Goal: Task Accomplishment & Management: Manage account settings

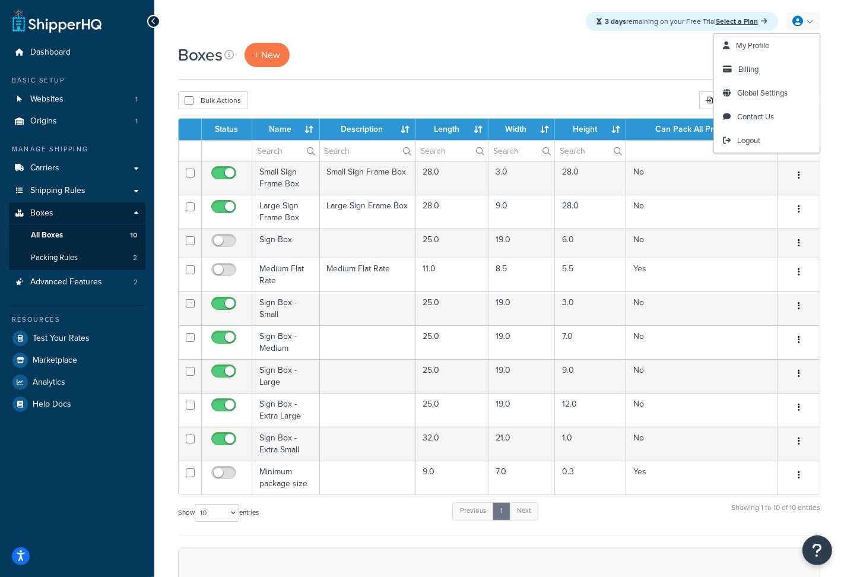
click at [799, 18] on icon at bounding box center [797, 21] width 11 height 11
click at [760, 68] on link "Billing" at bounding box center [767, 70] width 106 height 24
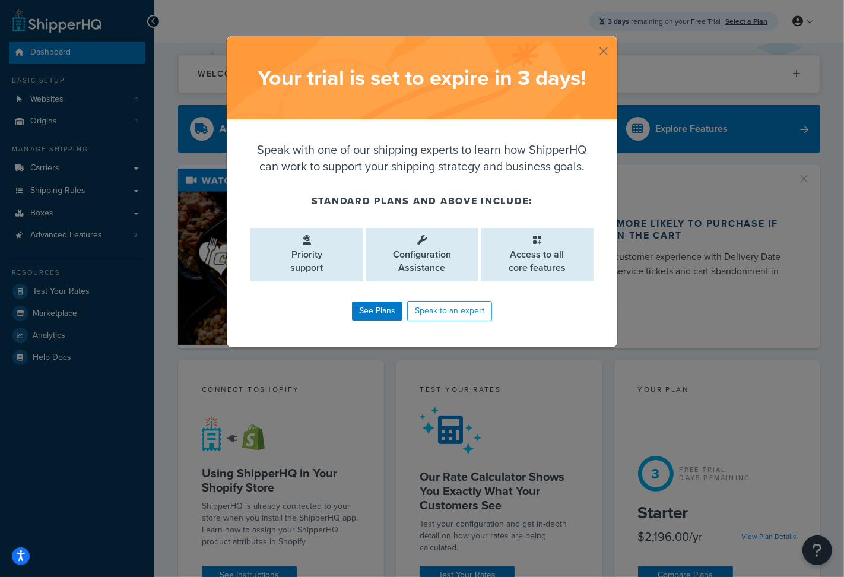
click at [614, 39] on button "button" at bounding box center [615, 37] width 3 height 3
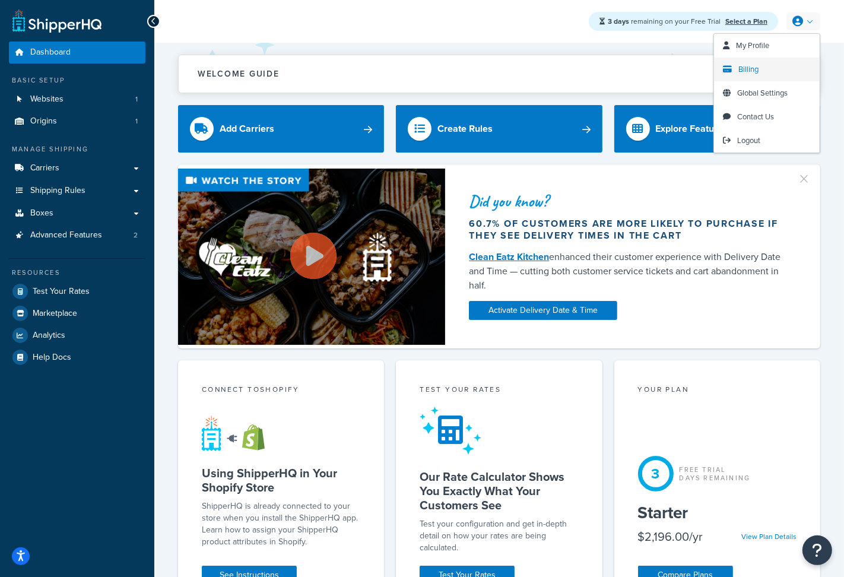
click at [752, 77] on link "Billing" at bounding box center [767, 70] width 106 height 24
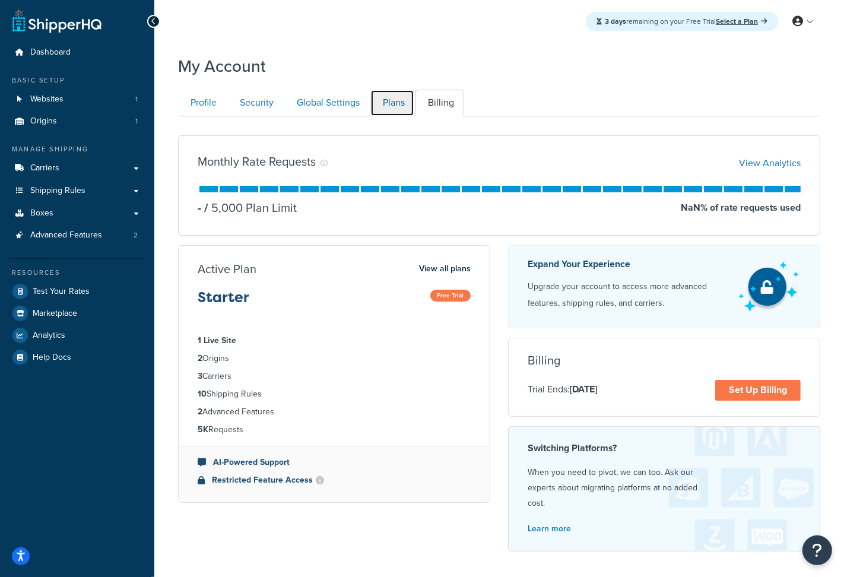
click at [394, 104] on link "Plans" at bounding box center [392, 103] width 44 height 27
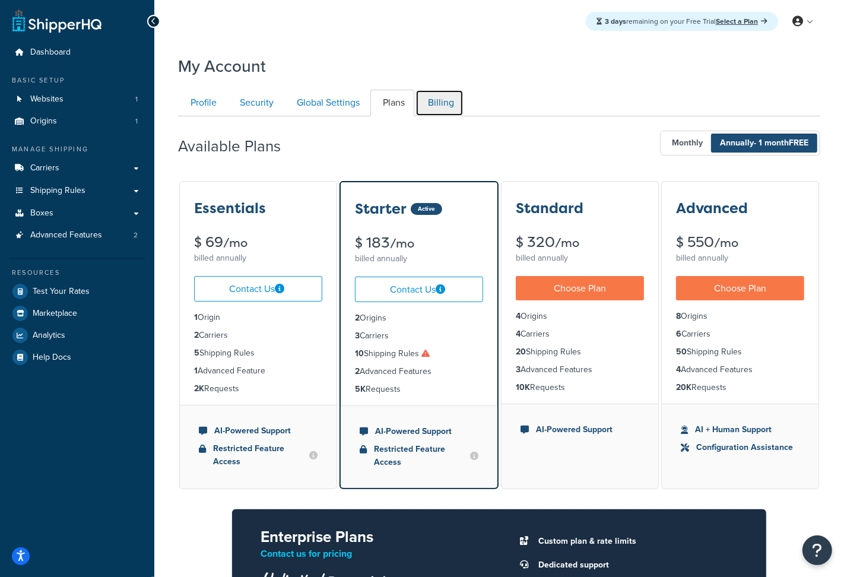
click at [443, 97] on link "Billing" at bounding box center [439, 103] width 48 height 27
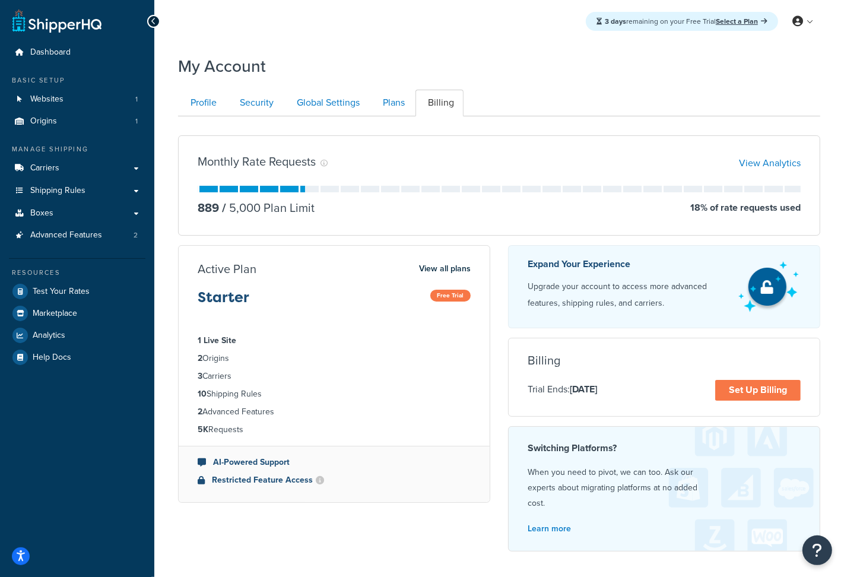
scroll to position [109, 0]
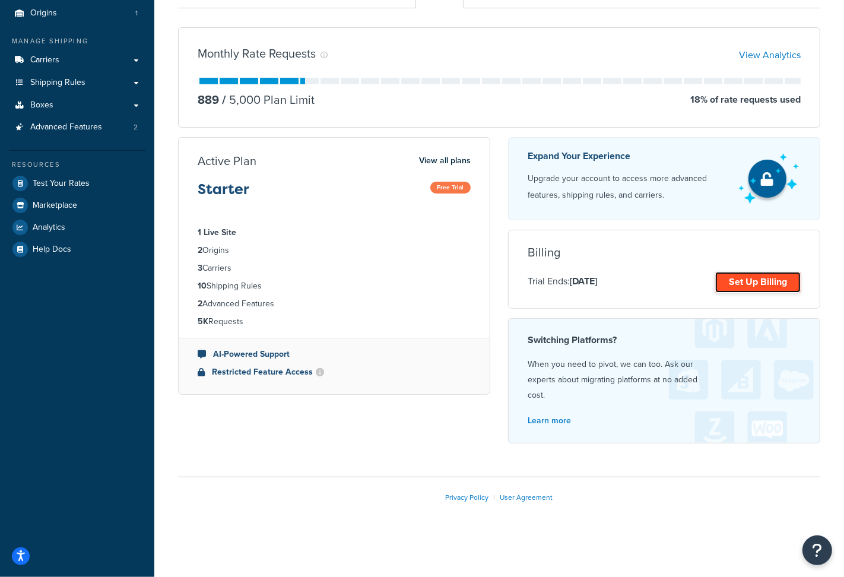
click at [734, 284] on link "Set Up Billing" at bounding box center [757, 282] width 85 height 21
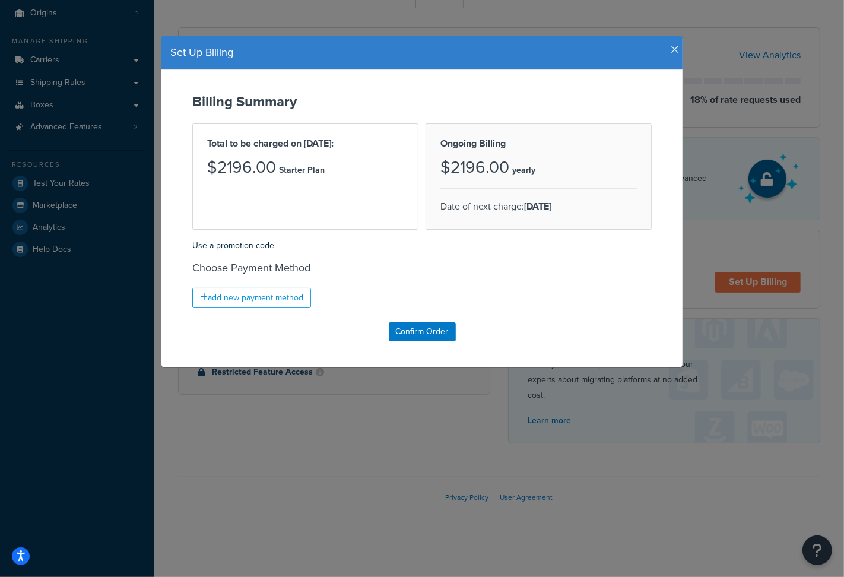
click at [674, 50] on icon "button" at bounding box center [675, 50] width 8 height 11
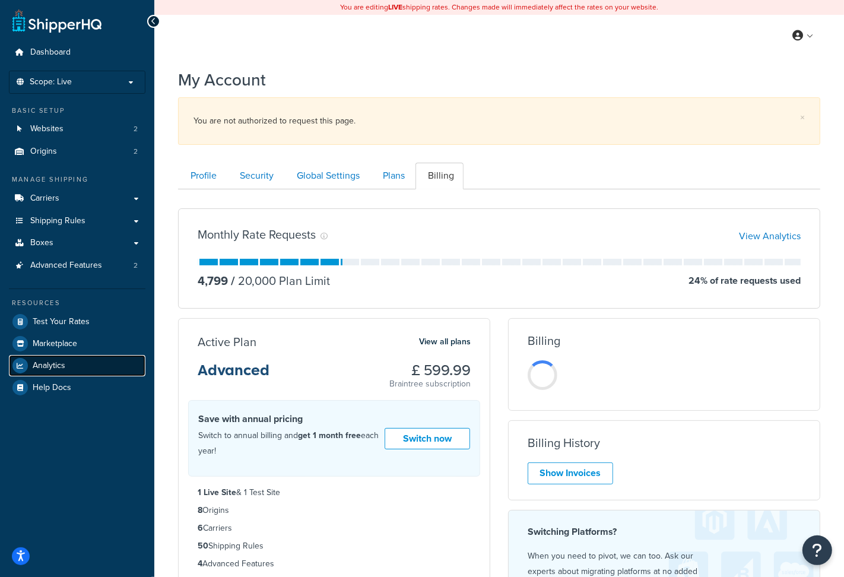
click at [62, 365] on span "Analytics" at bounding box center [49, 366] width 33 height 10
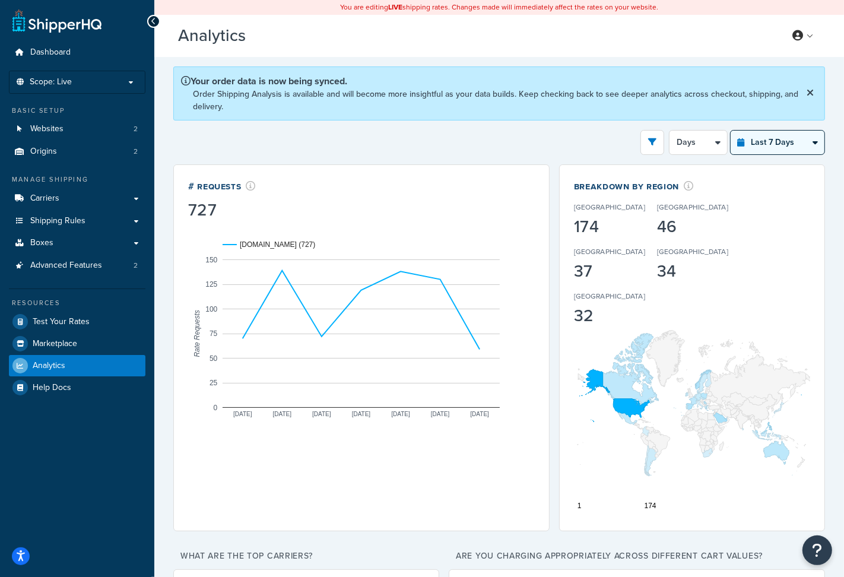
click at [809, 136] on select "Last 24 Hours Last 7 Days Last 30 Days Last 3 Months Last 6 Months Last 12 Mont…" at bounding box center [777, 143] width 94 height 24
select select "last_30_days"
click at [730, 131] on select "Last 24 Hours Last 7 Days Last 30 Days Last 3 Months Last 6 Months Last 12 Mont…" at bounding box center [777, 143] width 94 height 24
select select "5d"
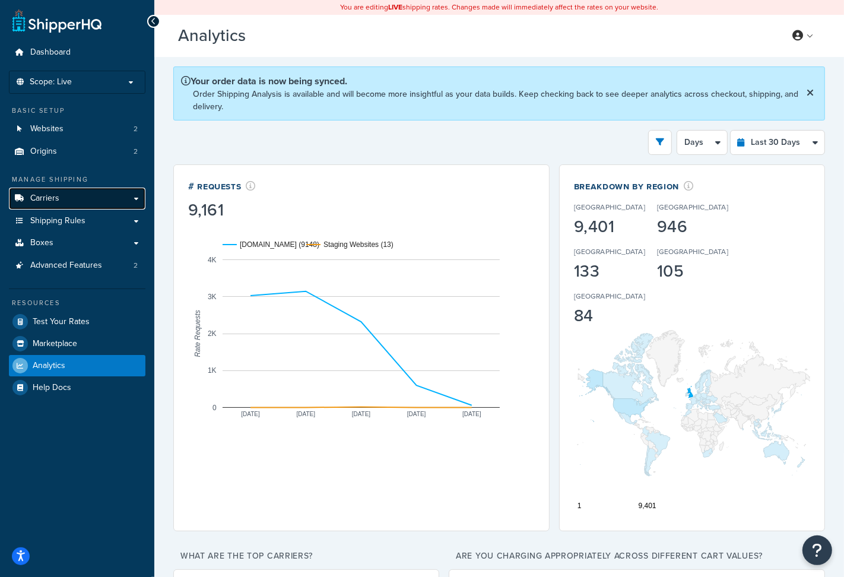
click at [105, 202] on link "Carriers" at bounding box center [77, 199] width 136 height 22
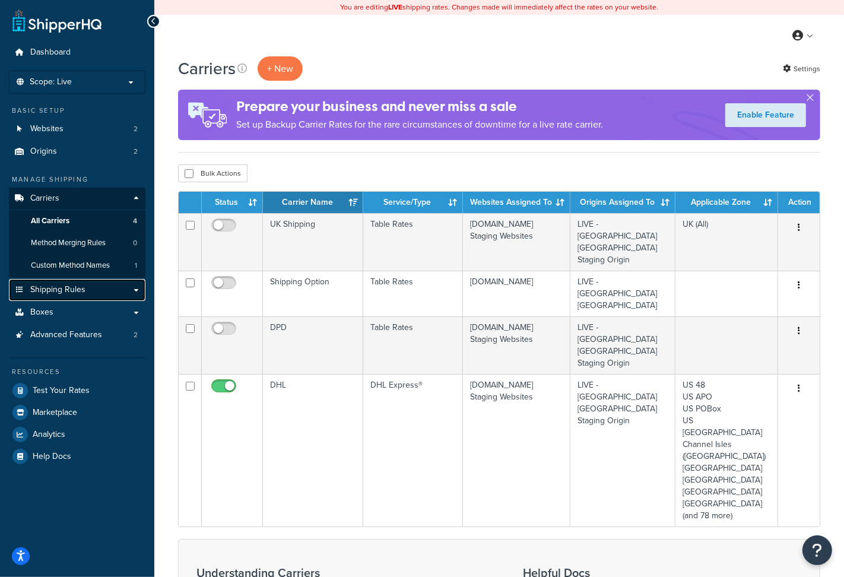
click at [98, 290] on link "Shipping Rules" at bounding box center [77, 290] width 136 height 22
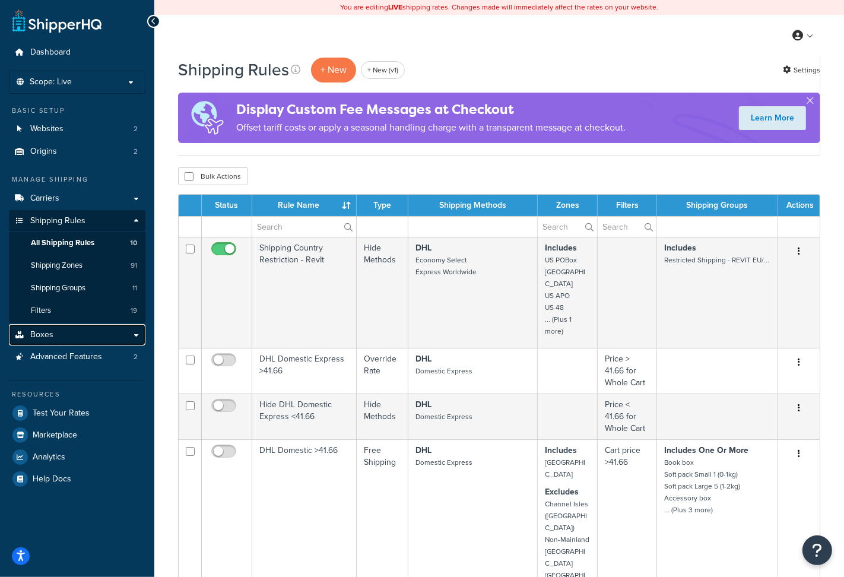
click at [76, 333] on link "Boxes" at bounding box center [77, 335] width 136 height 22
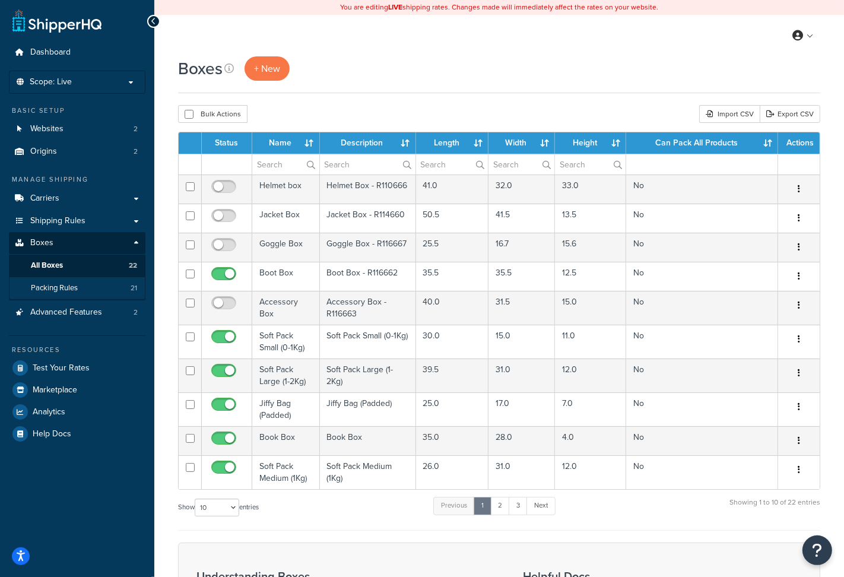
click at [54, 291] on span "Packing Rules" at bounding box center [54, 288] width 47 height 10
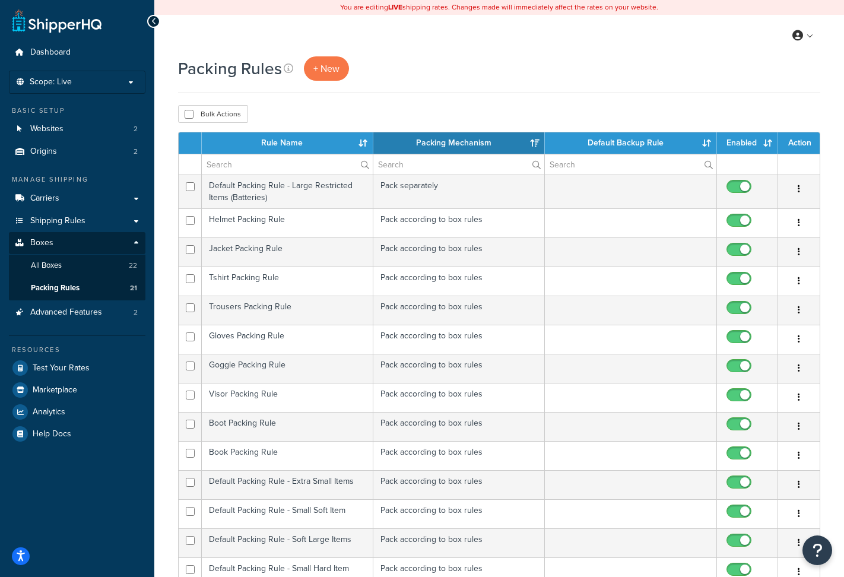
select select "15"
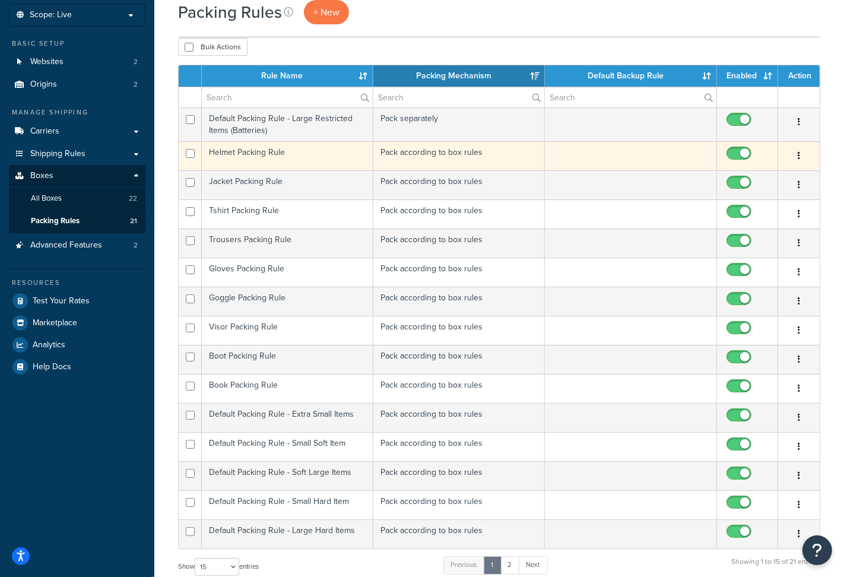
scroll to position [56, 0]
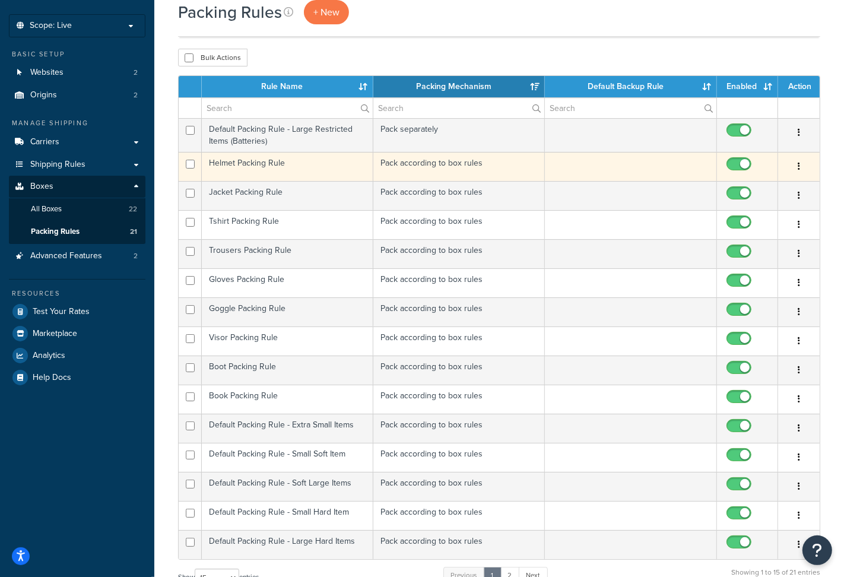
click at [298, 173] on td "Helmet Packing Rule" at bounding box center [287, 166] width 171 height 29
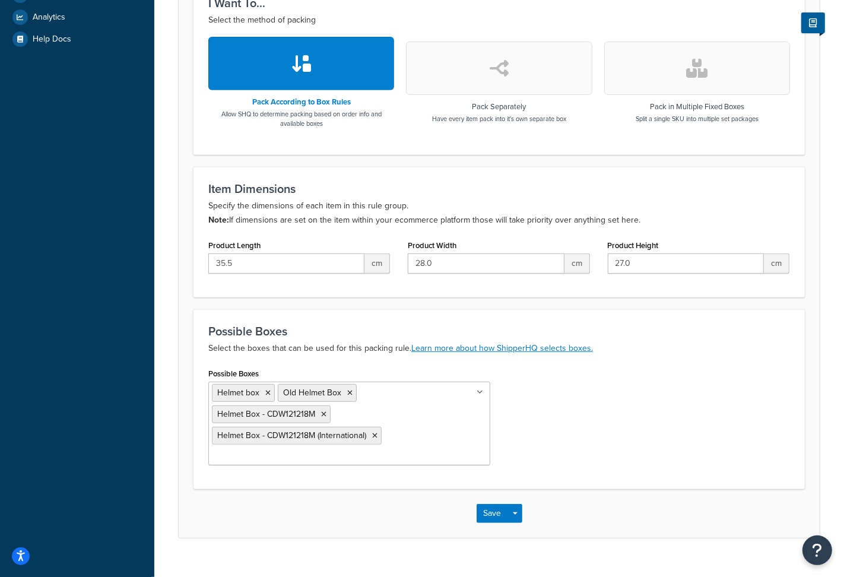
scroll to position [416, 0]
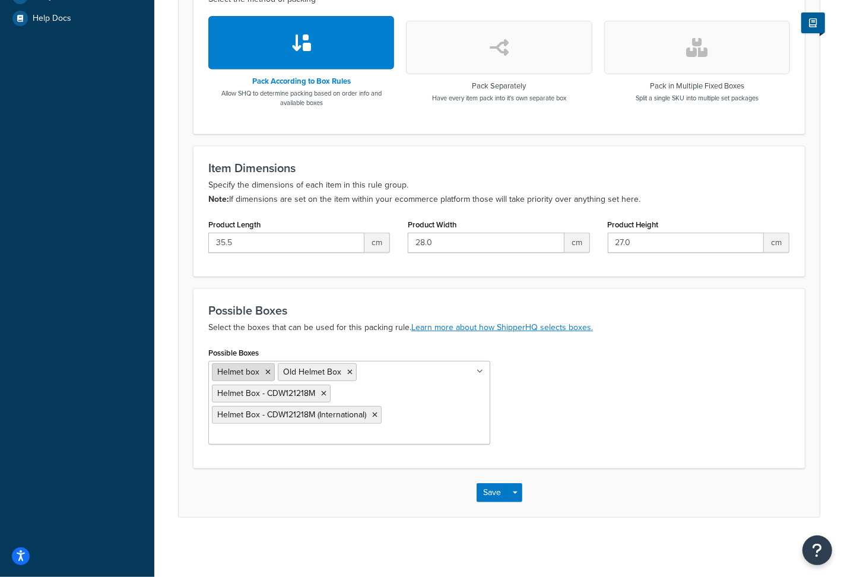
click at [267, 371] on icon at bounding box center [267, 371] width 5 height 7
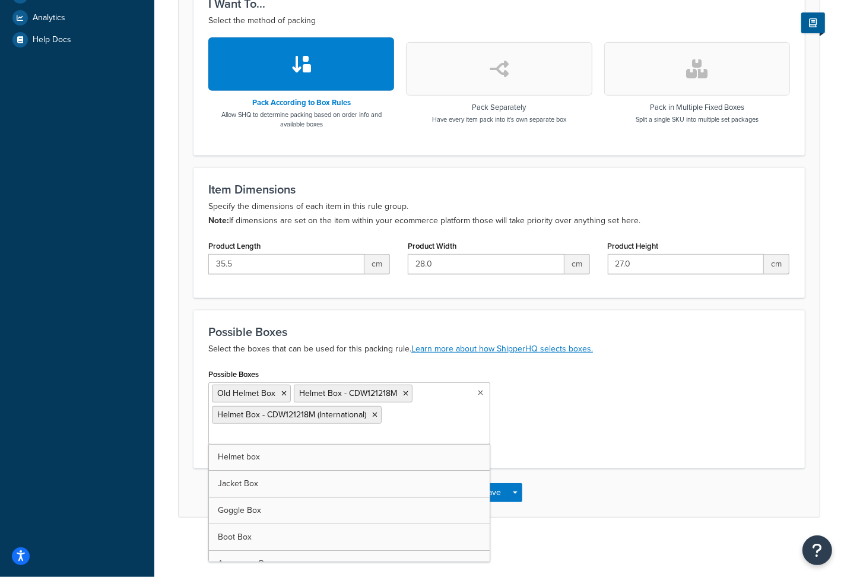
scroll to position [394, 0]
click at [553, 483] on div "Save Save Dropdown Save and Edit Save and Duplicate Save and Create New" at bounding box center [499, 492] width 641 height 49
click at [492, 492] on button "Save" at bounding box center [492, 492] width 32 height 19
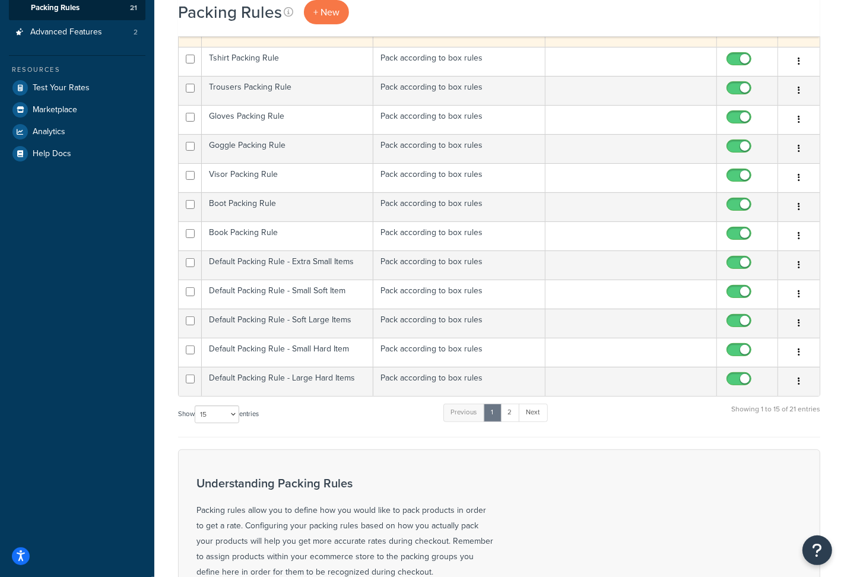
scroll to position [309, 0]
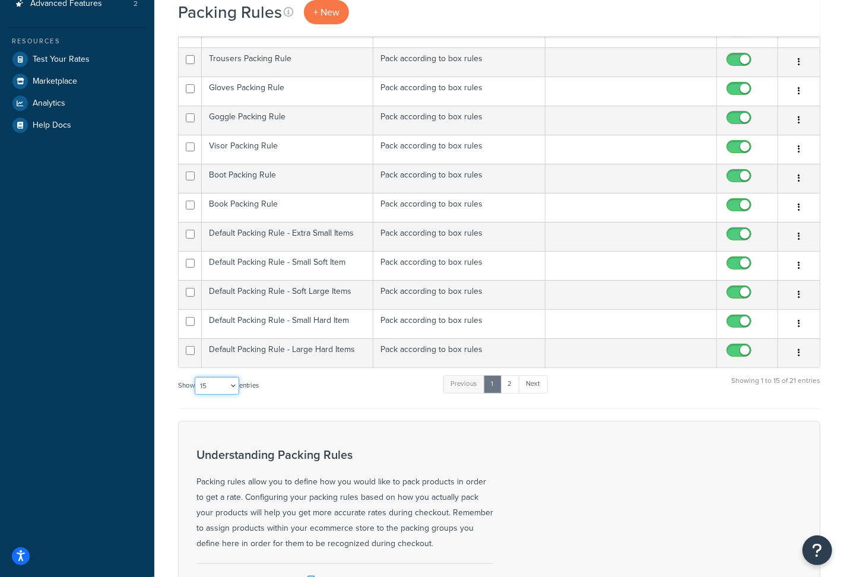
click at [233, 381] on select "10 15 25 50 100" at bounding box center [217, 386] width 45 height 18
select select "100"
click at [196, 395] on select "10 15 25 50 100" at bounding box center [217, 386] width 45 height 18
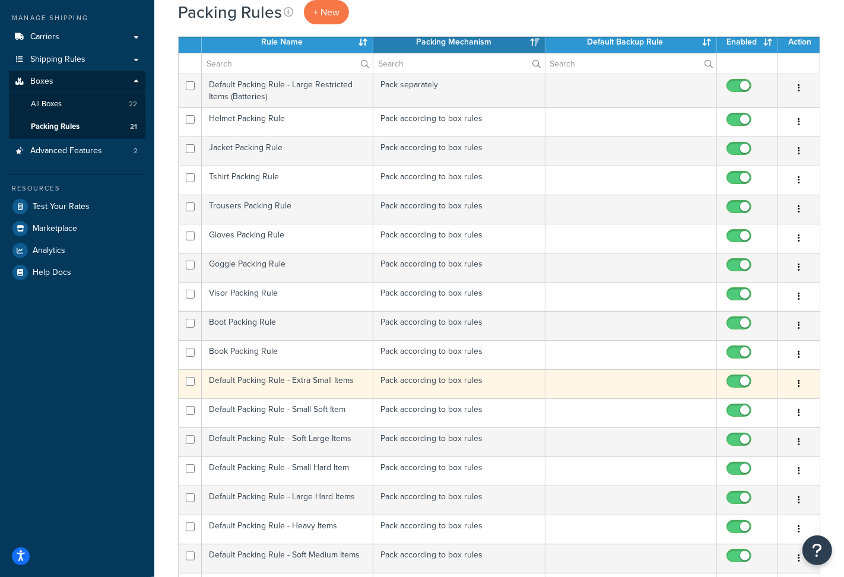
scroll to position [121, 0]
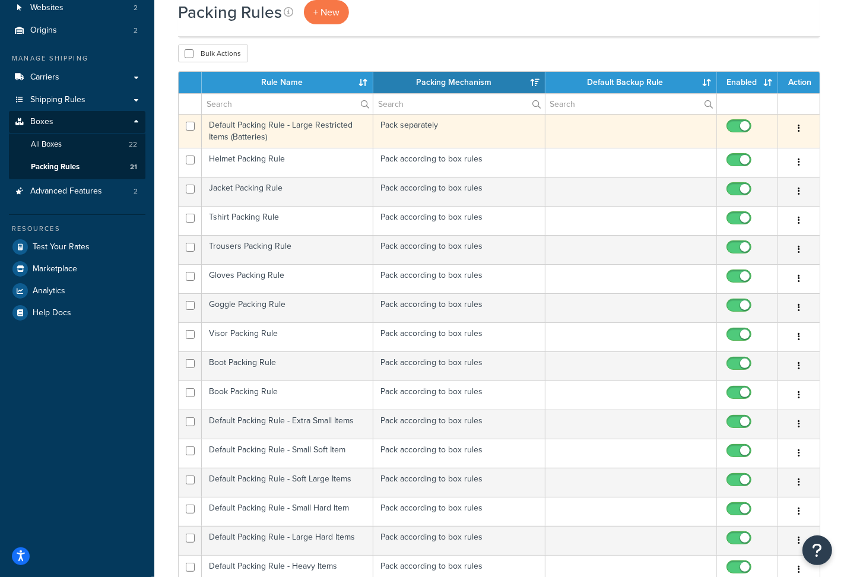
click at [294, 135] on td "Default Packing Rule - Large Restricted Items (Batteries)" at bounding box center [287, 131] width 171 height 34
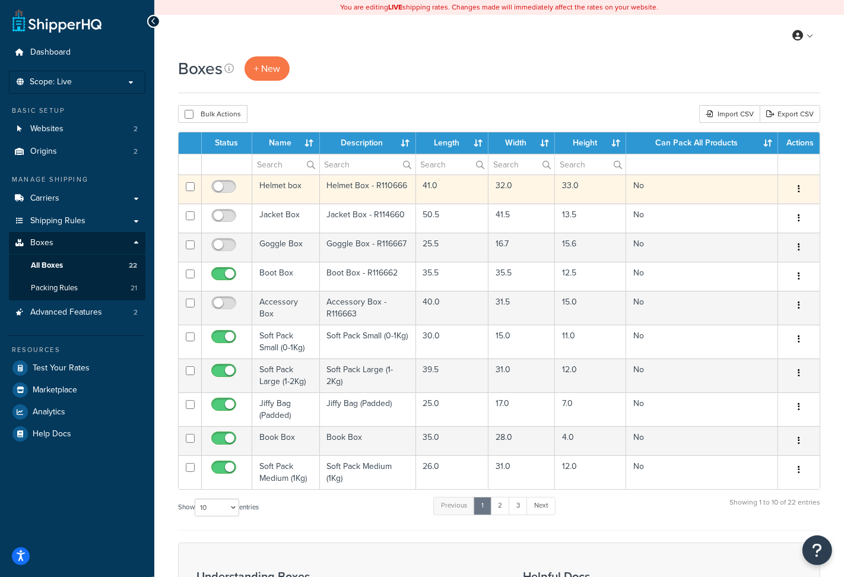
click at [798, 193] on icon "button" at bounding box center [799, 189] width 2 height 8
click at [752, 259] on link "Delete" at bounding box center [760, 260] width 94 height 24
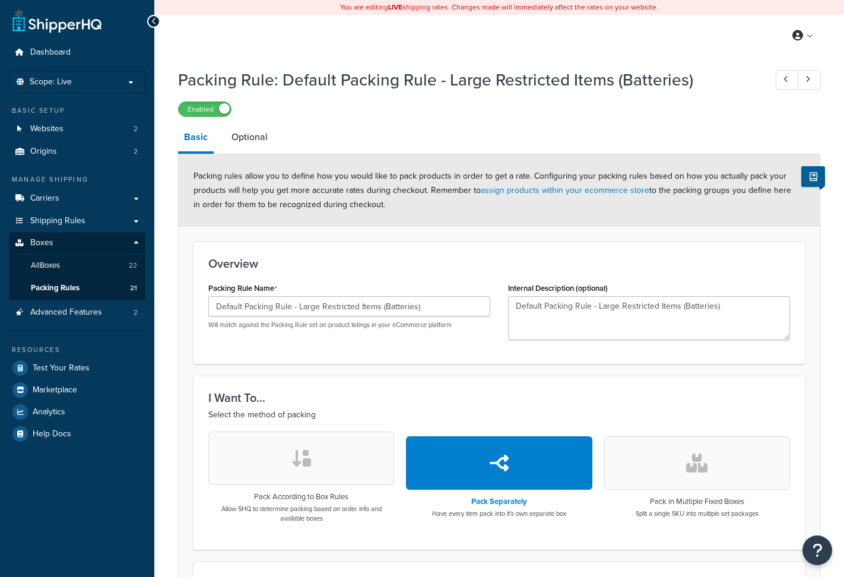
select select "260954"
click at [808, 79] on icon at bounding box center [807, 79] width 5 height 8
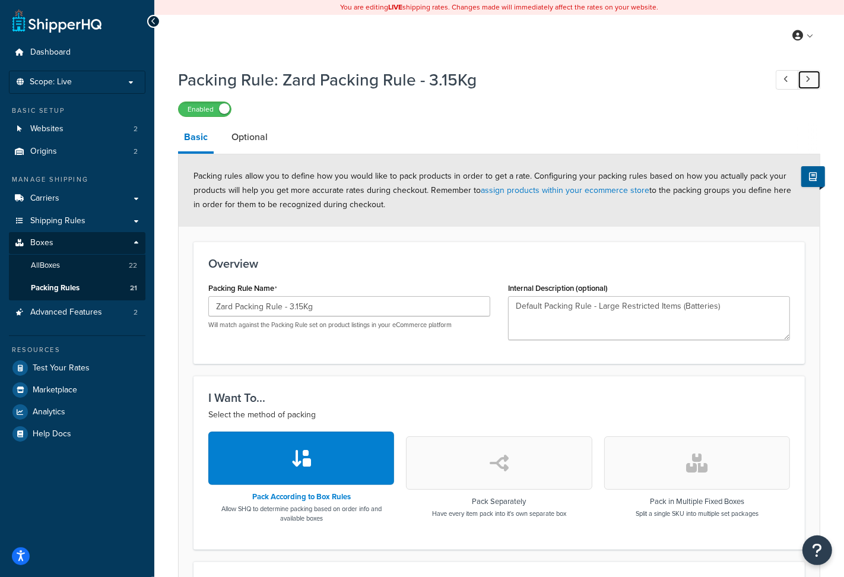
click at [812, 77] on link at bounding box center [809, 80] width 23 height 20
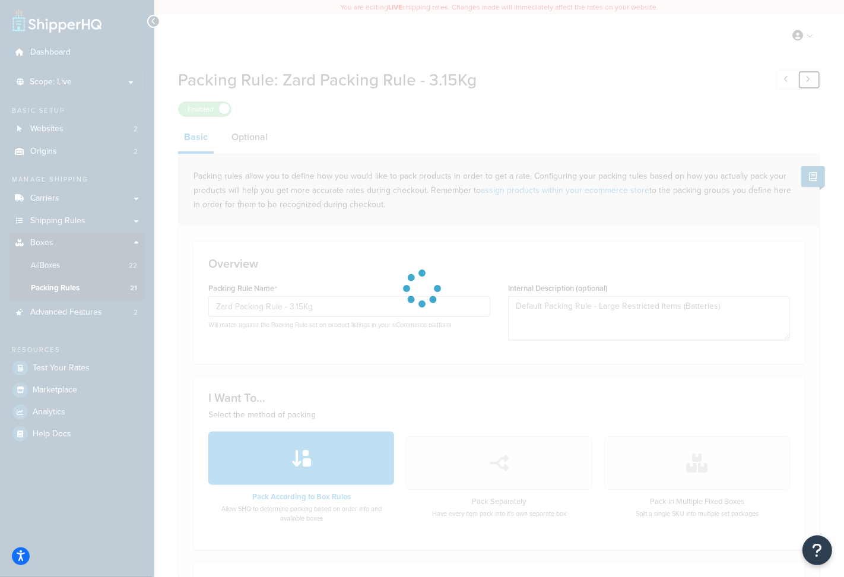
type input "Zard Packing Rule - 8Kg"
type input "26.0"
type input "33.0"
type input "85.0"
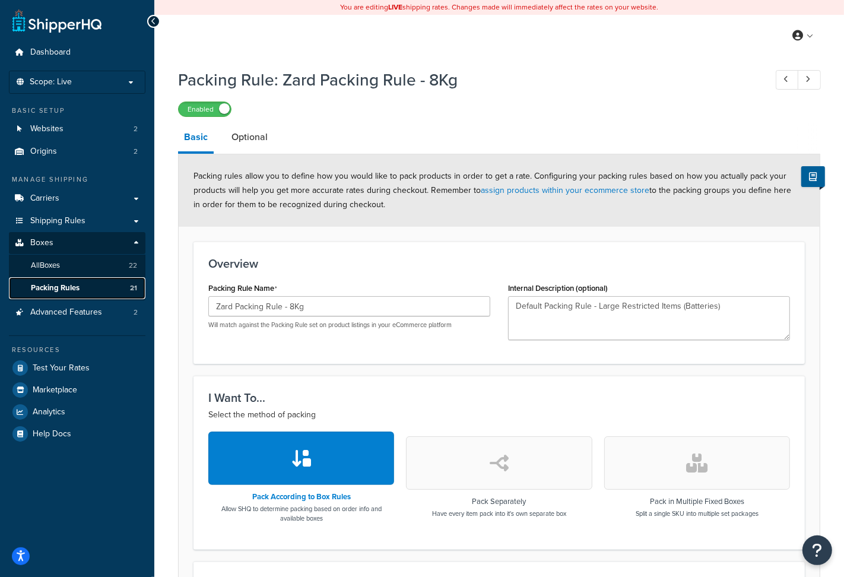
click at [81, 292] on link "Packing Rules 21" at bounding box center [77, 288] width 136 height 22
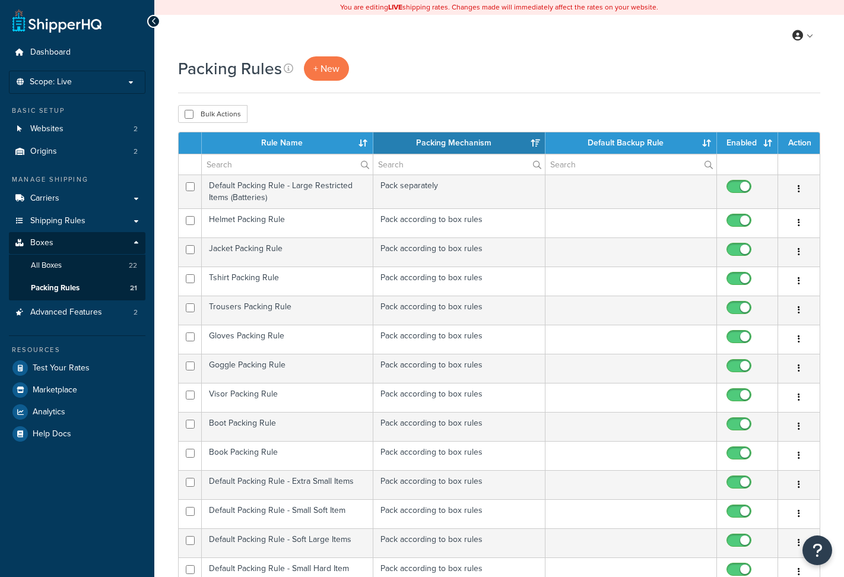
select select "15"
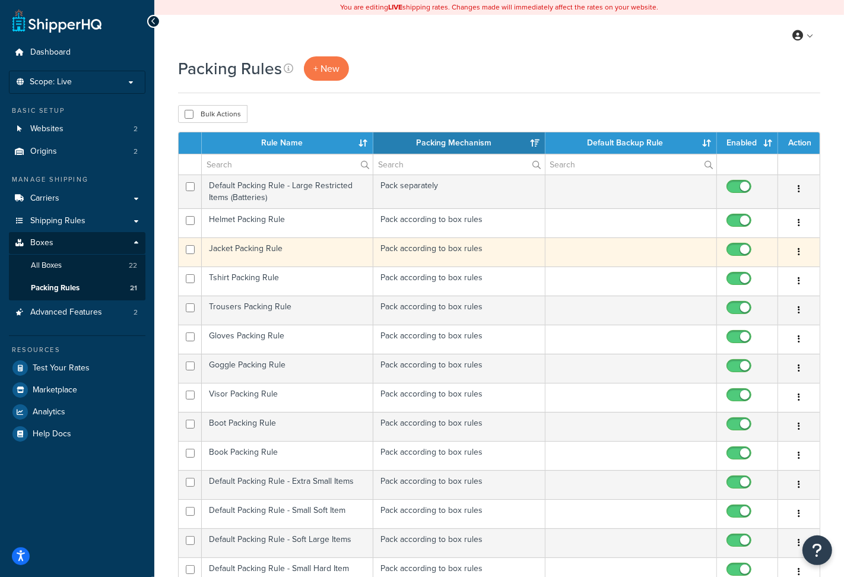
click at [285, 247] on td "Jacket Packing Rule" at bounding box center [287, 251] width 171 height 29
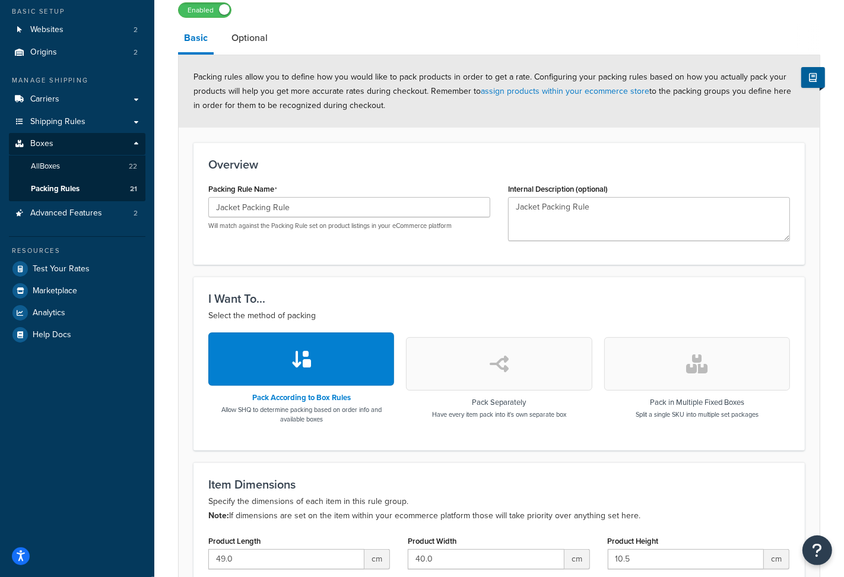
scroll to position [74, 0]
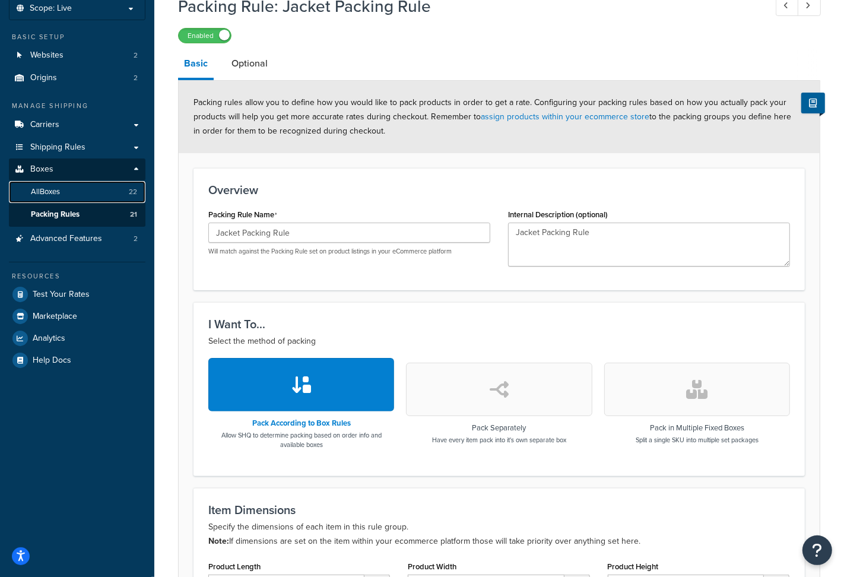
click at [58, 199] on link "All Boxes 22" at bounding box center [77, 192] width 136 height 22
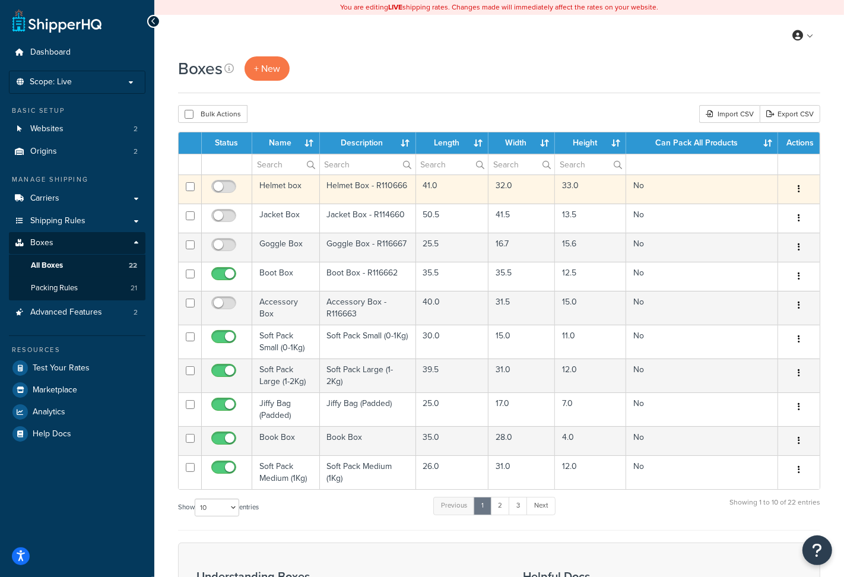
click at [795, 189] on button "button" at bounding box center [798, 189] width 17 height 19
click at [746, 263] on link "Delete" at bounding box center [760, 260] width 94 height 24
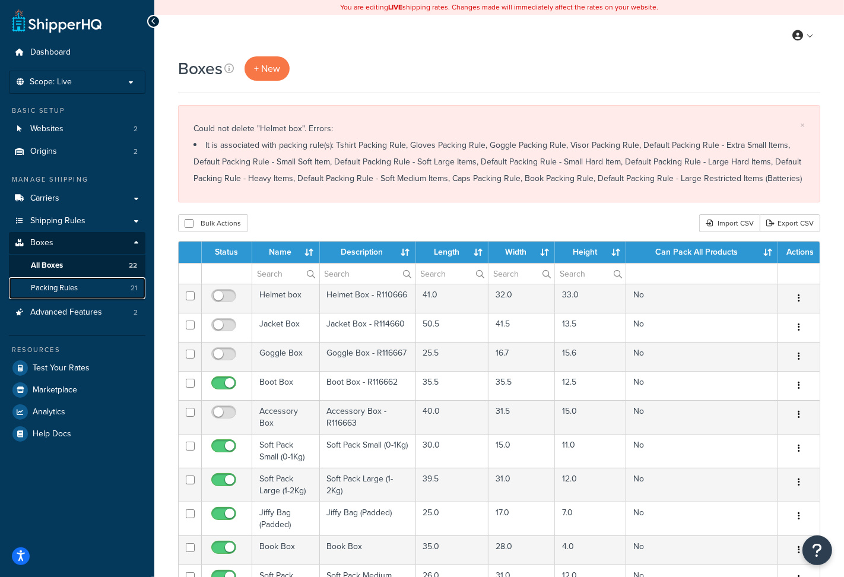
click at [57, 297] on link "Packing Rules 21" at bounding box center [77, 288] width 136 height 22
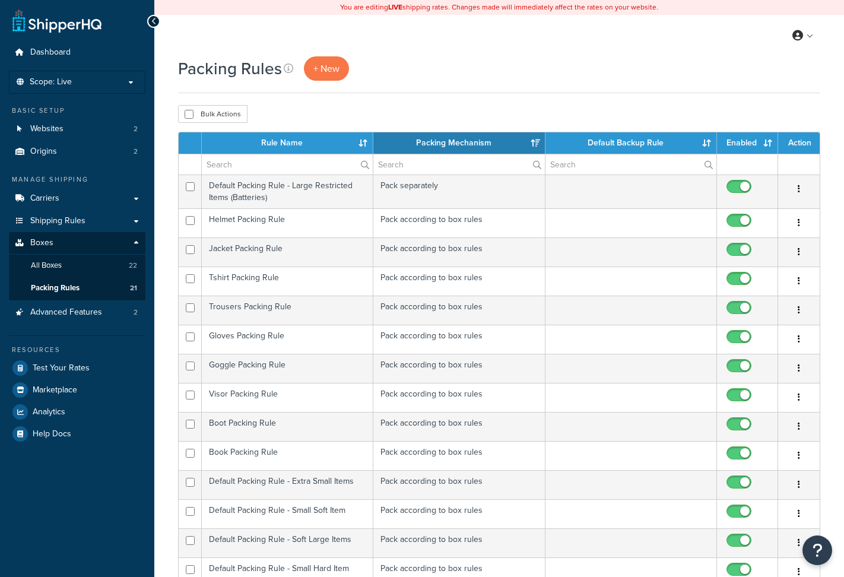
select select "15"
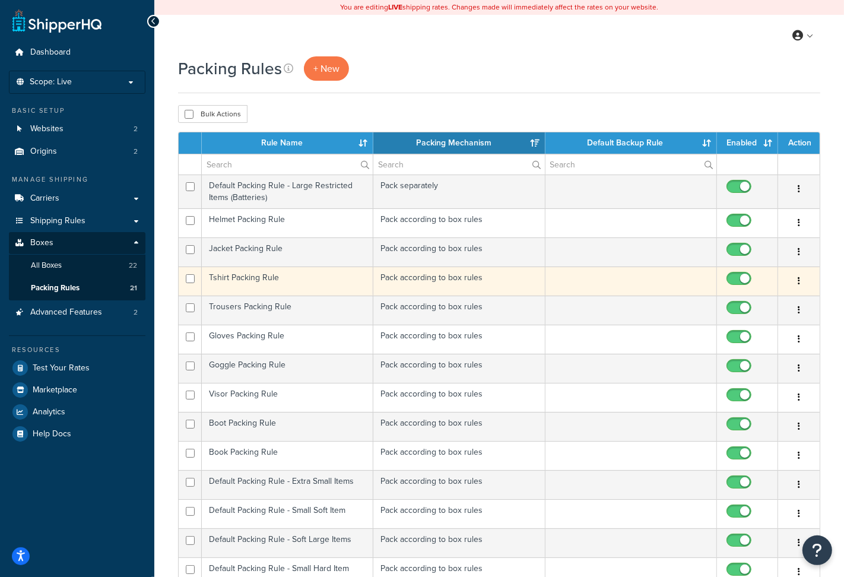
click at [274, 280] on td "Tshirt Packing Rule" at bounding box center [287, 280] width 171 height 29
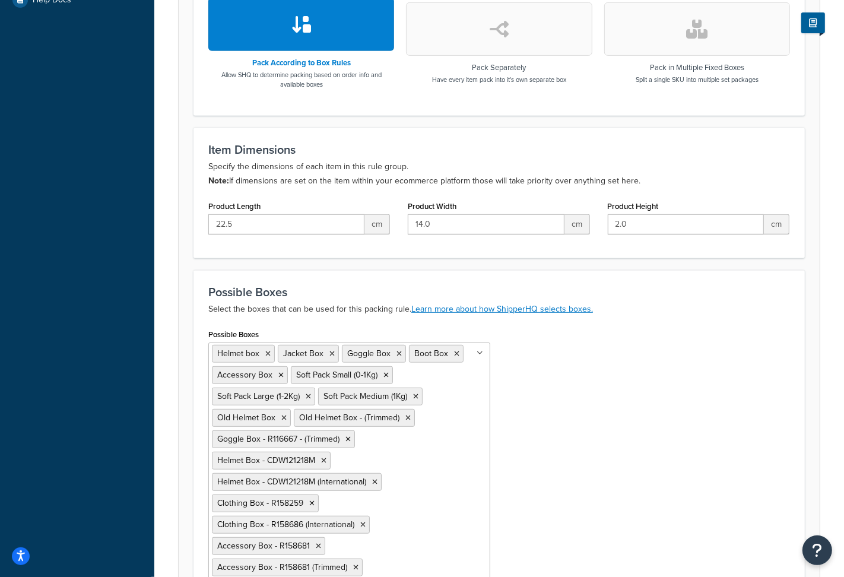
scroll to position [466, 0]
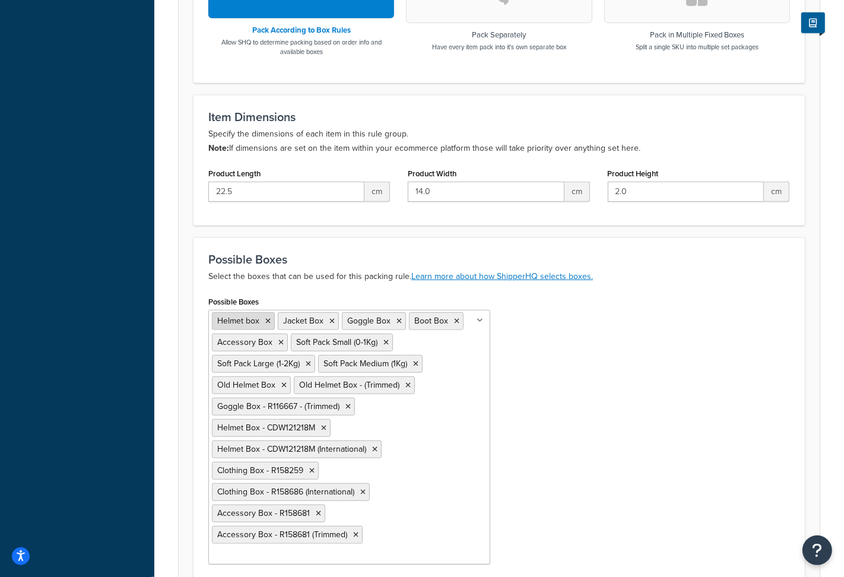
click at [265, 322] on icon at bounding box center [267, 320] width 5 height 7
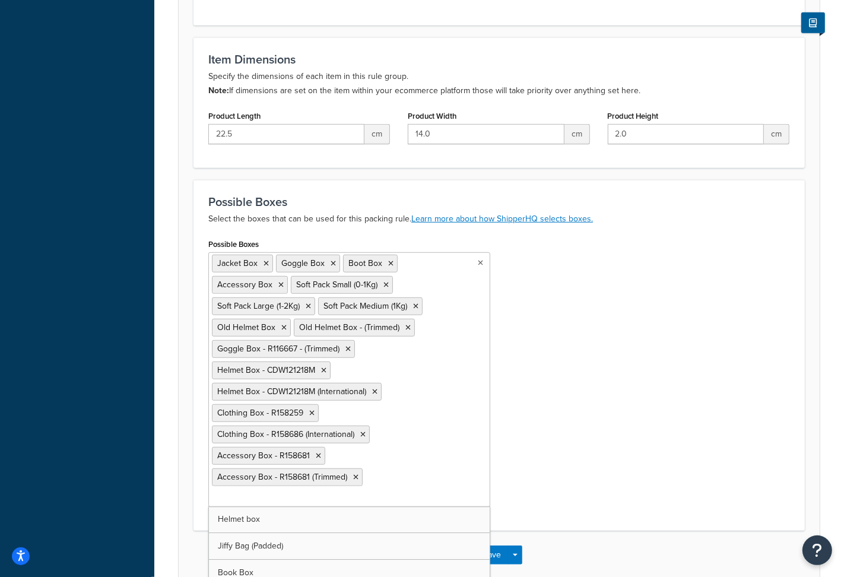
scroll to position [570, 0]
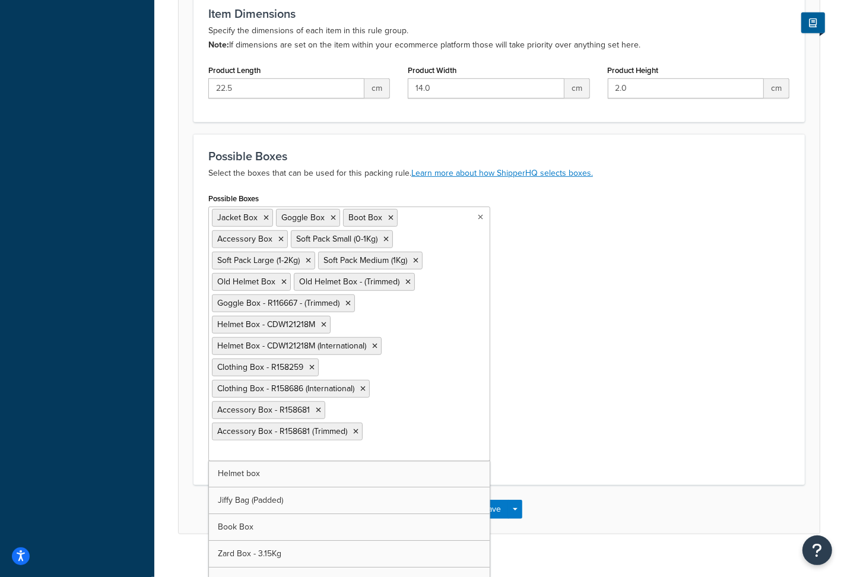
click at [566, 485] on div "Save Save Dropdown Save and Edit Save and Duplicate Save and Create New" at bounding box center [499, 509] width 641 height 49
click at [494, 500] on button "Save" at bounding box center [492, 509] width 32 height 19
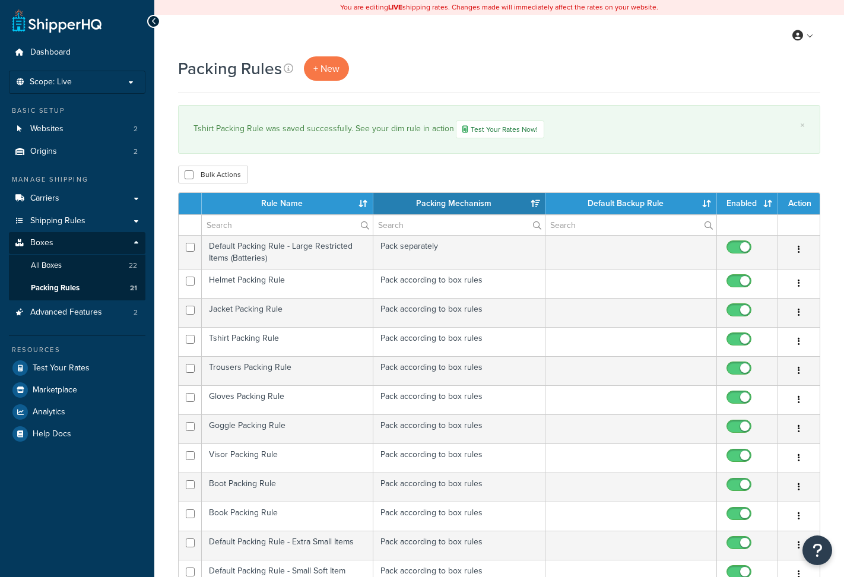
select select "15"
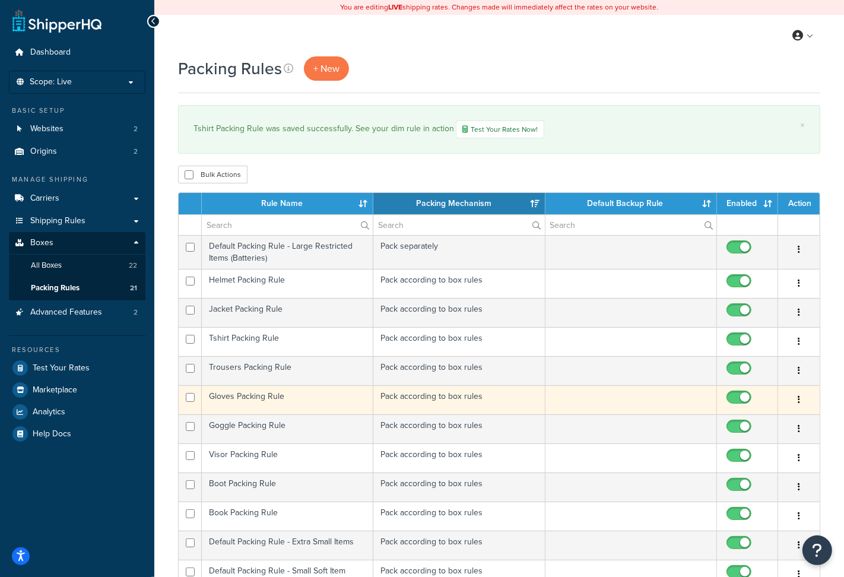
click at [249, 405] on td "Gloves Packing Rule" at bounding box center [287, 399] width 171 height 29
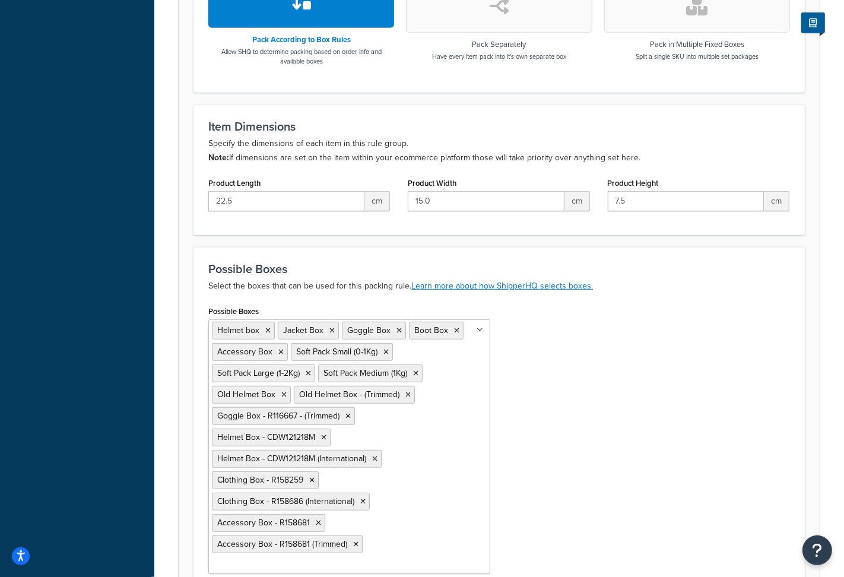
scroll to position [458, 0]
click at [266, 331] on icon at bounding box center [267, 329] width 5 height 7
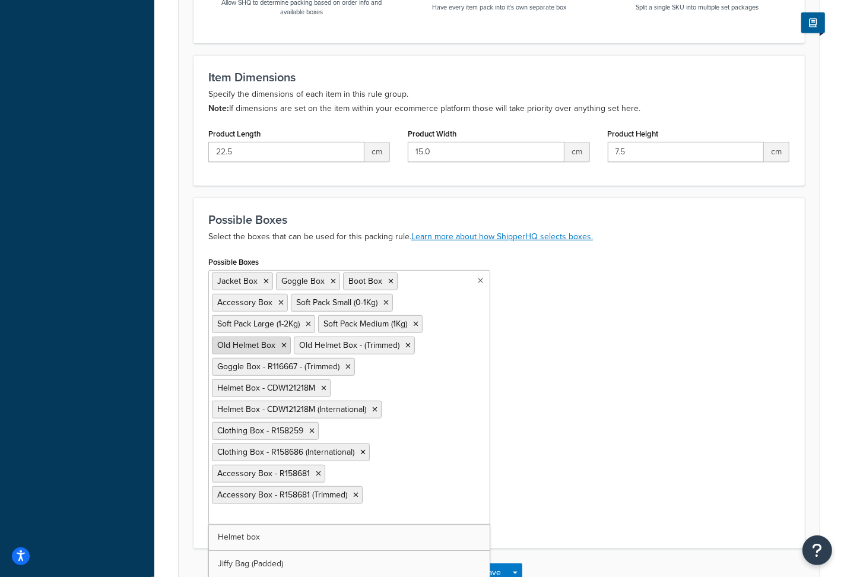
scroll to position [516, 0]
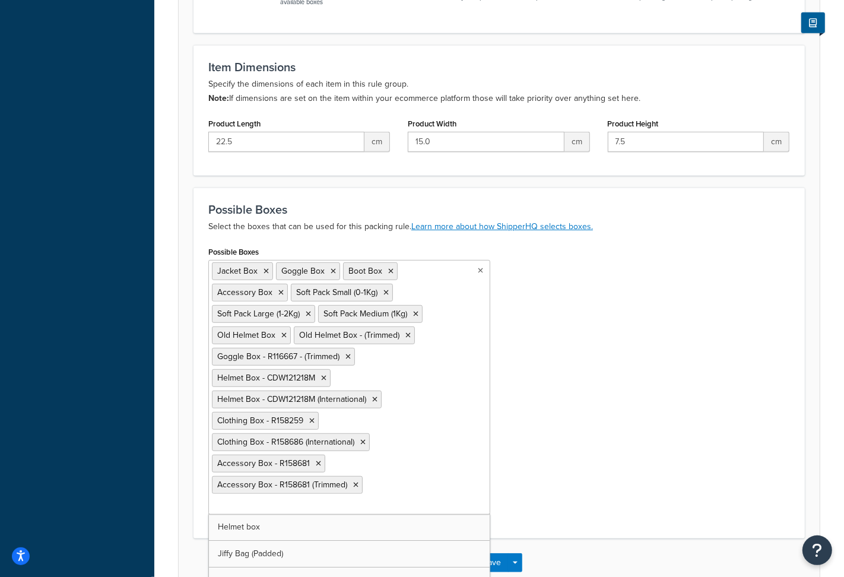
click at [166, 397] on div "Packing Rule: Gloves Packing Rule Enabled Basic Optional Packing rules allow yo…" at bounding box center [499, 81] width 690 height 1071
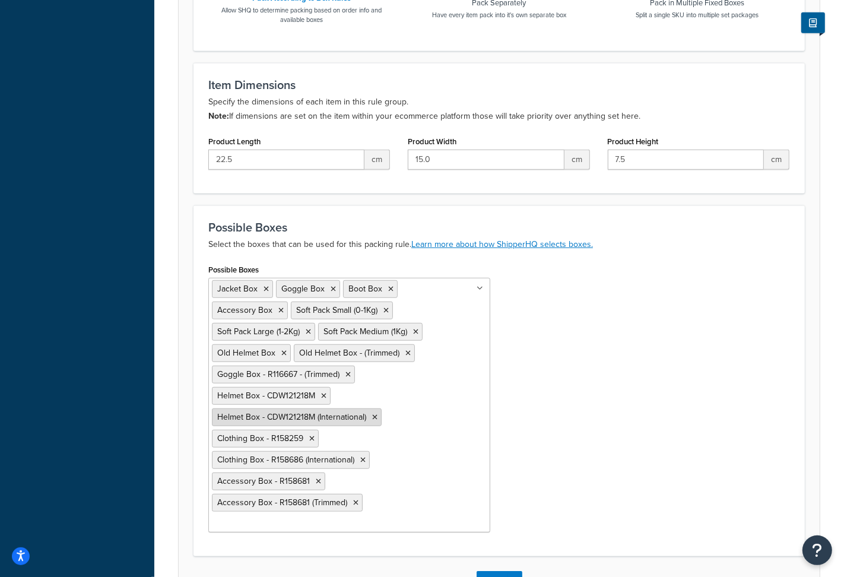
scroll to position [494, 0]
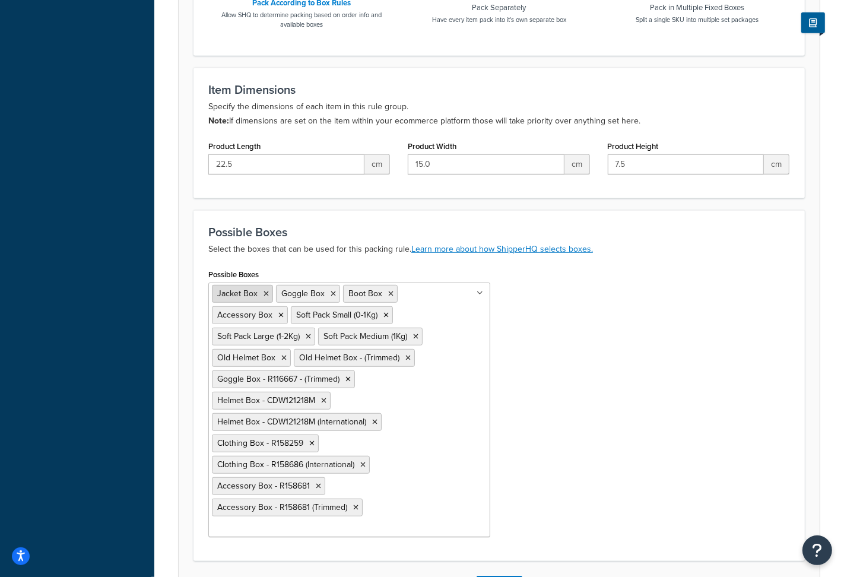
click at [265, 294] on icon at bounding box center [265, 293] width 5 height 7
click at [551, 528] on div "Possible Boxes Goggle Box Boot Box Accessory Box Soft Pack Small (0-1Kg) Soft P…" at bounding box center [498, 406] width 599 height 280
click at [493, 576] on button "Save" at bounding box center [492, 585] width 32 height 19
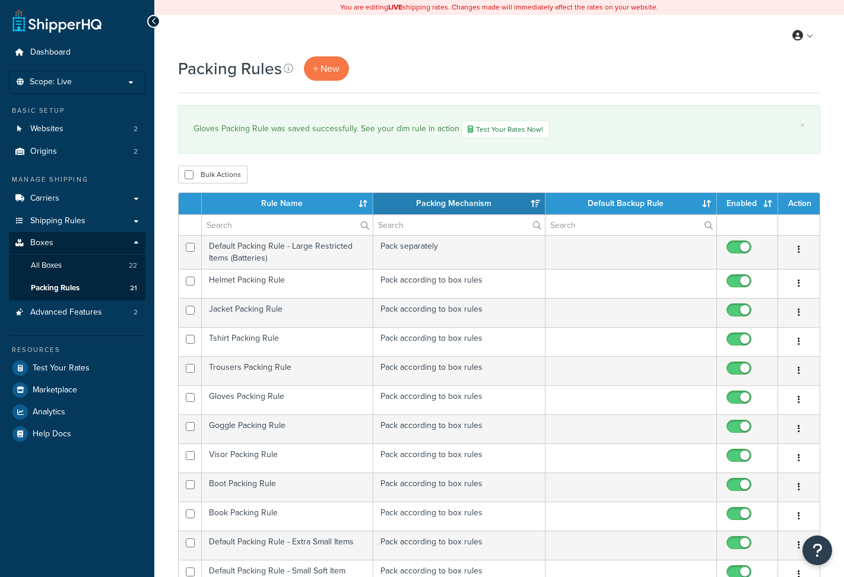
select select "15"
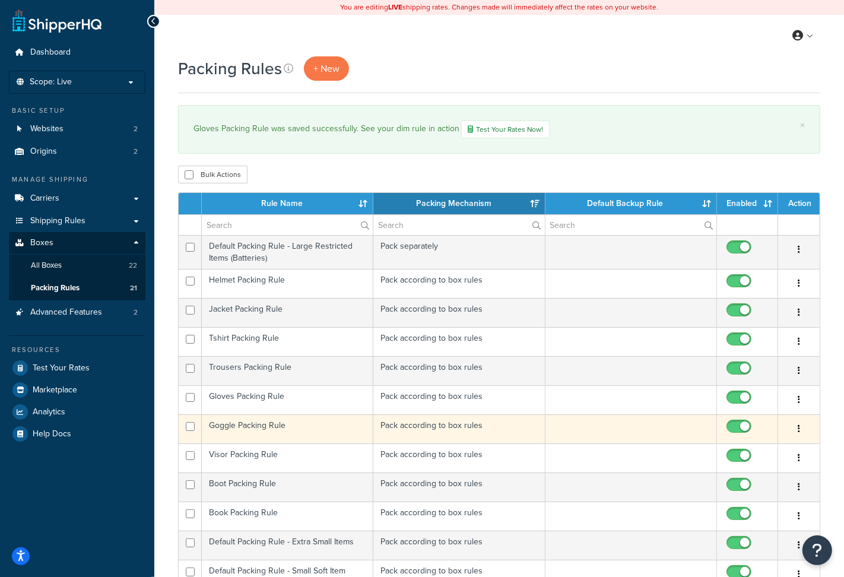
click at [269, 425] on td "Goggle Packing Rule" at bounding box center [287, 428] width 171 height 29
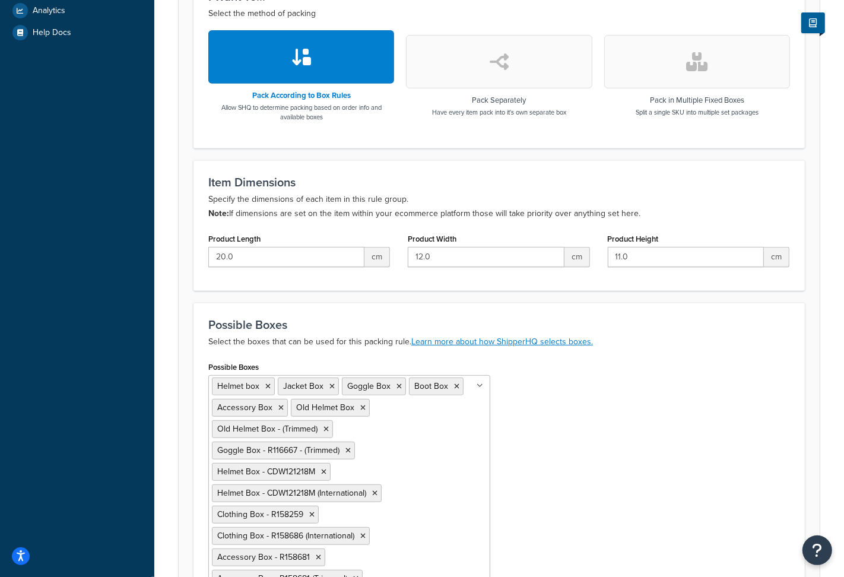
scroll to position [417, 0]
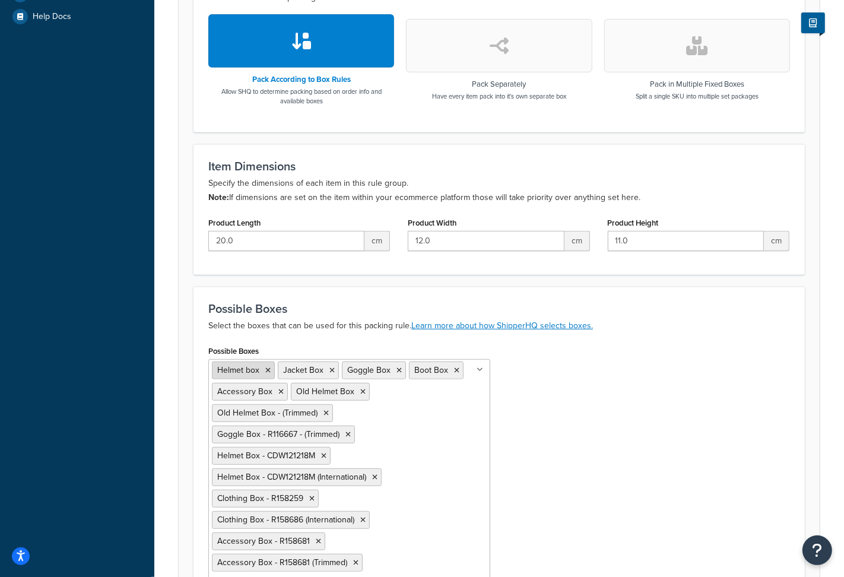
click at [268, 371] on icon at bounding box center [267, 370] width 5 height 7
click at [268, 371] on icon at bounding box center [265, 370] width 5 height 7
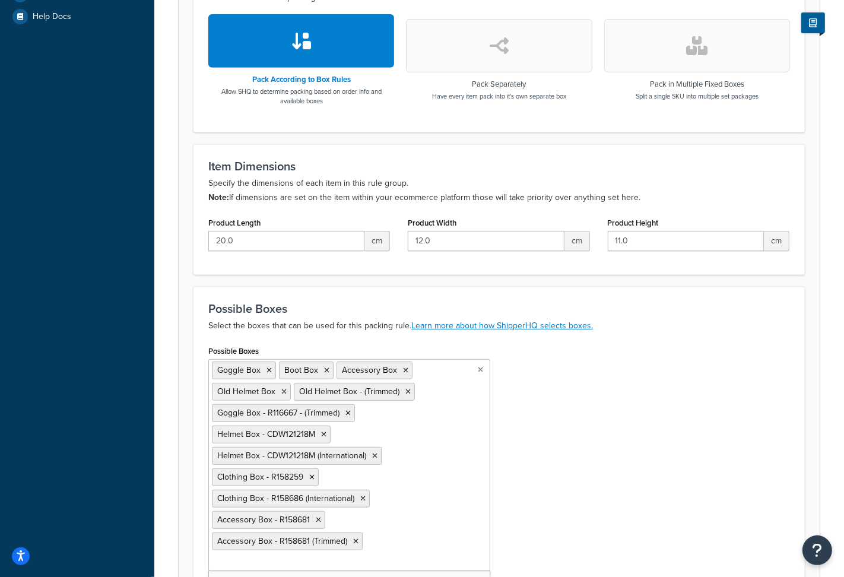
click at [190, 387] on form "Packing rules allow you to define how you would like to pack products in order …" at bounding box center [499, 190] width 641 height 906
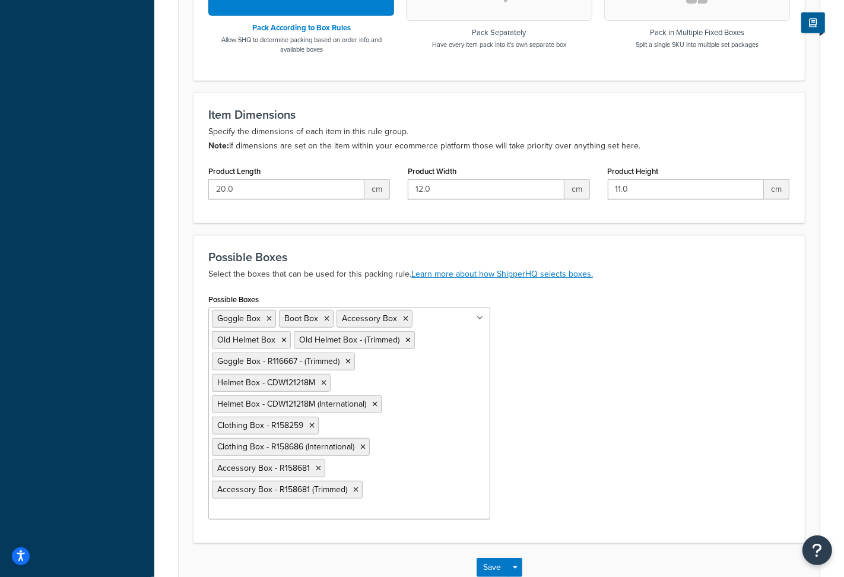
scroll to position [526, 0]
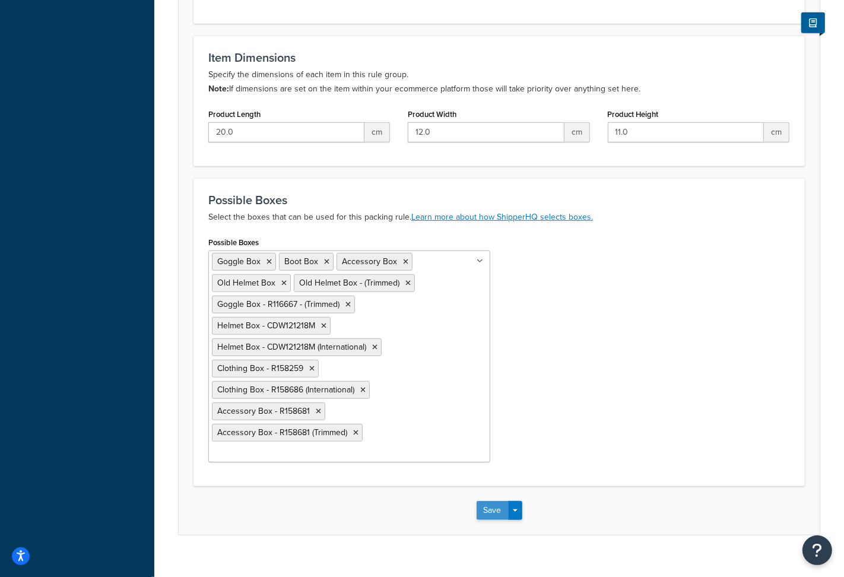
click at [495, 501] on button "Save" at bounding box center [492, 510] width 32 height 19
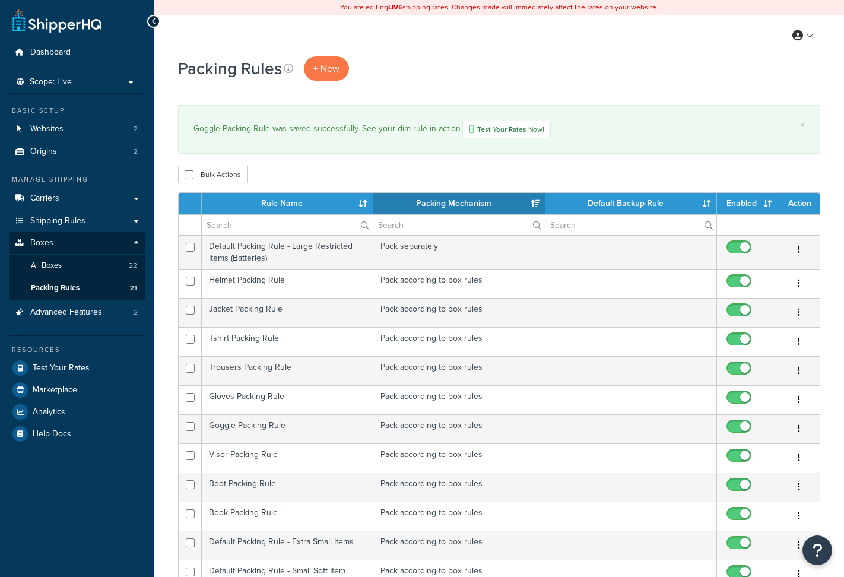
select select "15"
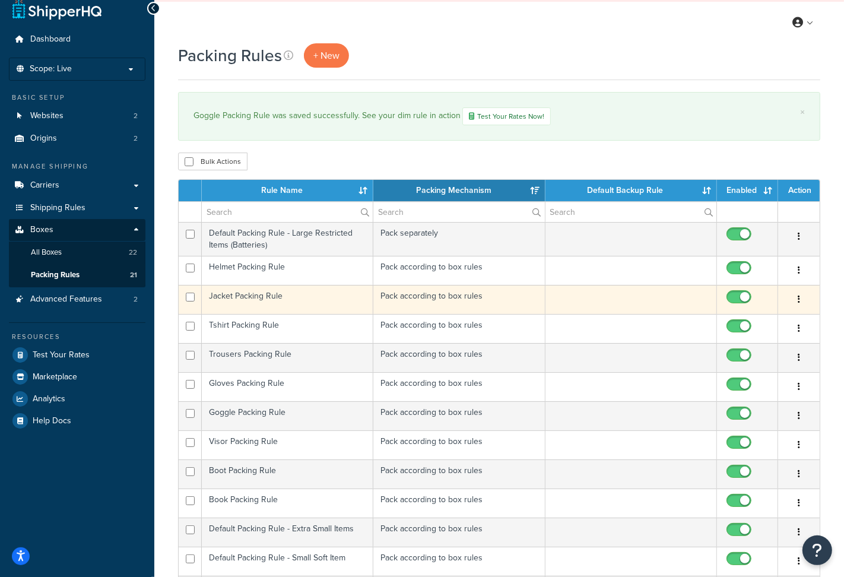
scroll to position [14, 0]
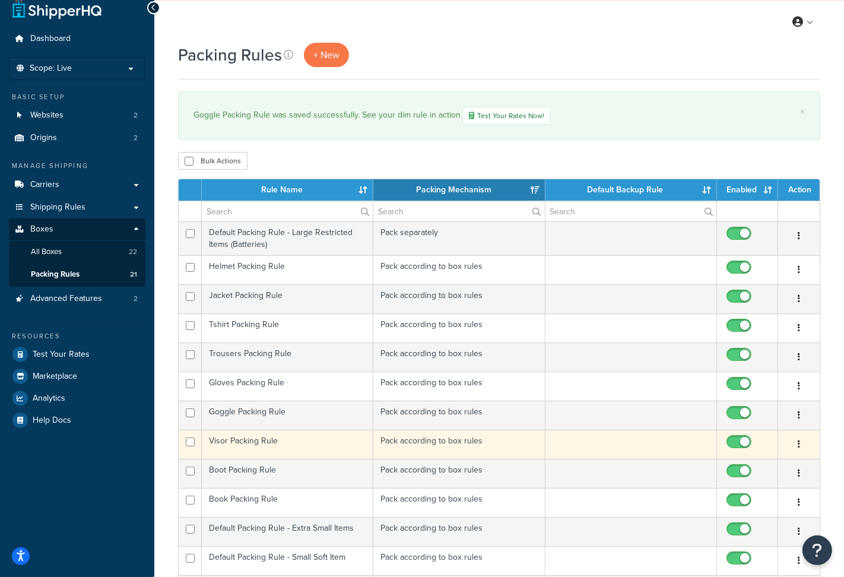
click at [239, 442] on td "Visor Packing Rule" at bounding box center [287, 444] width 171 height 29
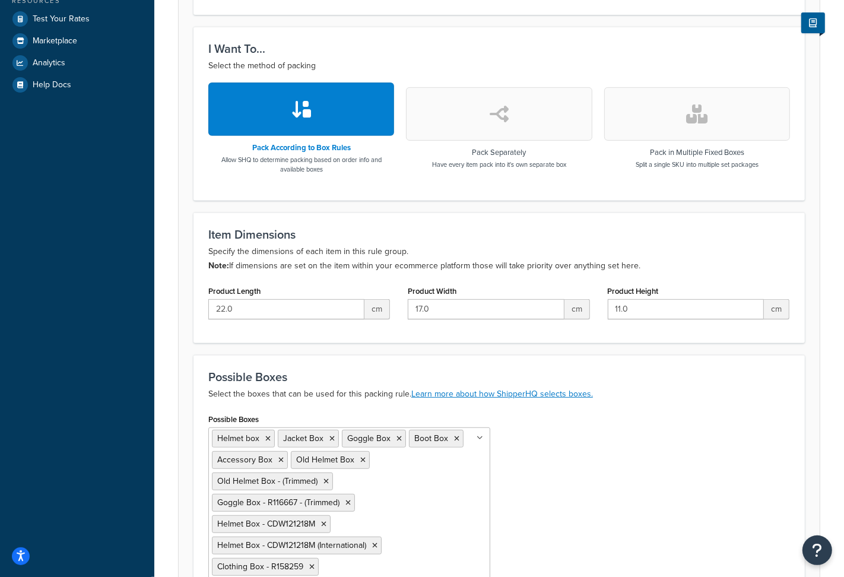
scroll to position [363, 0]
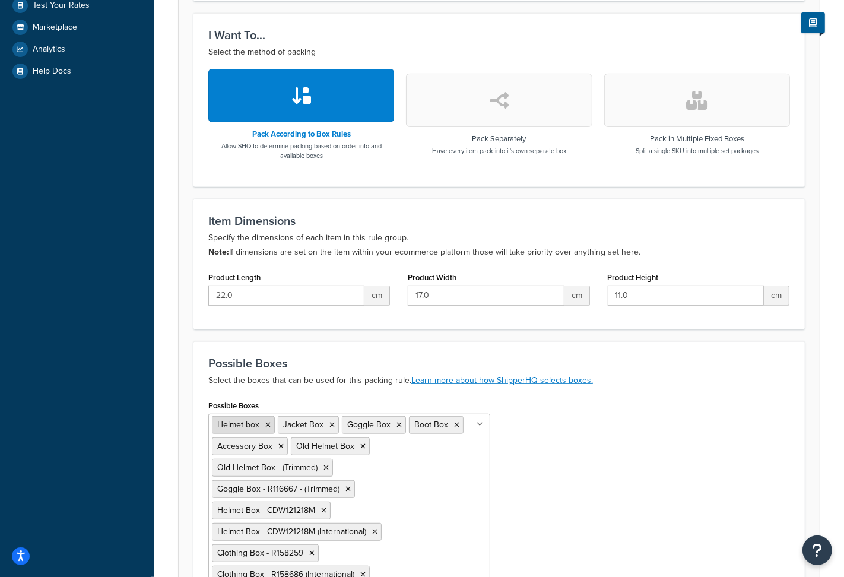
click at [268, 424] on icon at bounding box center [267, 424] width 5 height 7
click at [265, 424] on icon at bounding box center [265, 424] width 5 height 7
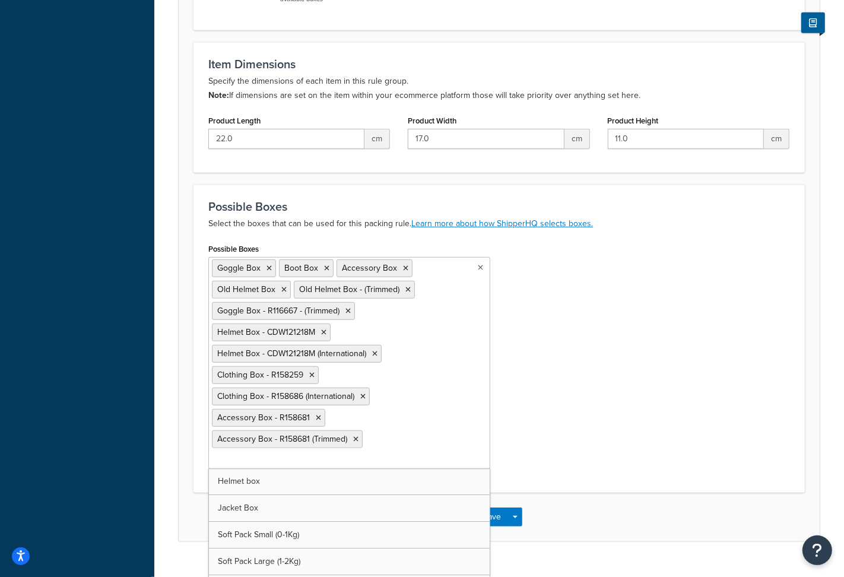
scroll to position [526, 0]
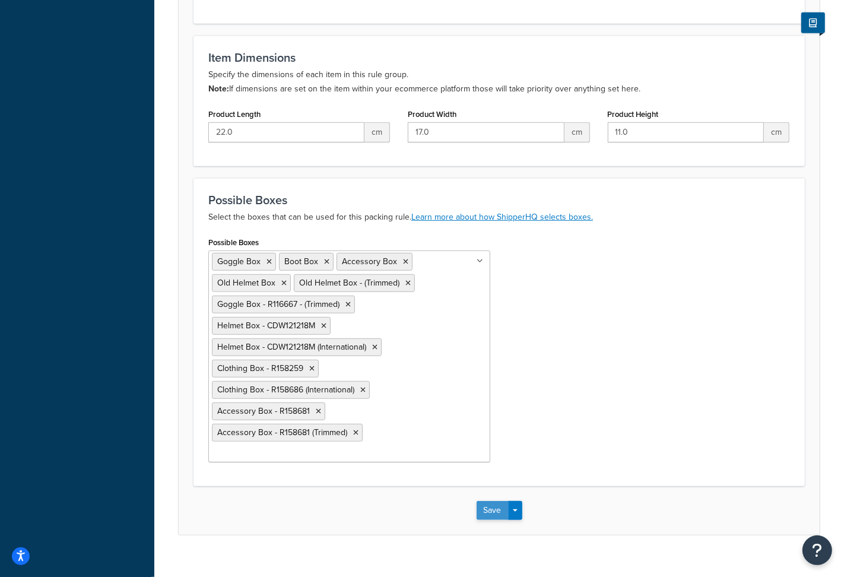
click at [495, 501] on button "Save" at bounding box center [492, 510] width 32 height 19
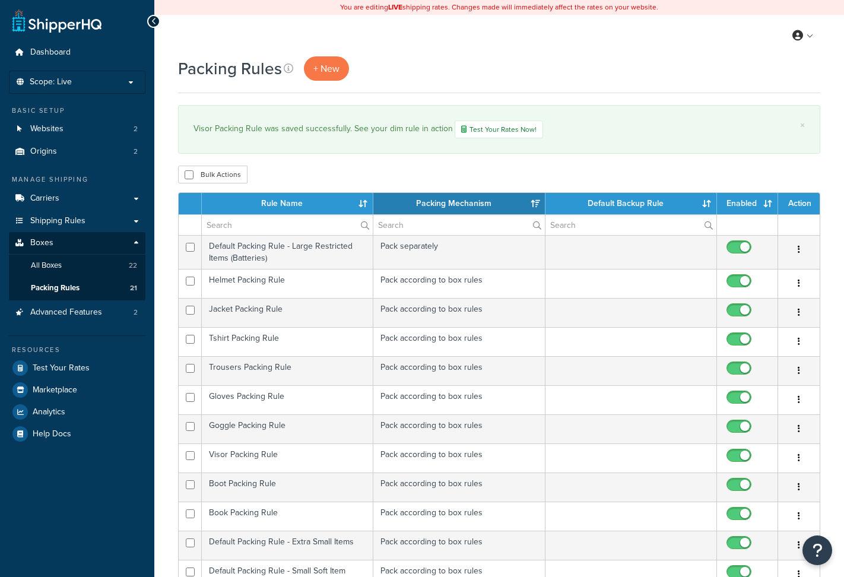
select select "15"
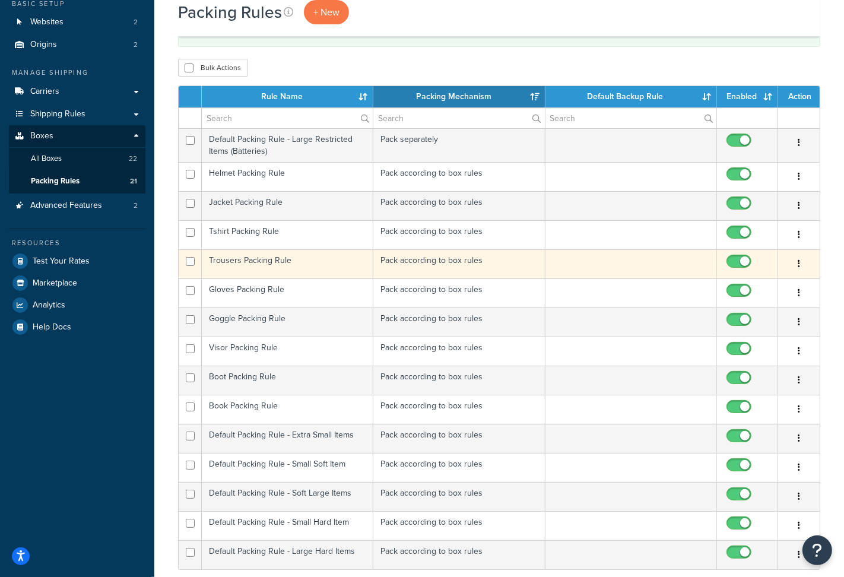
scroll to position [108, 0]
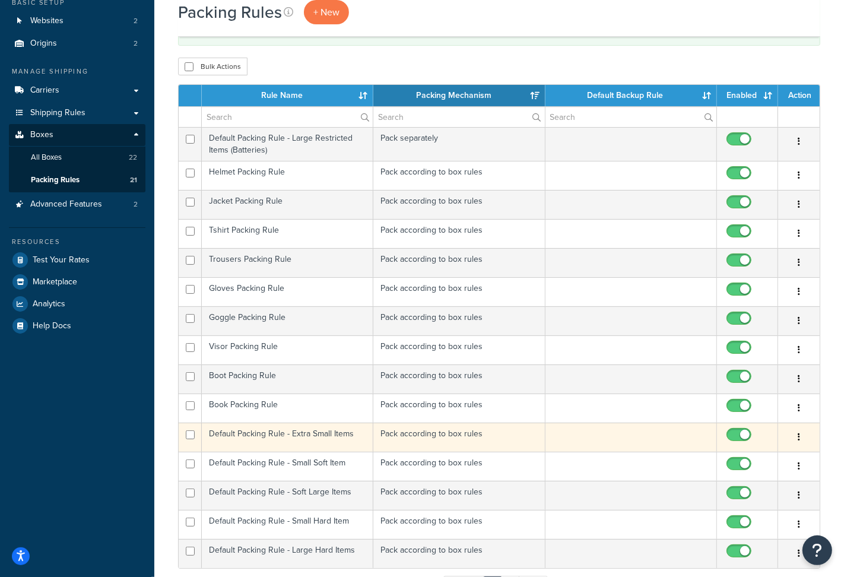
click at [268, 439] on td "Default Packing Rule - Extra Small Items" at bounding box center [287, 436] width 171 height 29
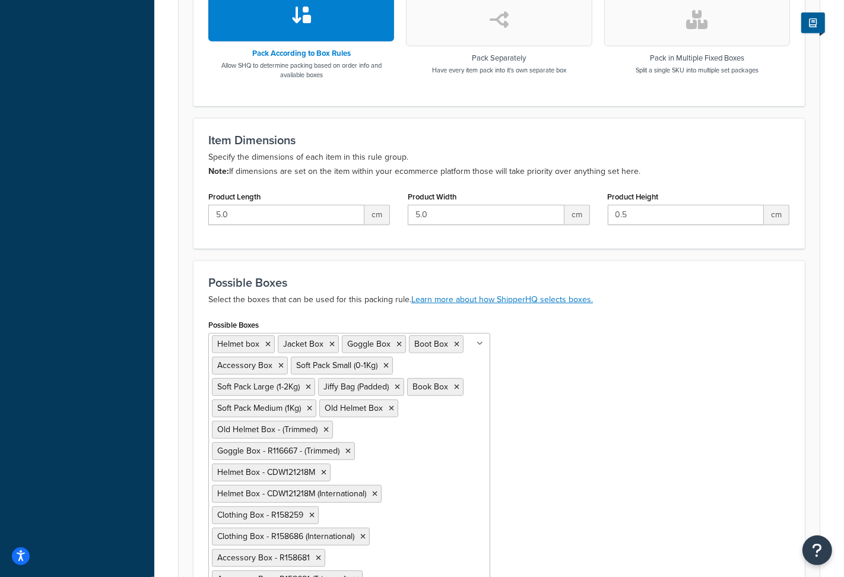
scroll to position [501, 0]
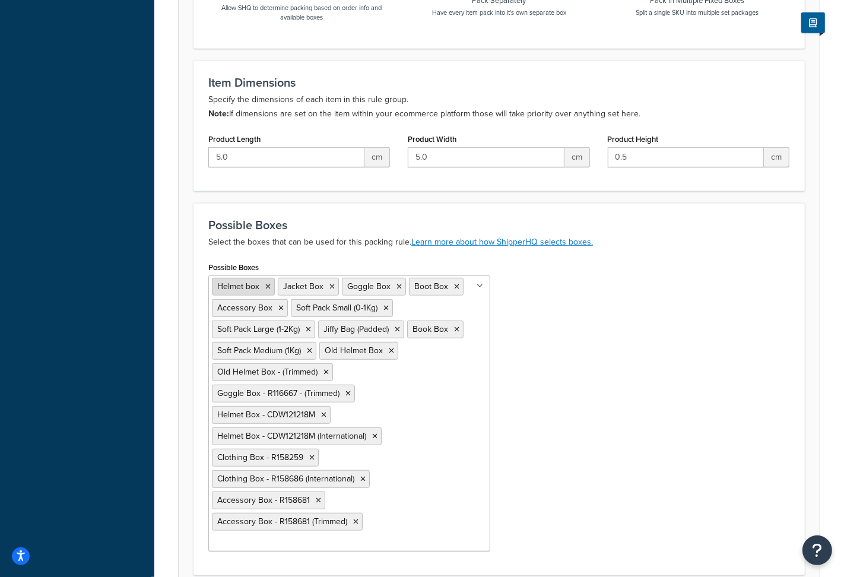
click at [268, 288] on icon at bounding box center [267, 286] width 5 height 7
click at [266, 286] on icon at bounding box center [265, 286] width 5 height 7
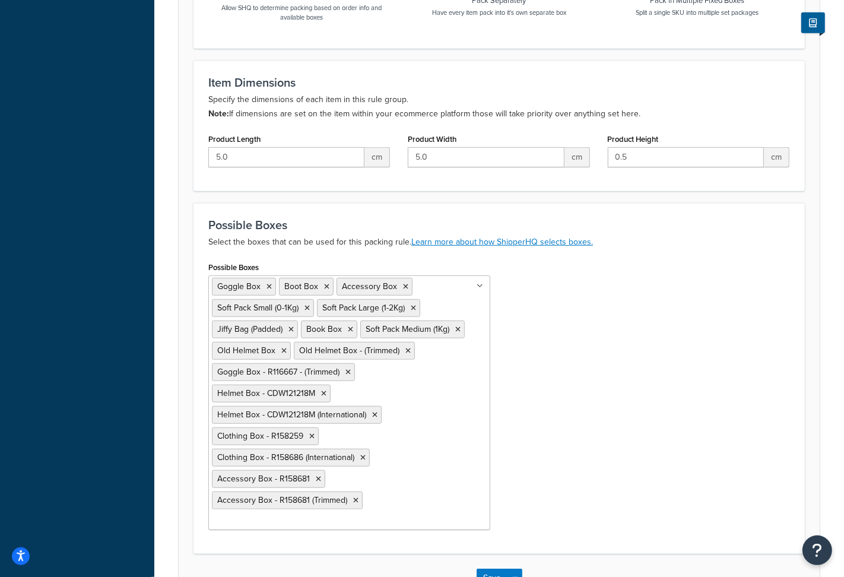
click at [531, 504] on div "Possible Boxes Goggle Box Boot Box Accessory Box Soft Pack Small (0-1Kg) Soft P…" at bounding box center [498, 399] width 599 height 280
click at [493, 568] on button "Save" at bounding box center [492, 577] width 32 height 19
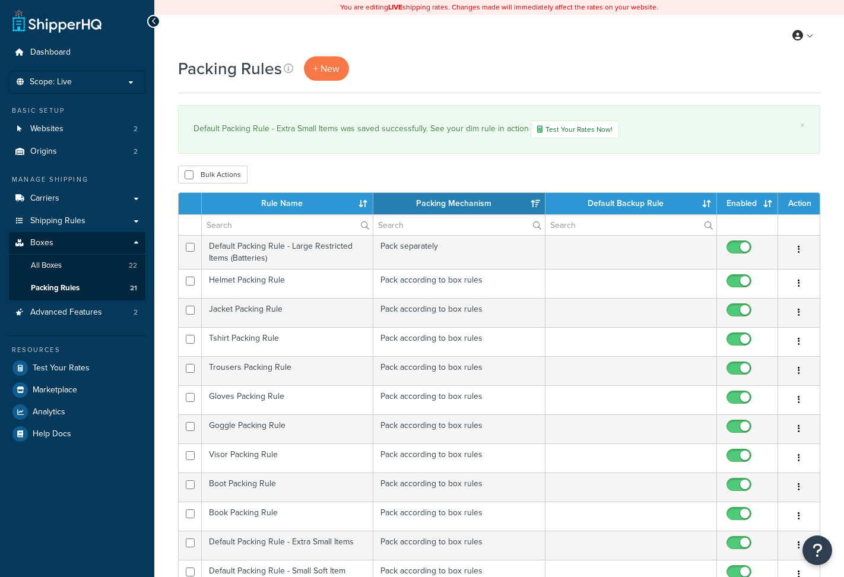
select select "15"
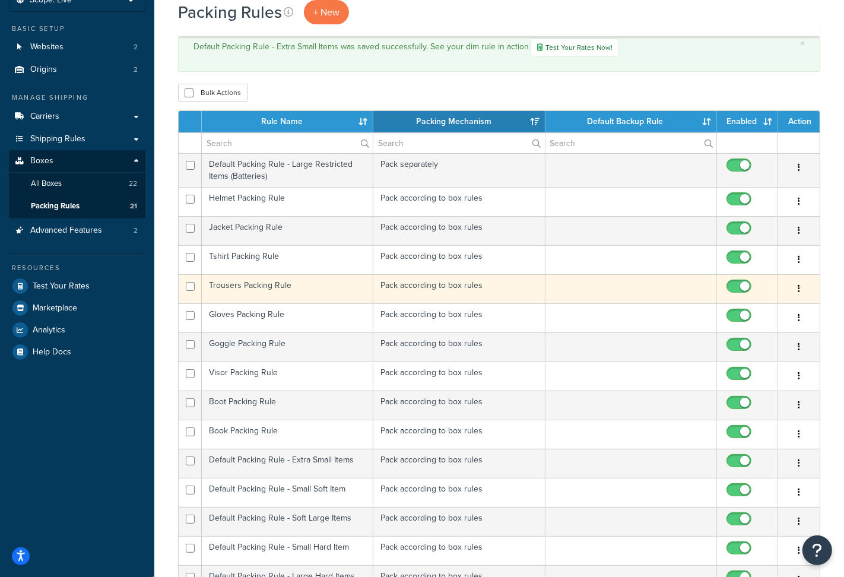
scroll to position [101, 0]
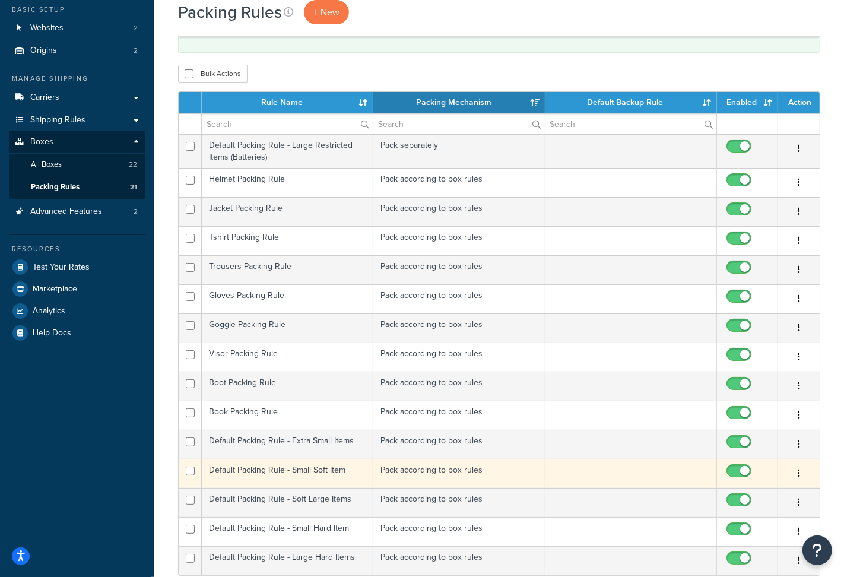
click at [279, 478] on td "Default Packing Rule - Small Soft Item" at bounding box center [287, 473] width 171 height 29
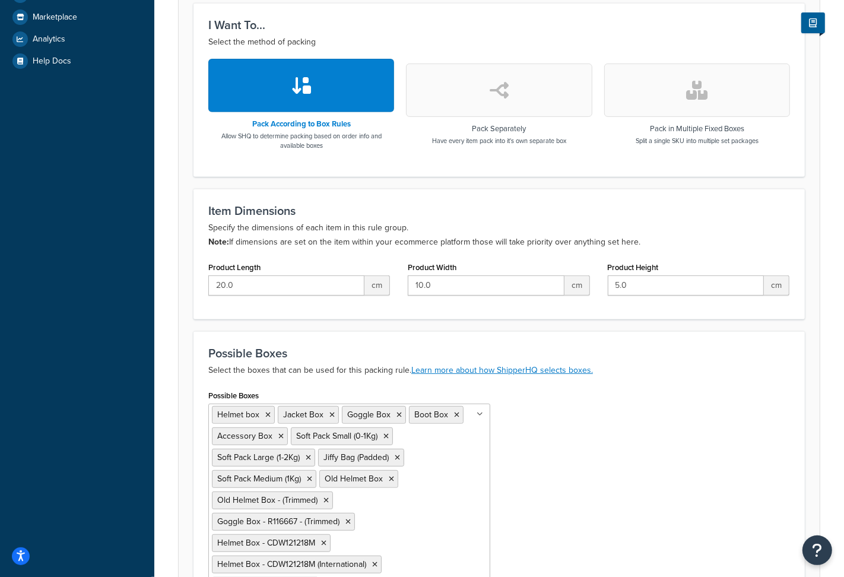
scroll to position [384, 0]
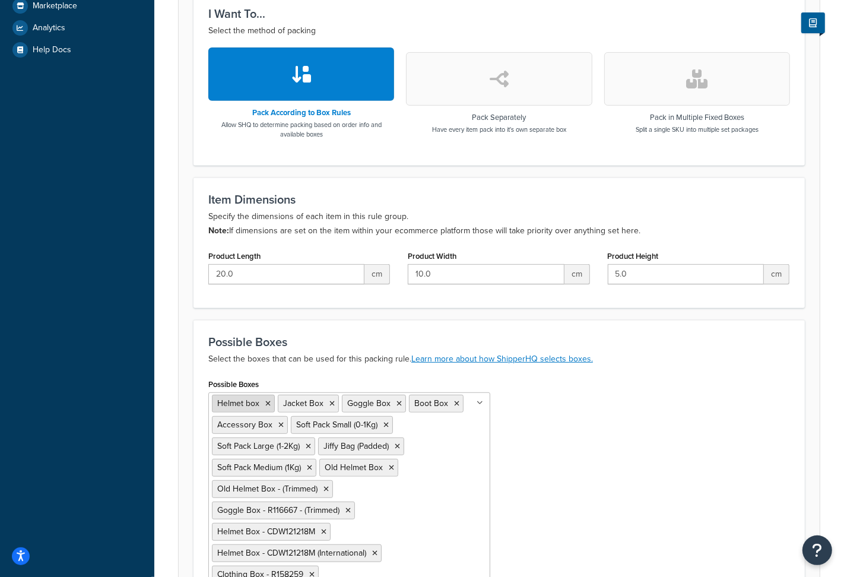
click at [267, 403] on icon at bounding box center [267, 403] width 5 height 7
click at [267, 403] on icon at bounding box center [265, 403] width 5 height 7
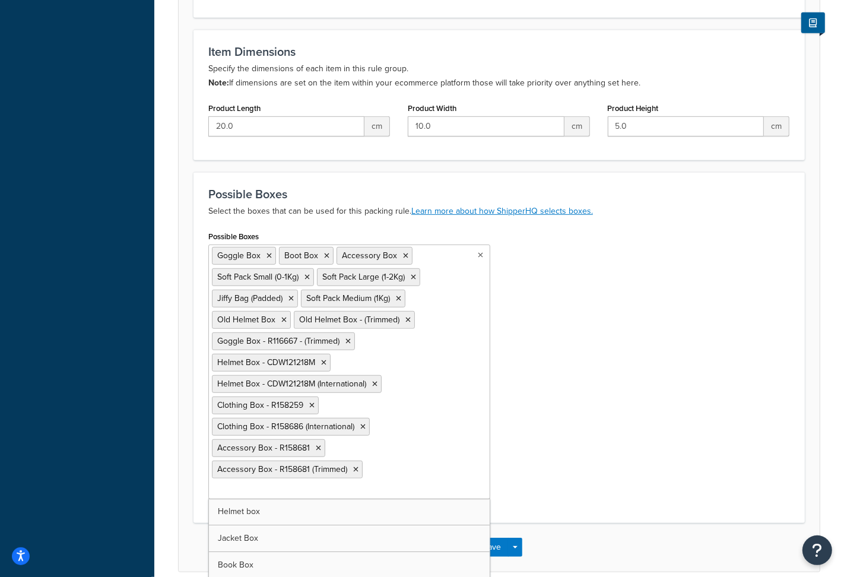
scroll to position [547, 0]
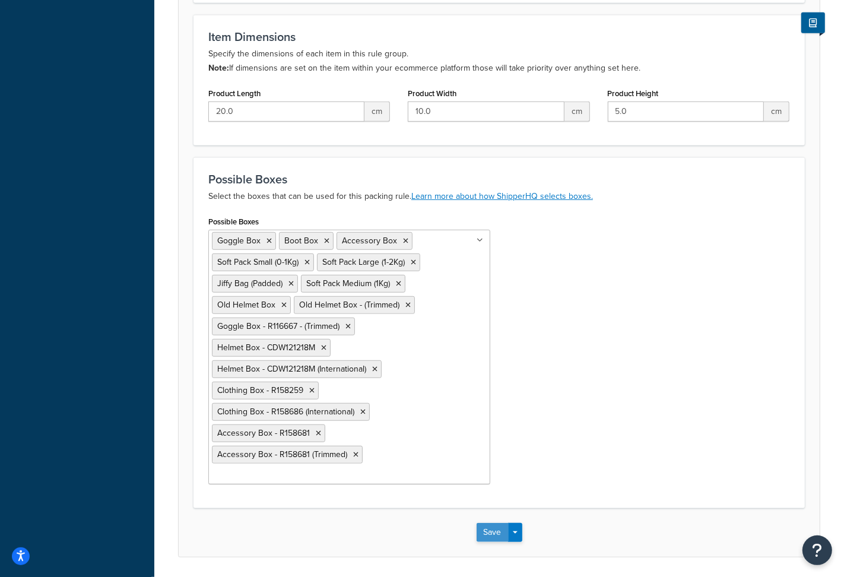
click at [494, 523] on button "Save" at bounding box center [492, 532] width 32 height 19
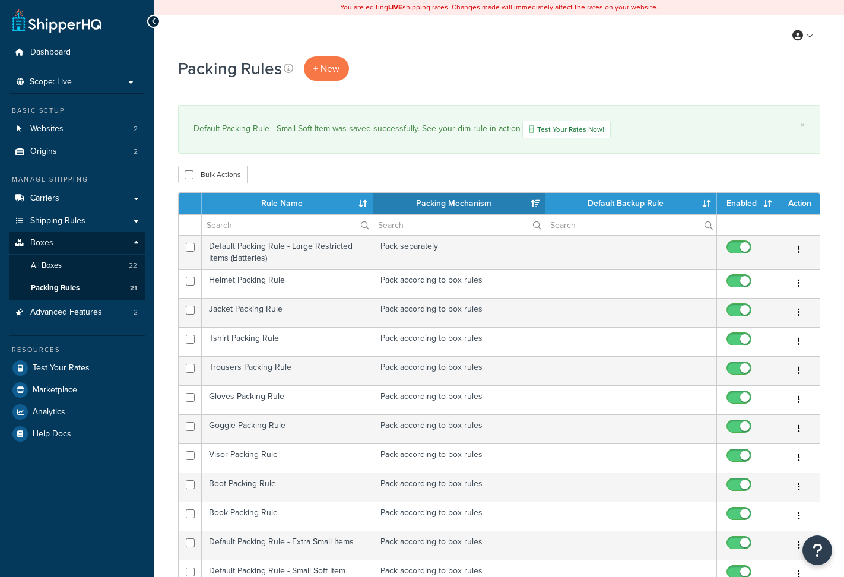
select select "15"
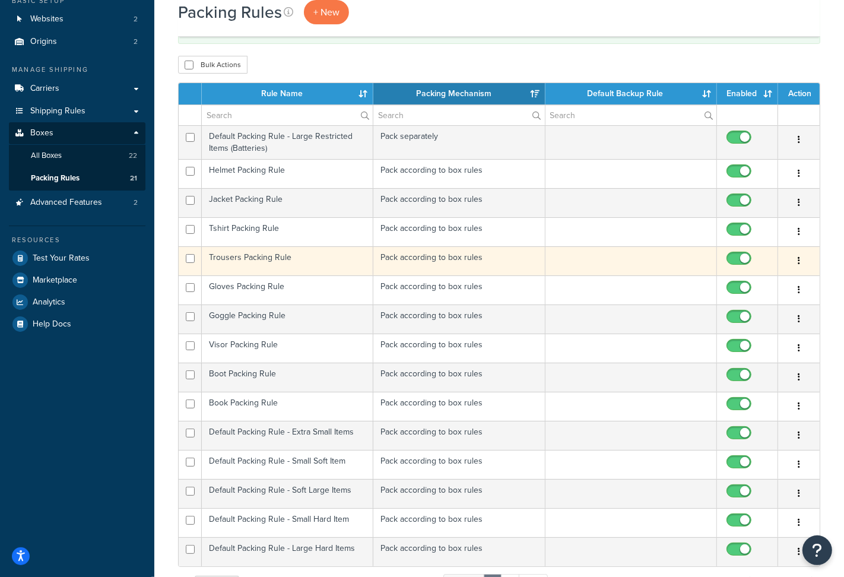
scroll to position [112, 0]
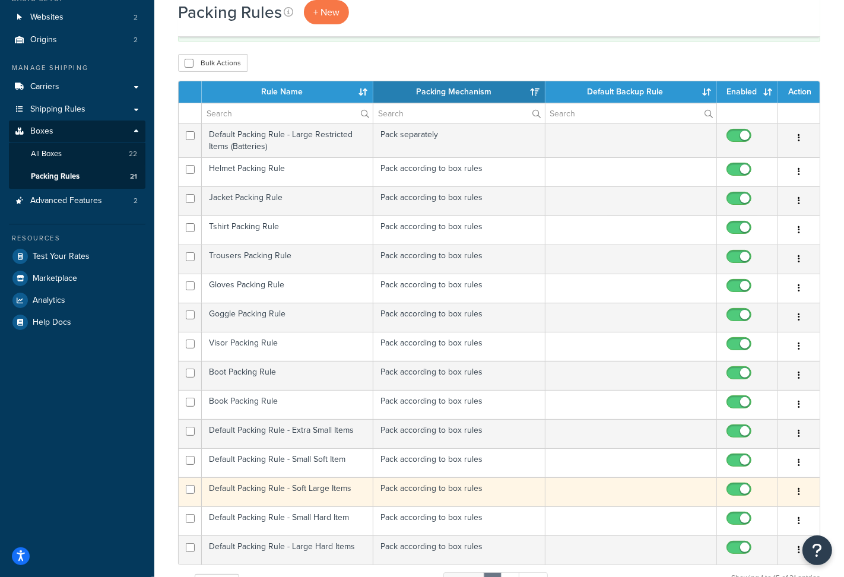
click at [275, 490] on td "Default Packing Rule - Soft Large Items" at bounding box center [287, 491] width 171 height 29
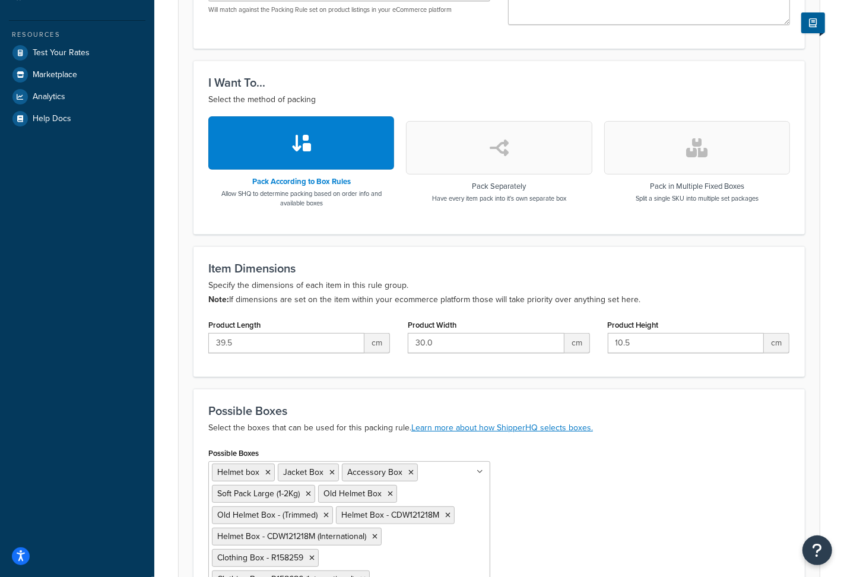
scroll to position [347, 0]
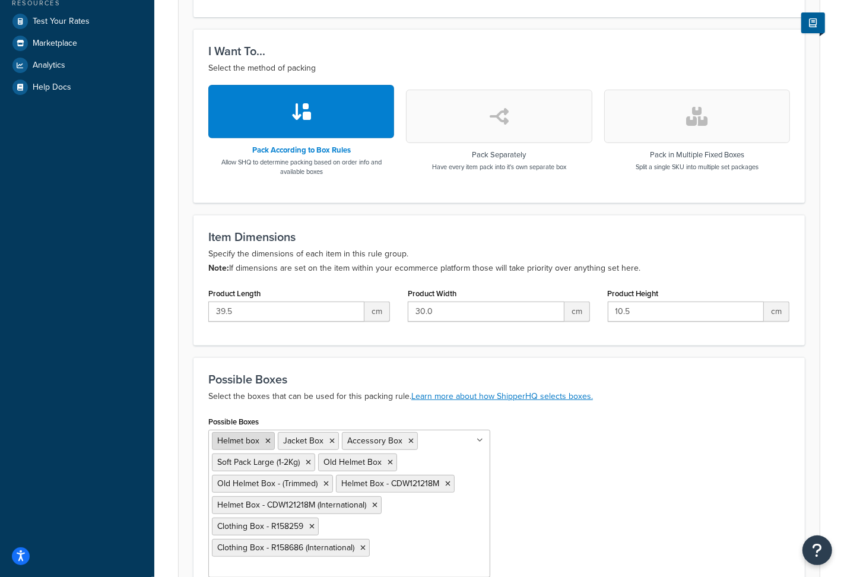
click at [266, 441] on icon at bounding box center [267, 440] width 5 height 7
click at [266, 441] on icon at bounding box center [265, 440] width 5 height 7
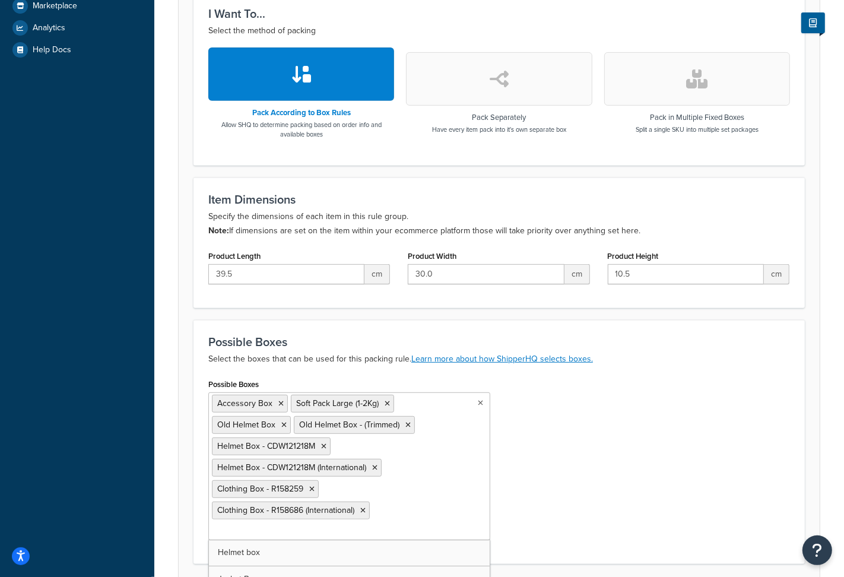
scroll to position [435, 0]
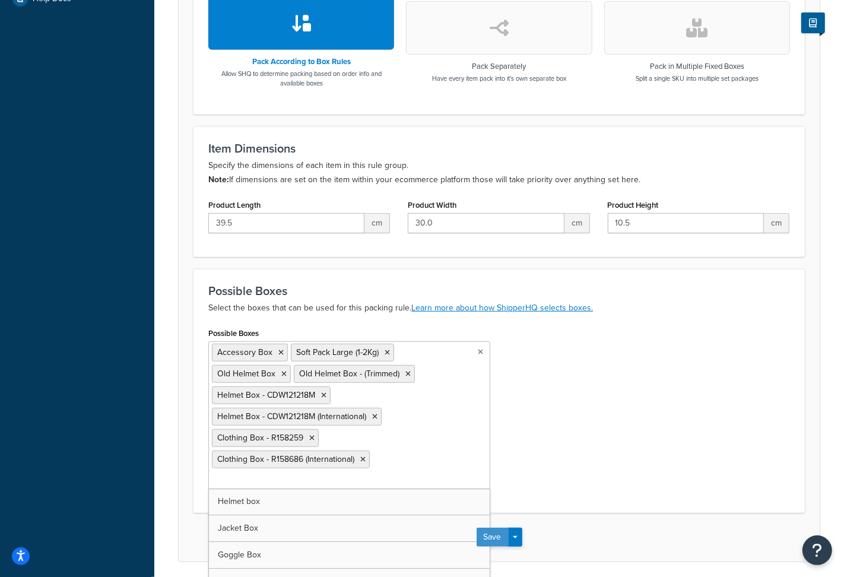
click at [497, 528] on button "Save" at bounding box center [492, 537] width 32 height 19
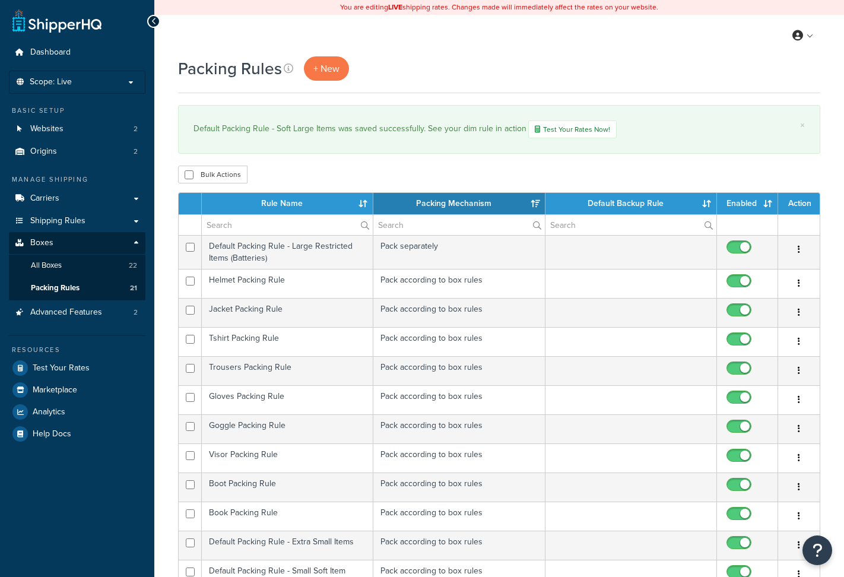
select select "15"
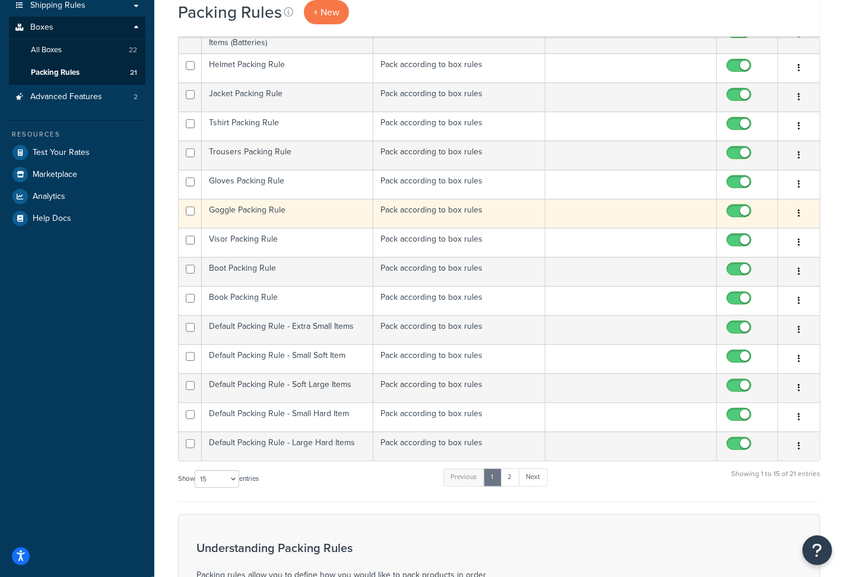
scroll to position [223, 0]
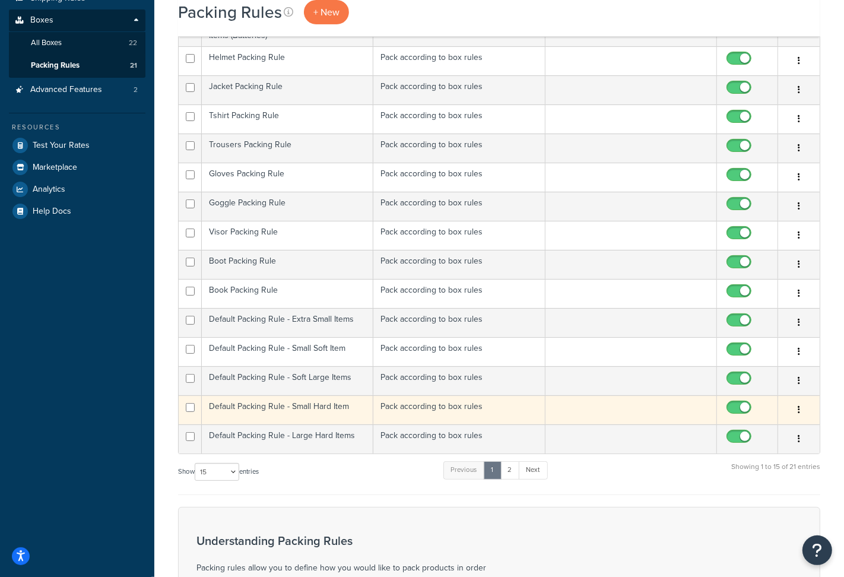
click at [339, 408] on td "Default Packing Rule - Small Hard Item" at bounding box center [287, 409] width 171 height 29
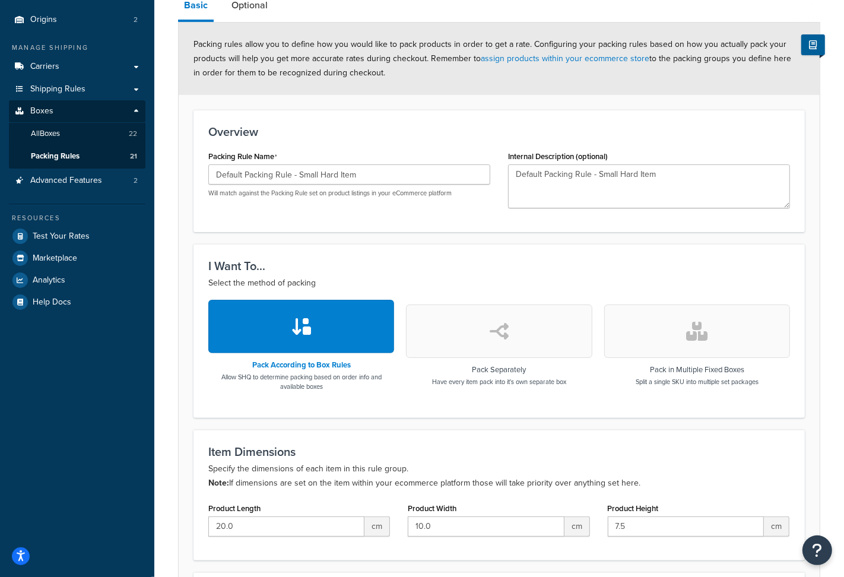
scroll to position [262, 0]
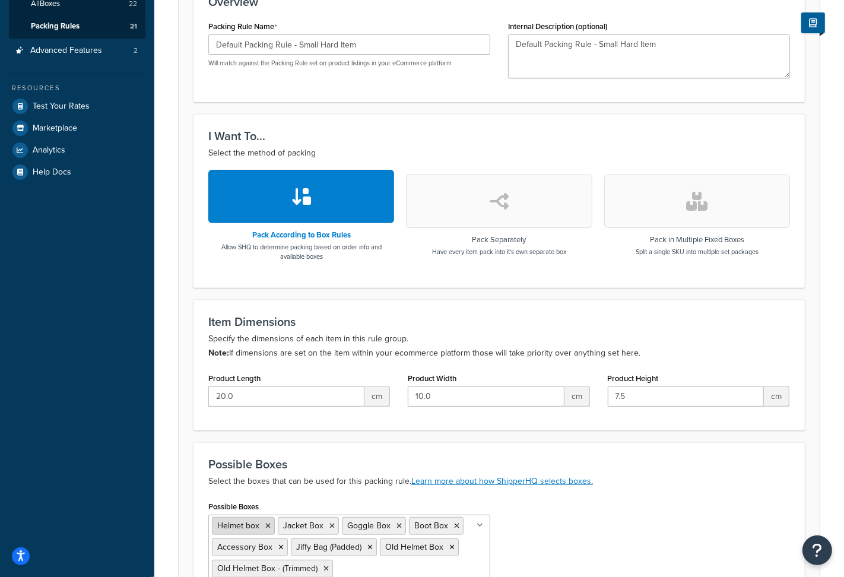
click at [266, 523] on icon at bounding box center [267, 525] width 5 height 7
click at [266, 523] on icon at bounding box center [265, 525] width 5 height 7
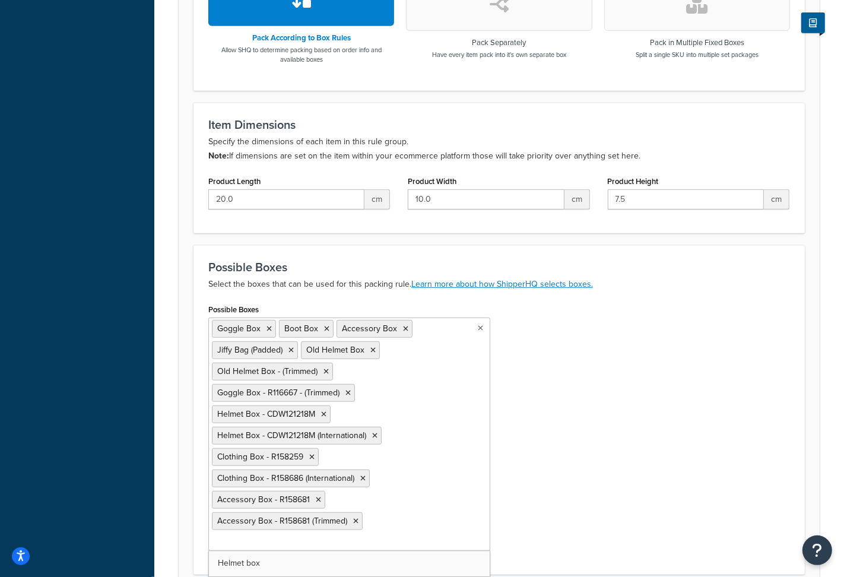
scroll to position [526, 0]
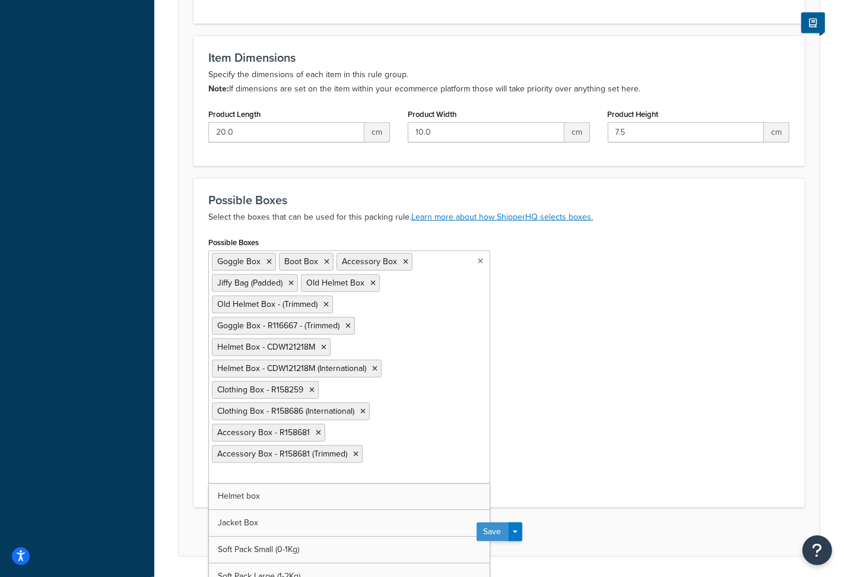
click at [495, 522] on button "Save" at bounding box center [492, 531] width 32 height 19
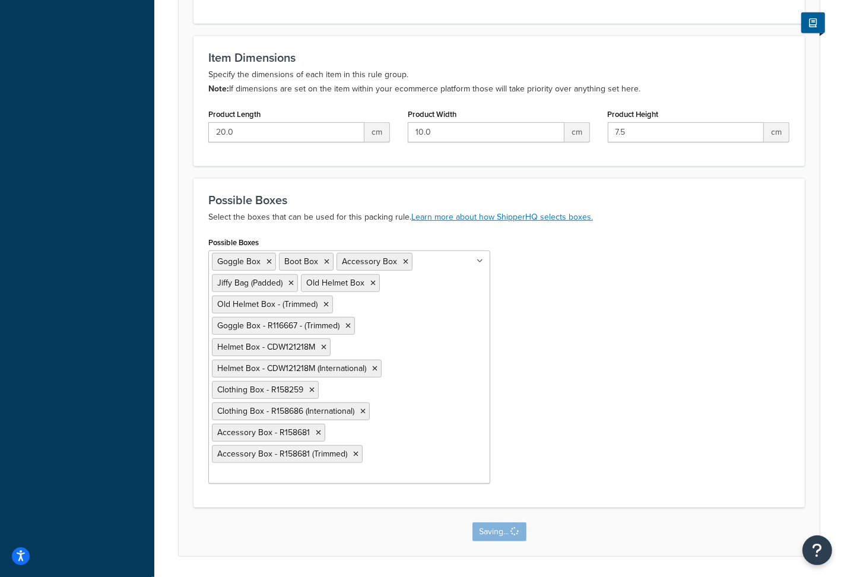
scroll to position [0, 0]
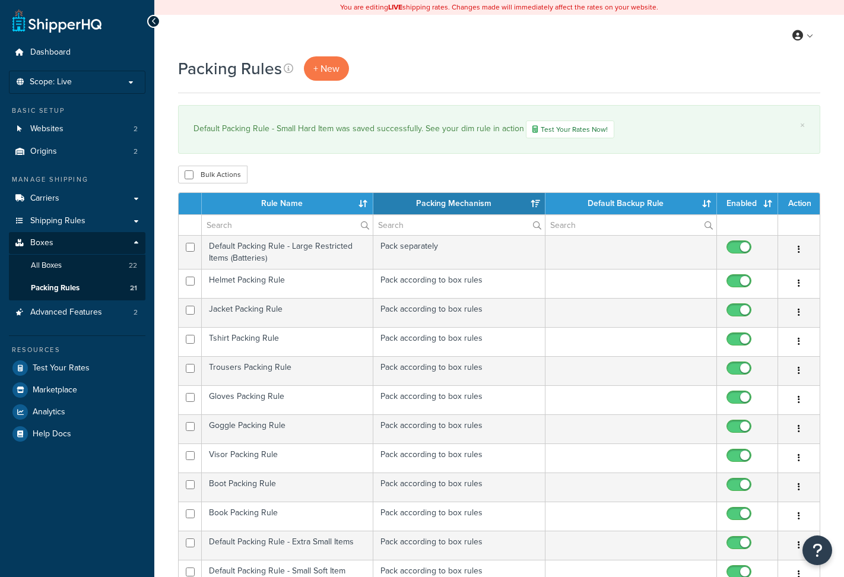
select select "15"
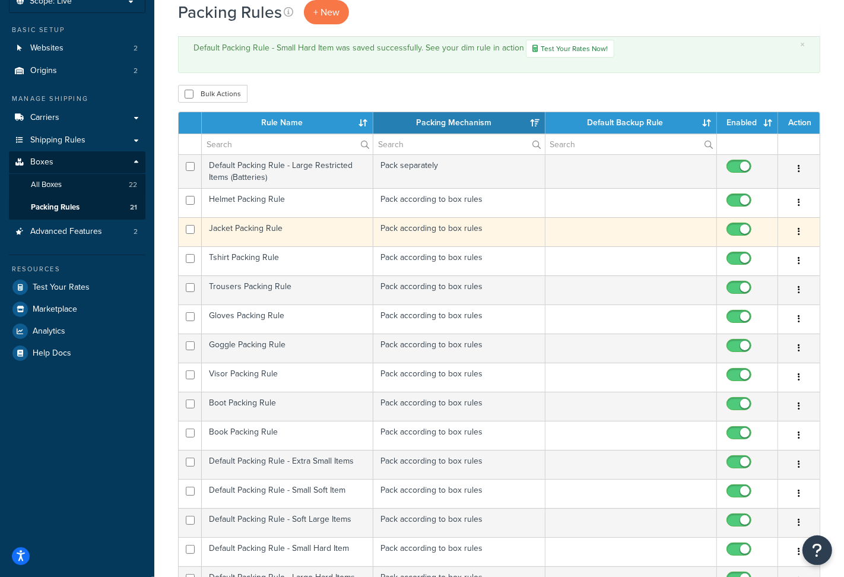
scroll to position [285, 0]
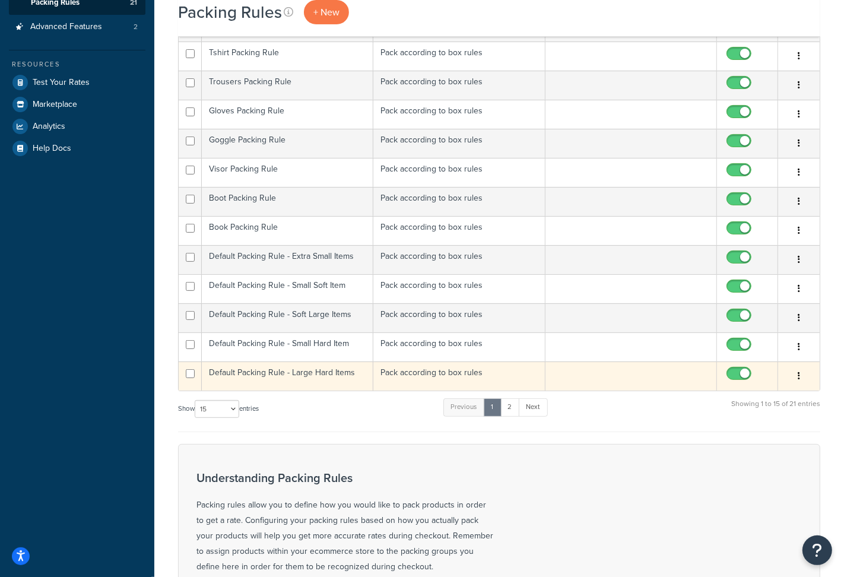
click at [253, 370] on td "Default Packing Rule - Large Hard Items" at bounding box center [287, 375] width 171 height 29
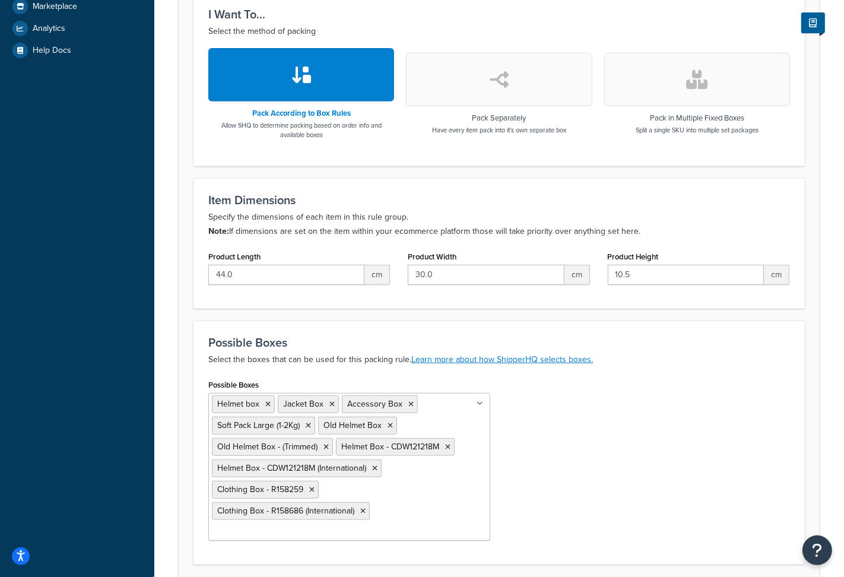
scroll to position [462, 0]
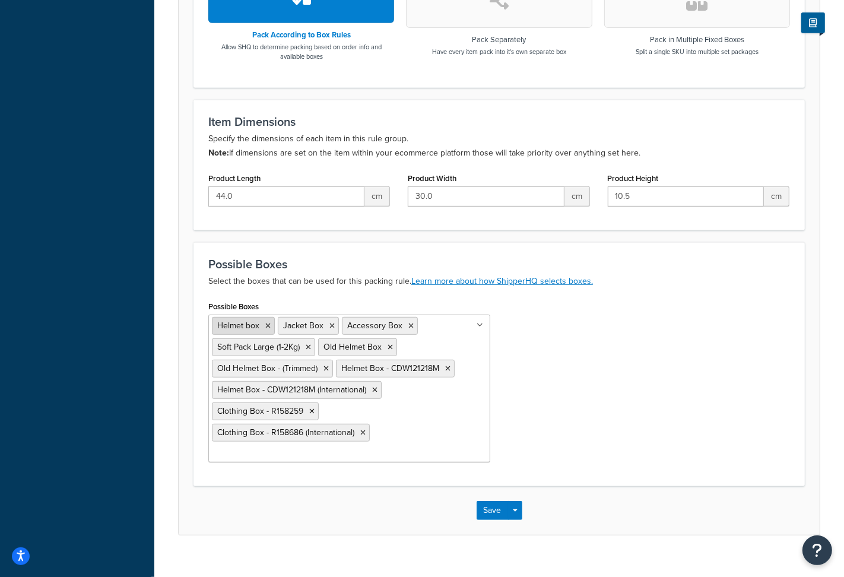
click at [267, 323] on icon at bounding box center [267, 325] width 5 height 7
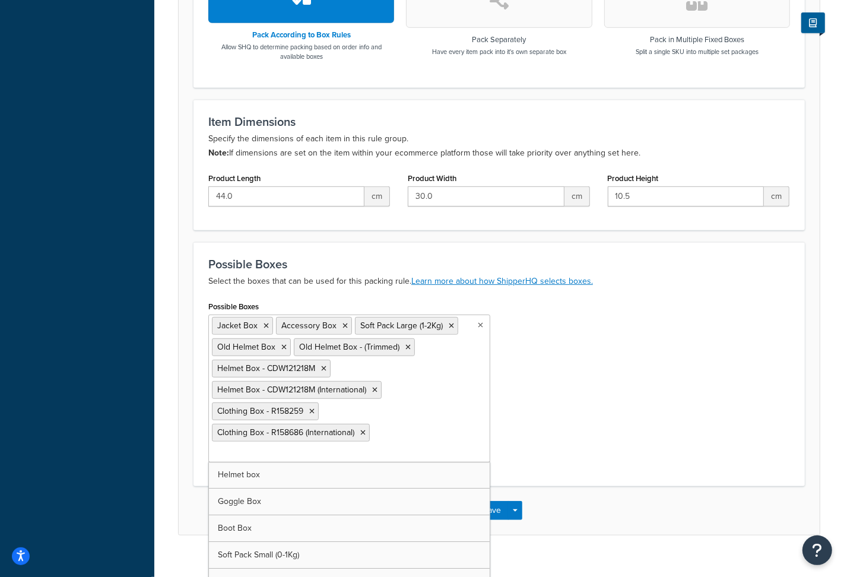
click at [267, 323] on icon at bounding box center [265, 325] width 5 height 7
click at [506, 367] on div "Possible Boxes Accessory Box Soft Pack Large (1-2Kg) Old Helmet Box Old Helmet …" at bounding box center [498, 384] width 599 height 173
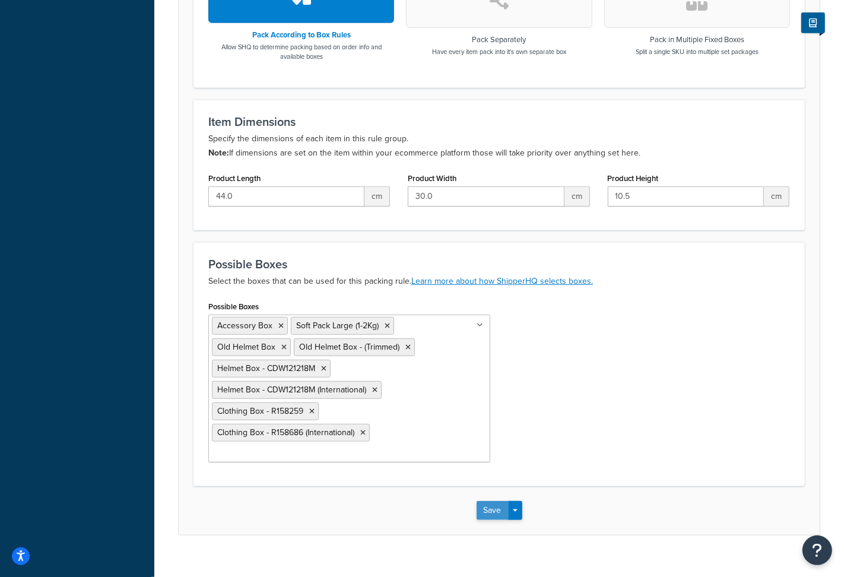
click at [494, 501] on button "Save" at bounding box center [492, 510] width 32 height 19
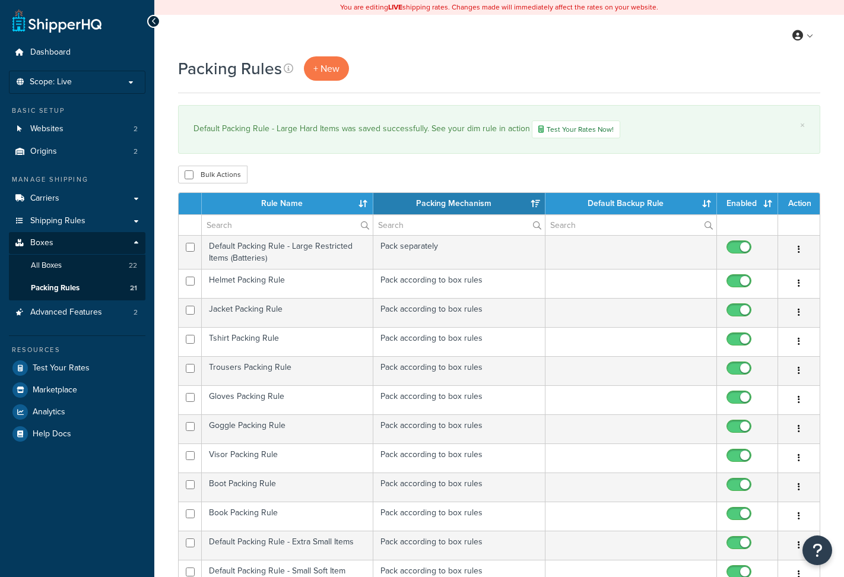
select select "15"
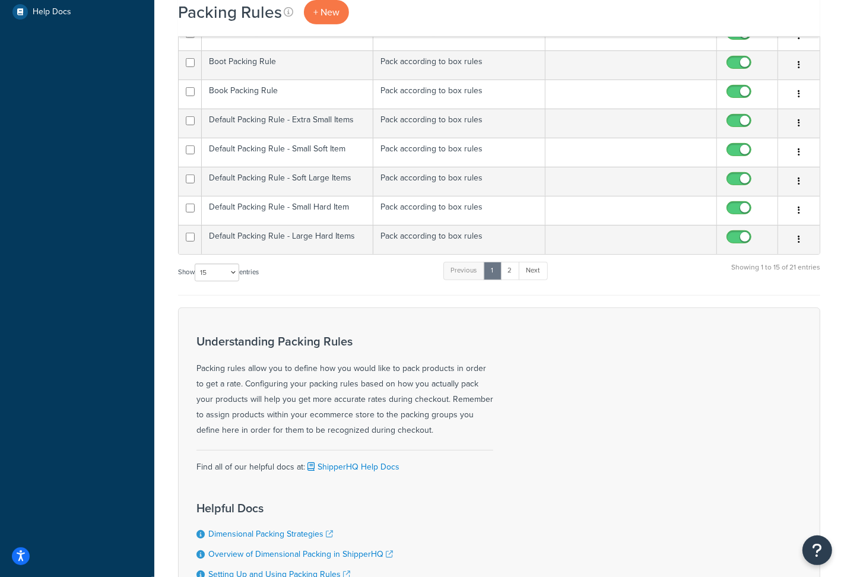
scroll to position [428, 0]
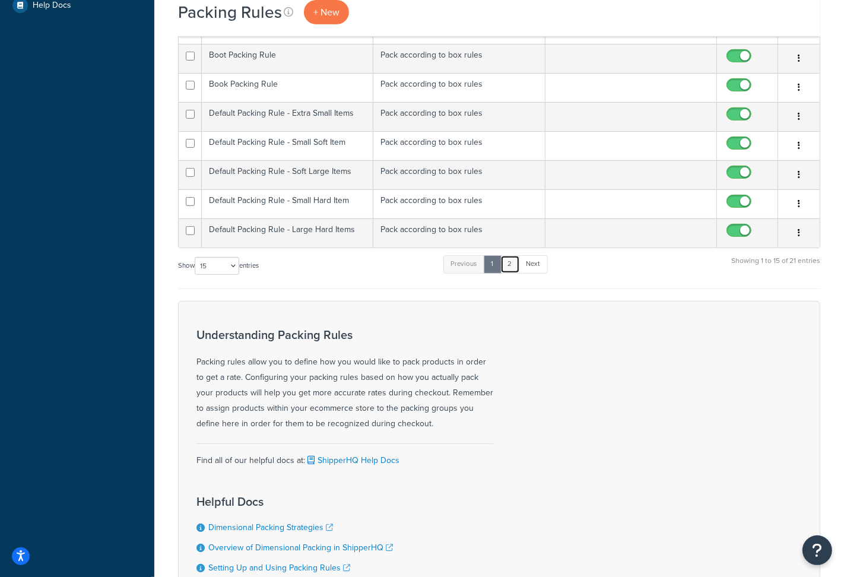
click at [517, 266] on link "2" at bounding box center [510, 264] width 20 height 18
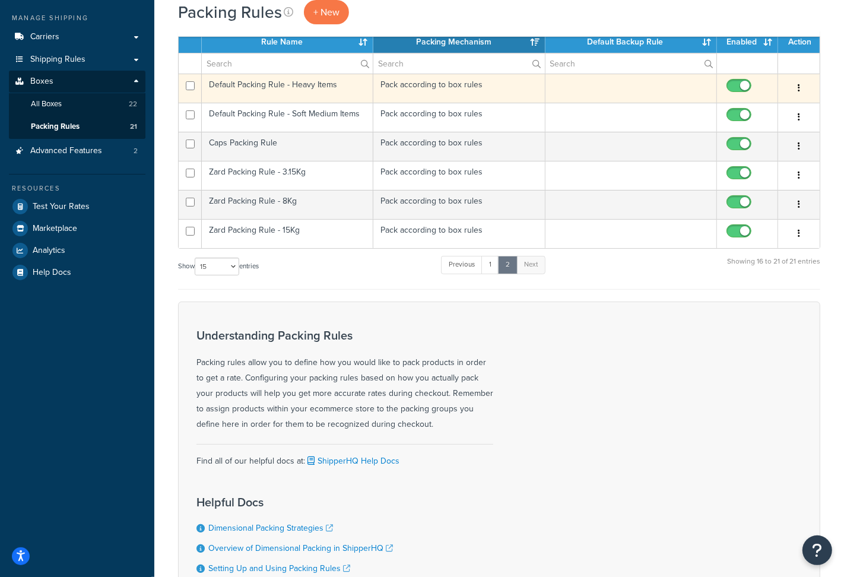
click at [285, 93] on td "Default Packing Rule - Heavy Items" at bounding box center [287, 88] width 171 height 29
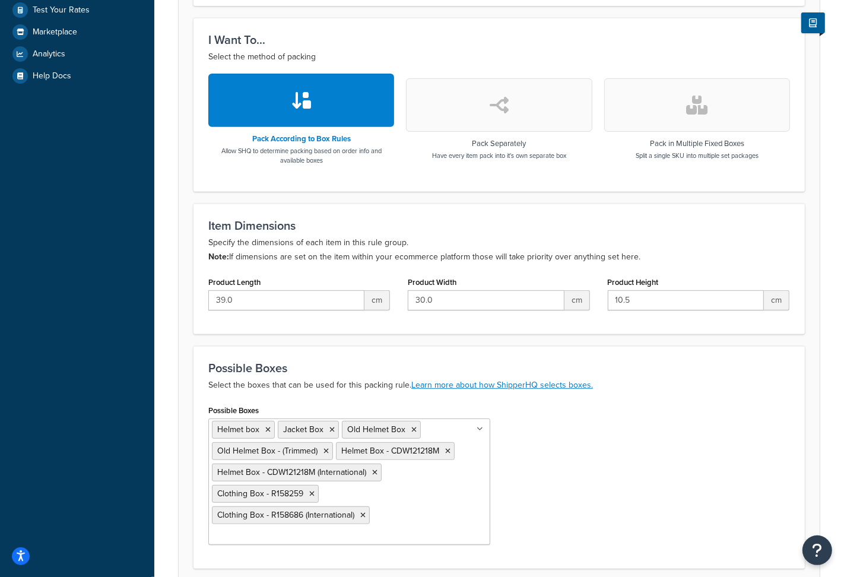
scroll to position [440, 0]
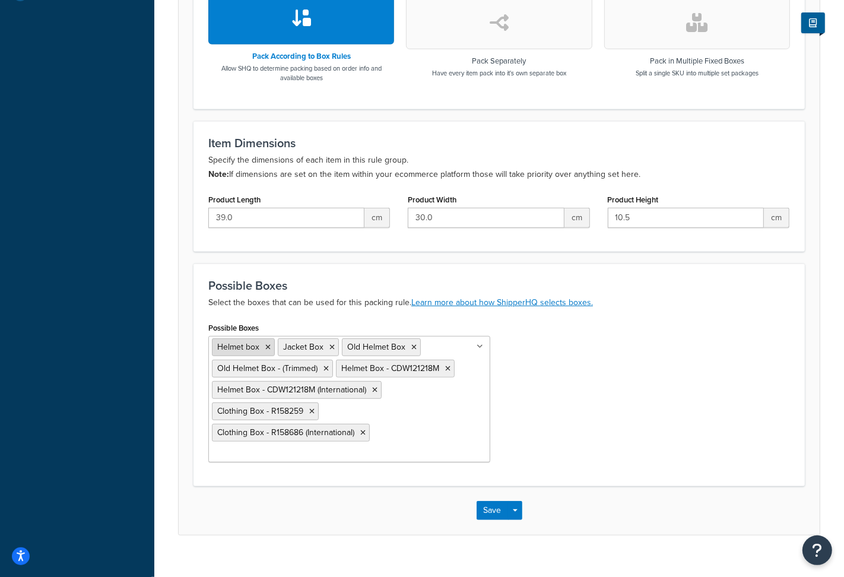
click at [267, 346] on icon at bounding box center [267, 347] width 5 height 7
click at [267, 346] on icon at bounding box center [265, 347] width 5 height 7
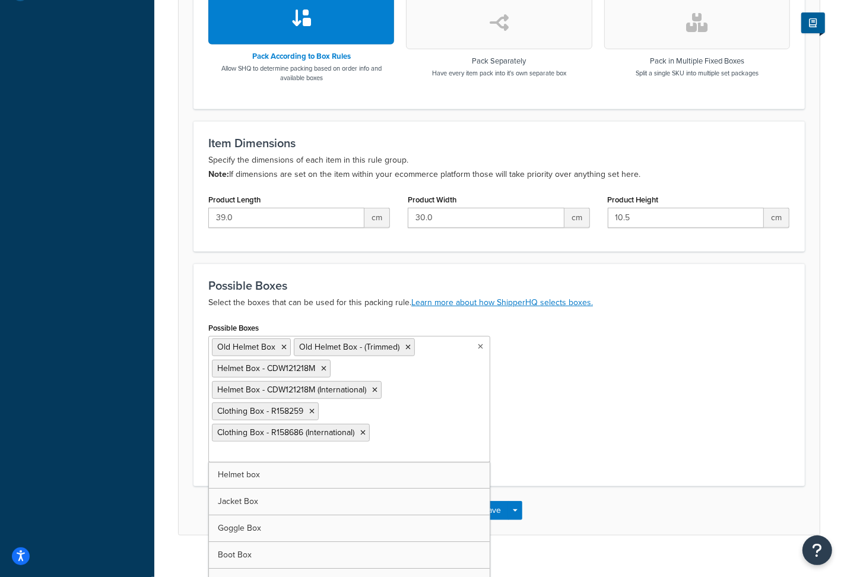
click at [510, 446] on div "Possible Boxes Old Helmet Box Old Helmet Box - (Trimmed) Helmet Box - CDW121218…" at bounding box center [498, 395] width 599 height 152
click at [494, 501] on button "Save" at bounding box center [492, 510] width 32 height 19
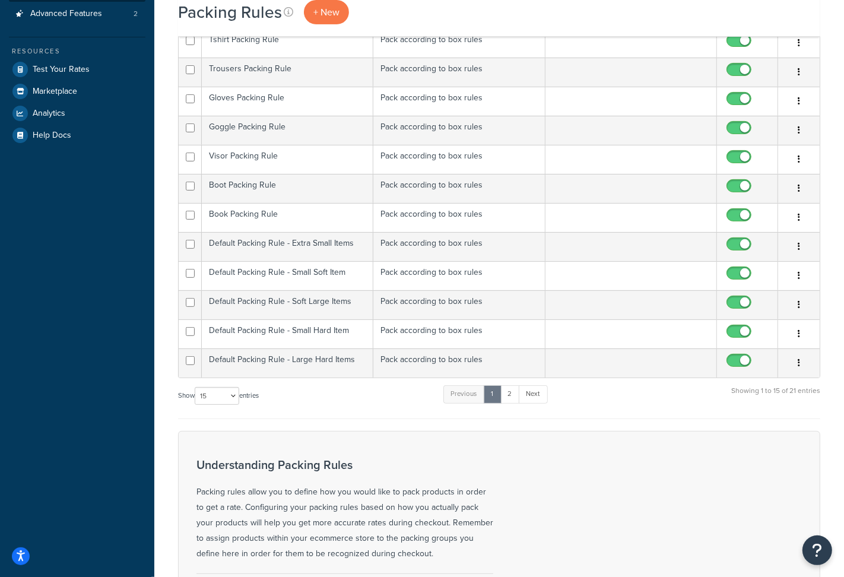
scroll to position [428, 0]
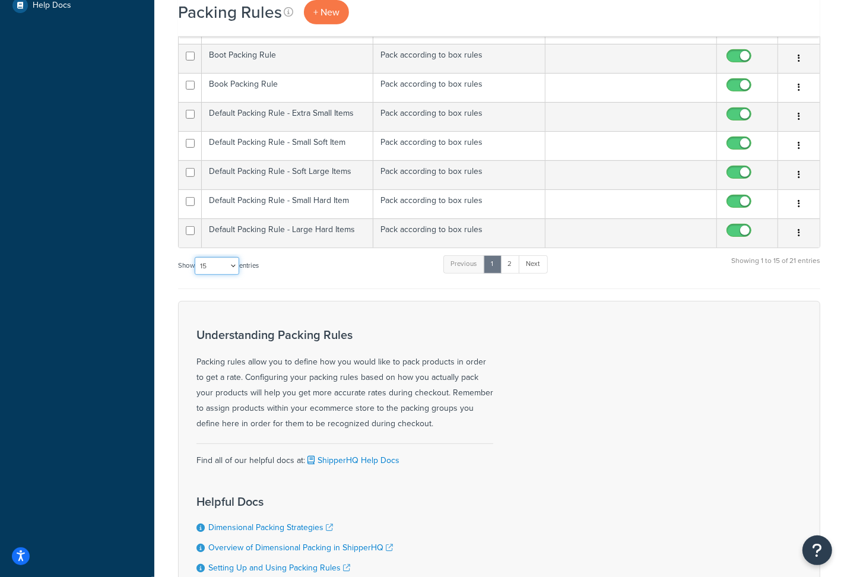
click at [238, 266] on select "10 15 25 50 100" at bounding box center [217, 266] width 45 height 18
select select "50"
click at [196, 275] on select "10 15 25 50 100" at bounding box center [217, 266] width 45 height 18
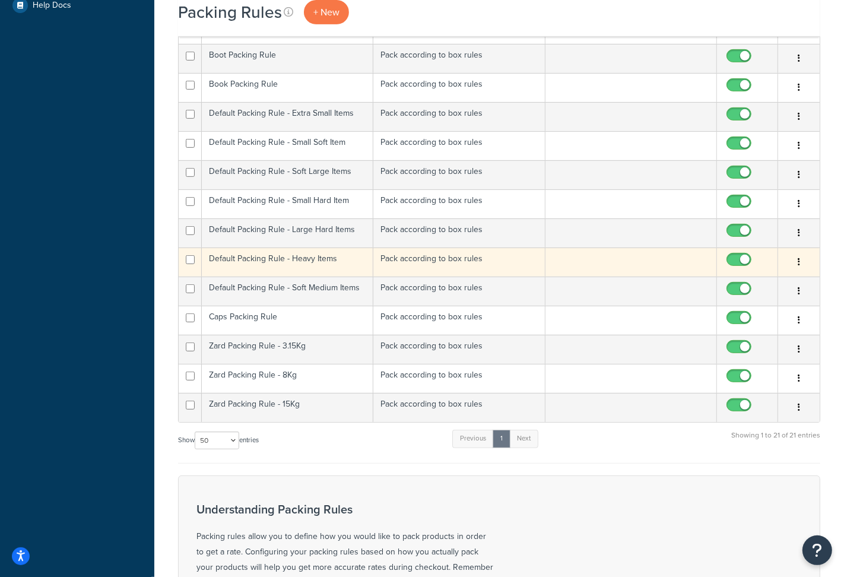
click at [274, 259] on td "Default Packing Rule - Heavy Items" at bounding box center [287, 261] width 171 height 29
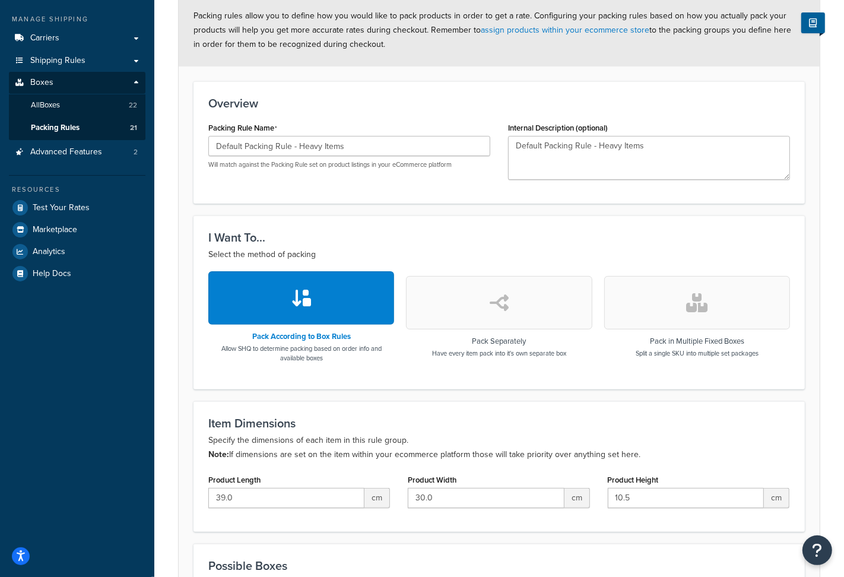
scroll to position [106, 0]
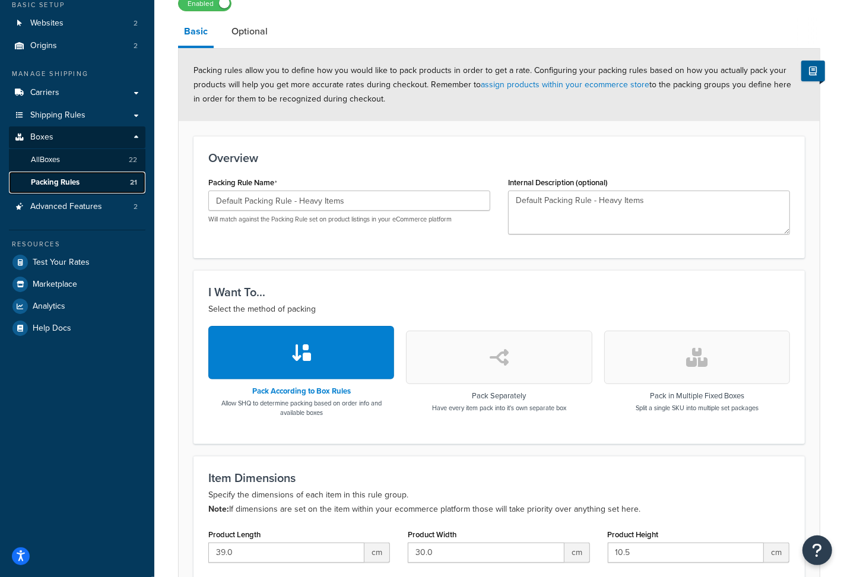
click at [115, 179] on link "Packing Rules 21" at bounding box center [77, 182] width 136 height 22
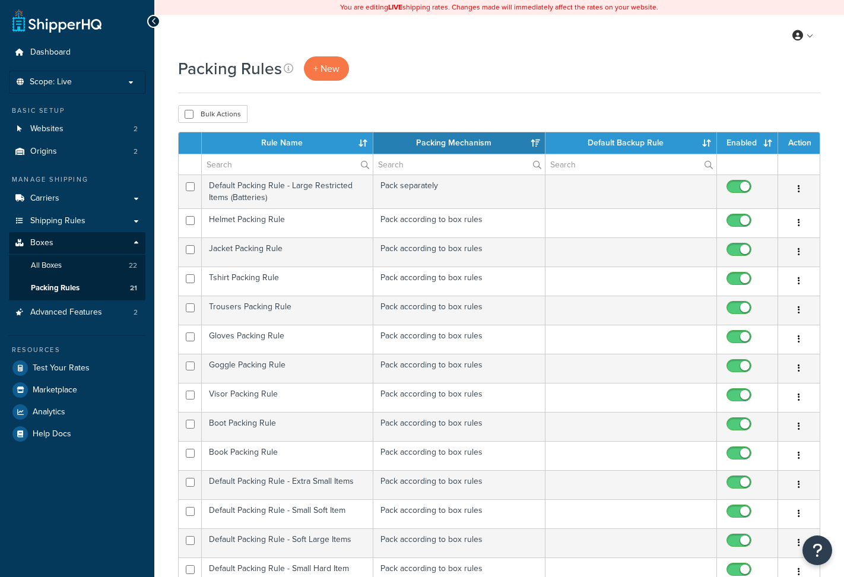
select select "15"
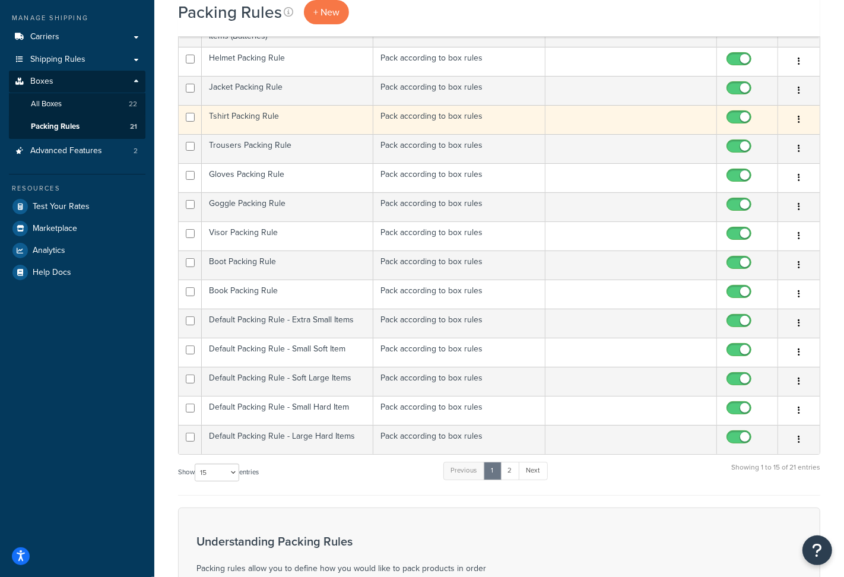
scroll to position [367, 0]
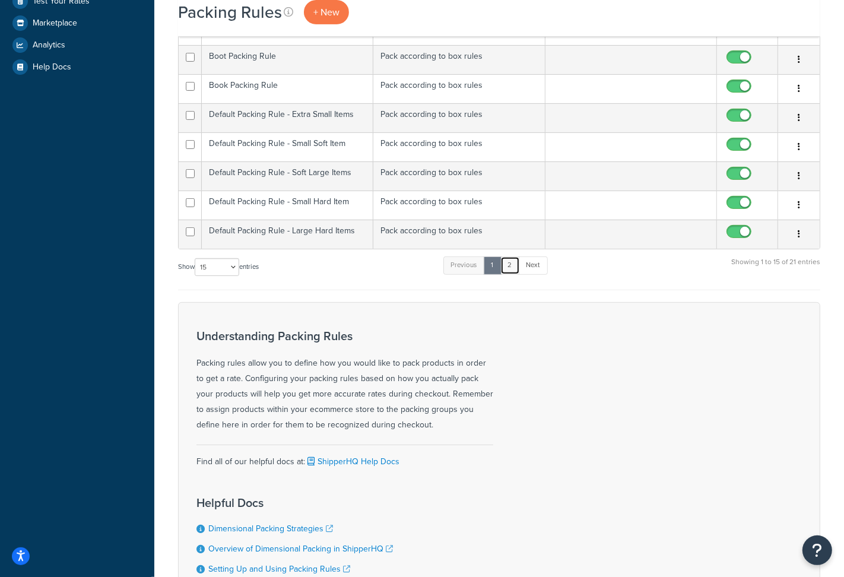
click at [509, 271] on link "2" at bounding box center [510, 265] width 20 height 18
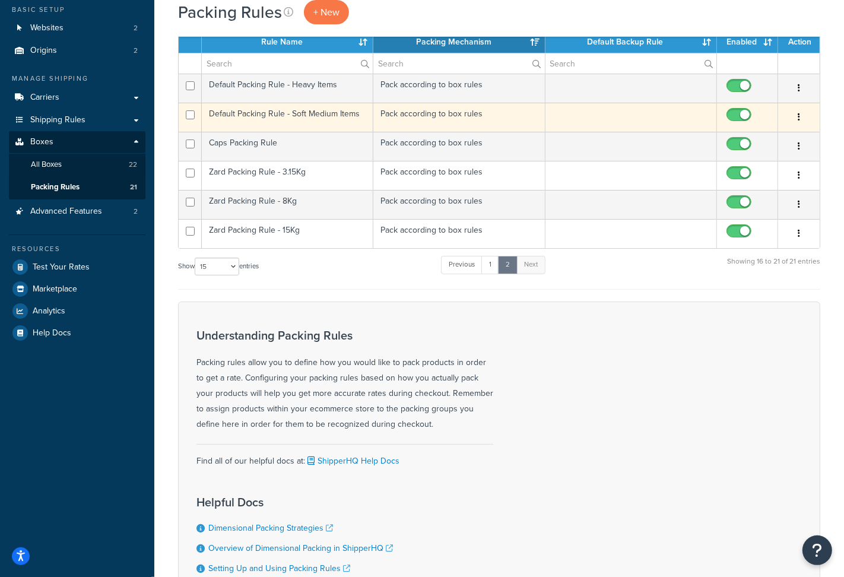
click at [306, 120] on td "Default Packing Rule - Soft Medium Items" at bounding box center [287, 117] width 171 height 29
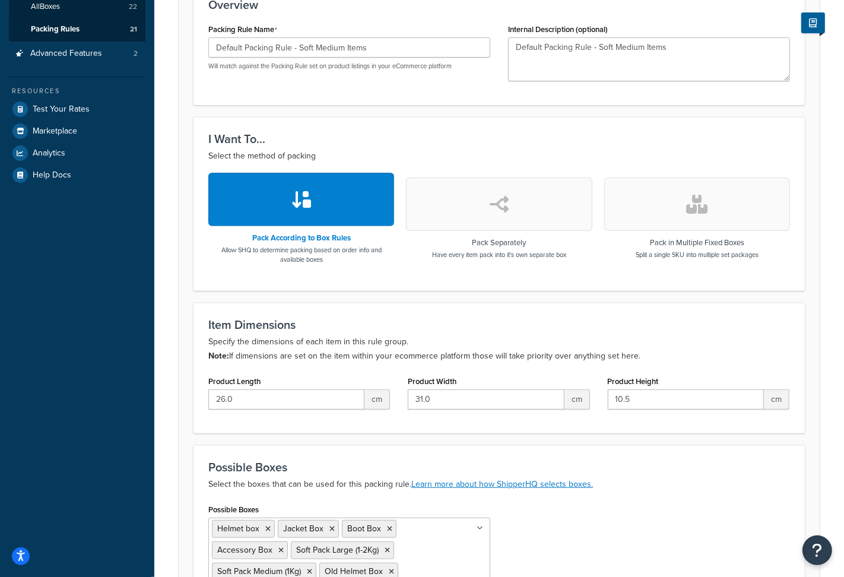
scroll to position [342, 0]
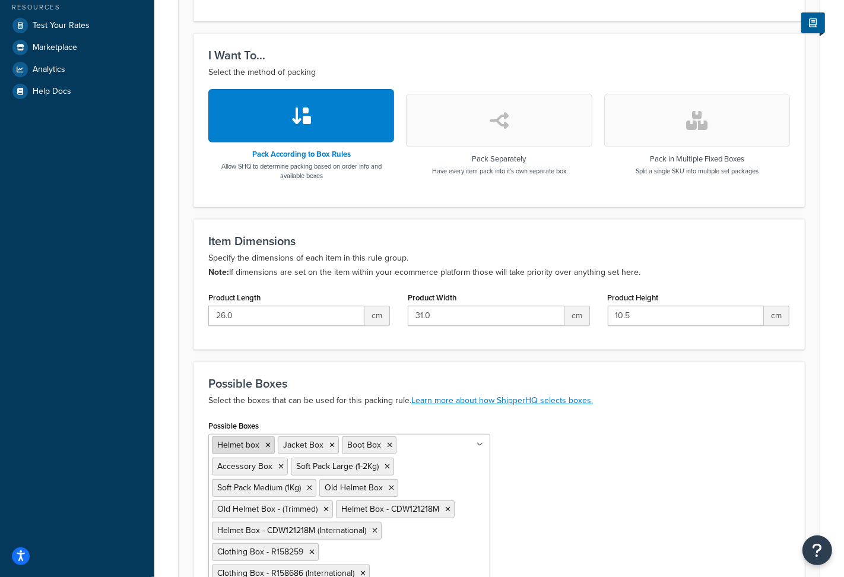
click at [268, 447] on icon at bounding box center [267, 444] width 5 height 7
click at [268, 447] on icon at bounding box center [265, 444] width 5 height 7
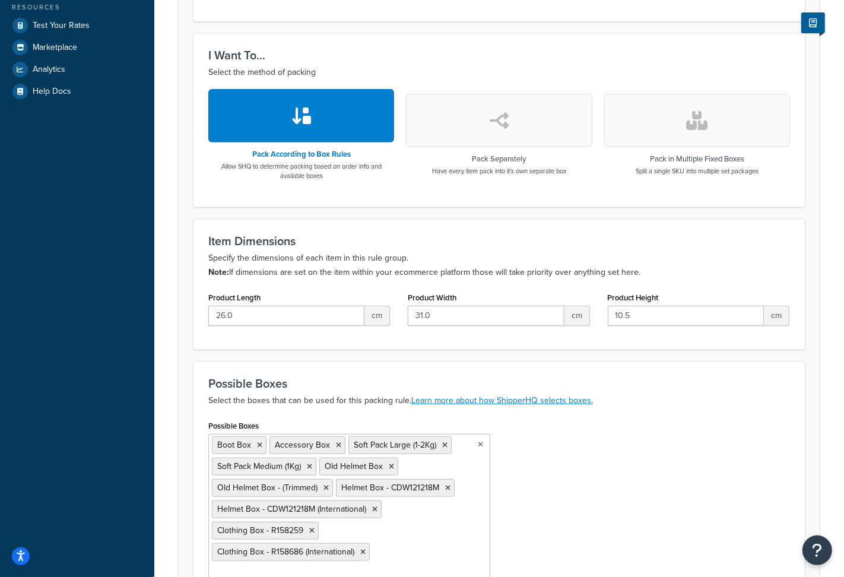
click at [519, 469] on div "Possible Boxes Boot Box Accessory Box Soft Pack Large (1-2Kg) Soft Pack Medium …" at bounding box center [498, 503] width 599 height 173
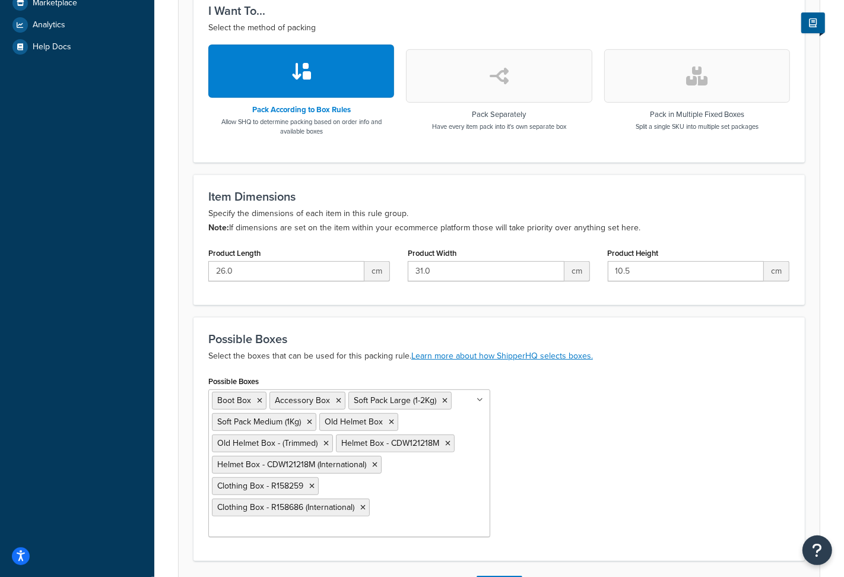
scroll to position [462, 0]
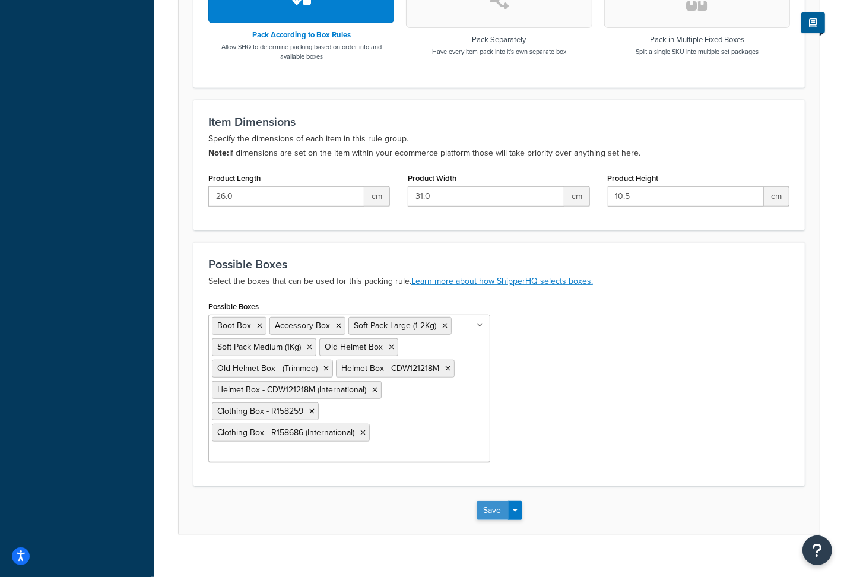
click at [479, 501] on button "Save" at bounding box center [492, 510] width 32 height 19
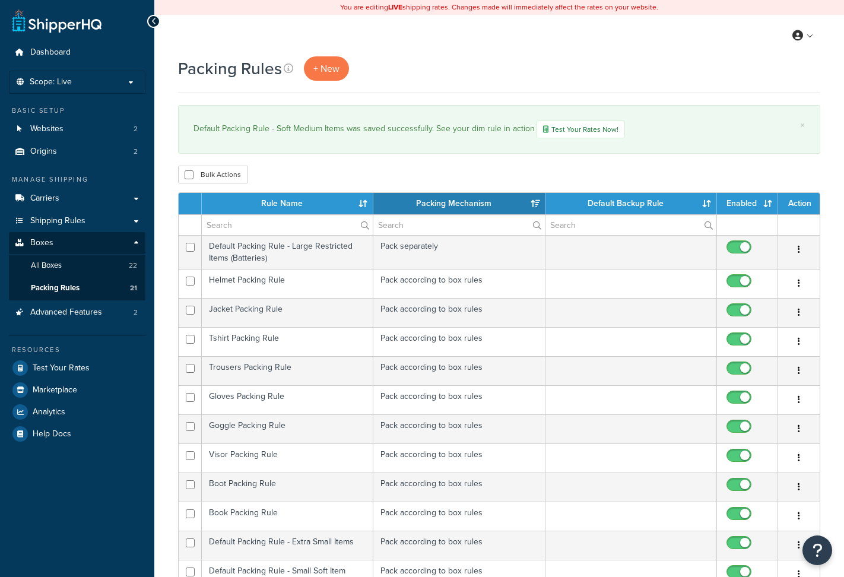
select select "15"
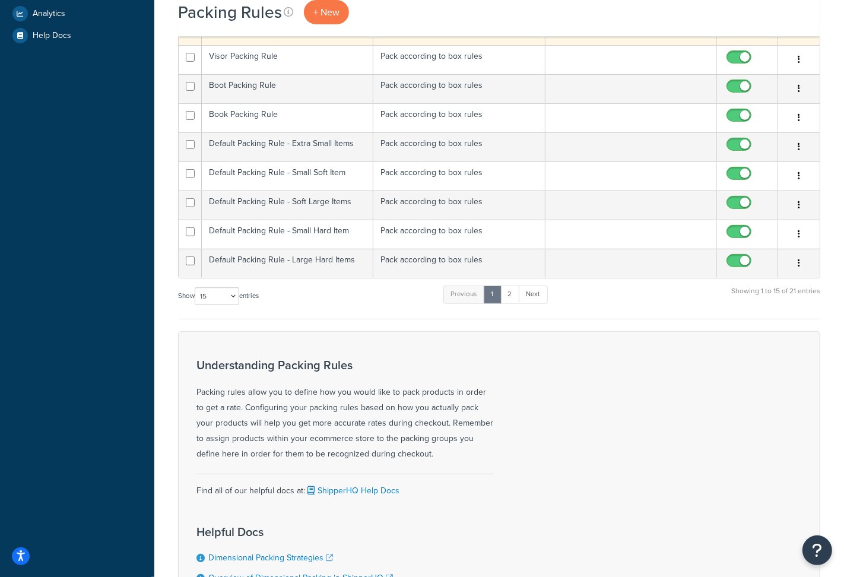
scroll to position [428, 0]
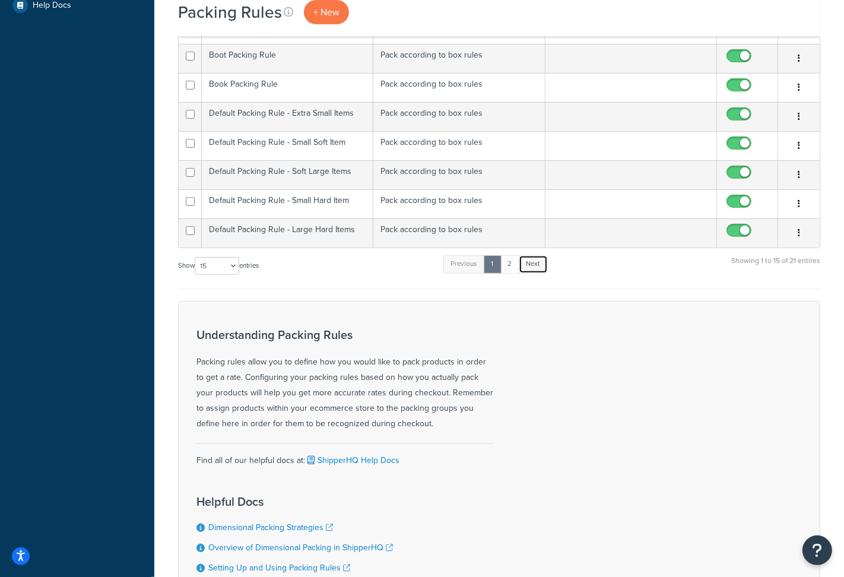
click at [526, 263] on link "Next" at bounding box center [533, 264] width 29 height 18
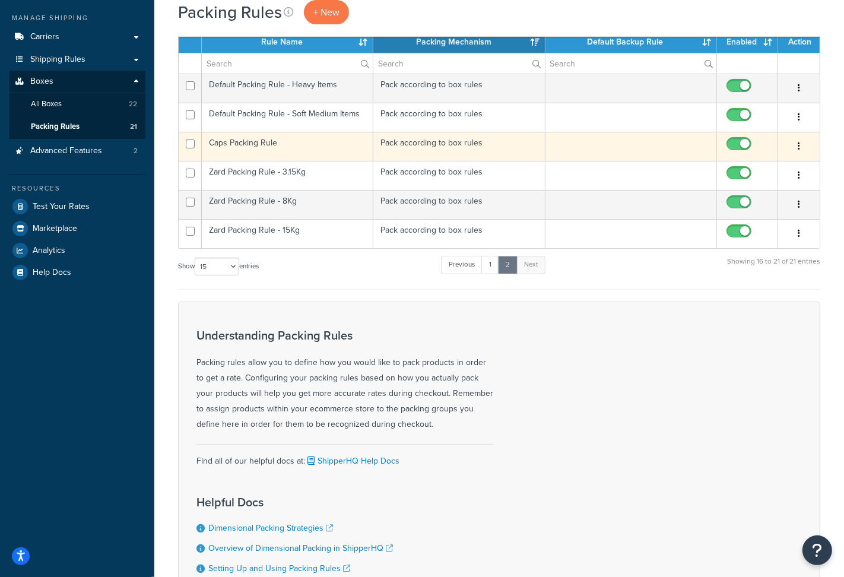
click at [277, 146] on td "Caps Packing Rule" at bounding box center [287, 146] width 171 height 29
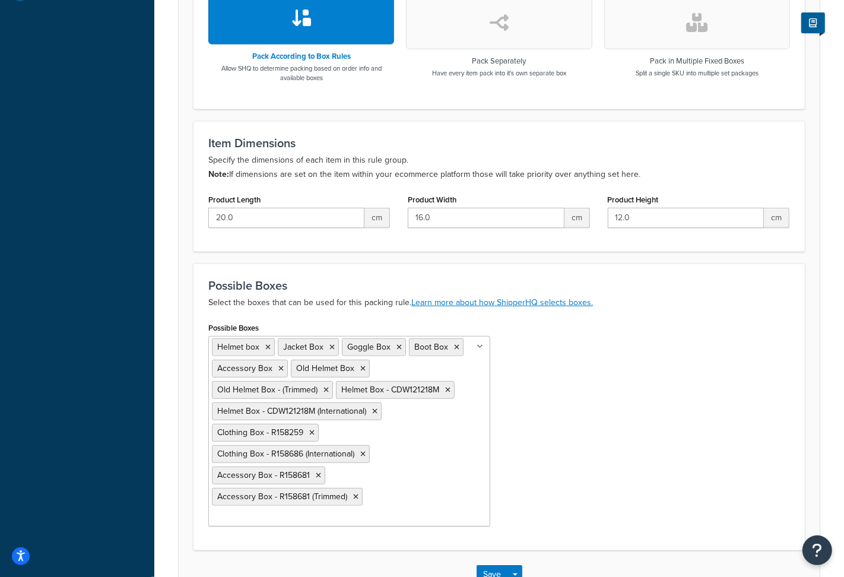
scroll to position [505, 0]
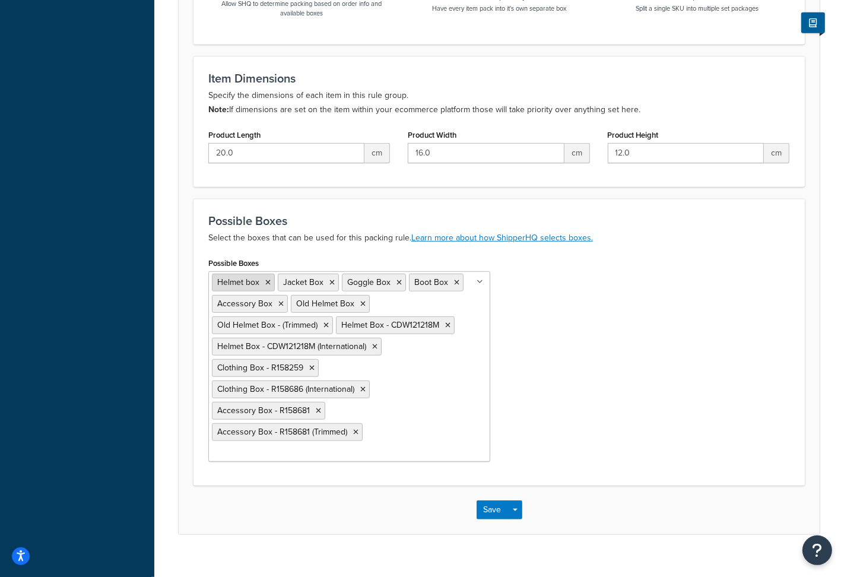
click at [265, 284] on icon at bounding box center [267, 282] width 5 height 7
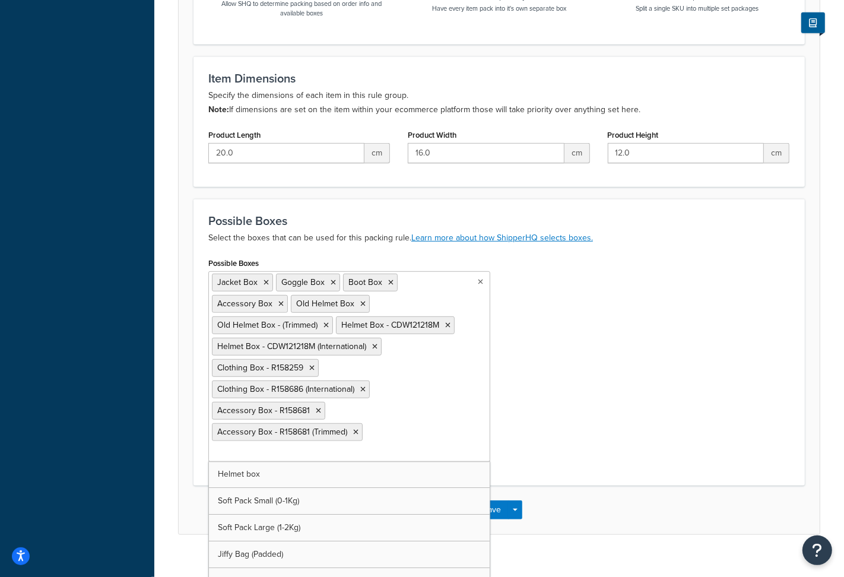
click at [265, 284] on icon at bounding box center [265, 282] width 5 height 7
click at [506, 406] on div "Possible Boxes Goggle Box Boot Box Accessory Box Old Helmet Box Old Helmet Box …" at bounding box center [498, 363] width 599 height 216
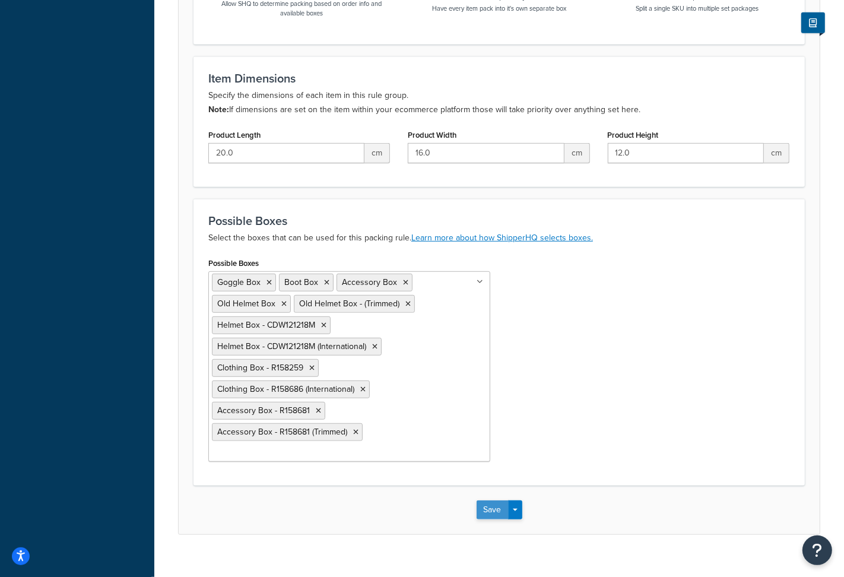
click at [491, 500] on button "Save" at bounding box center [492, 509] width 32 height 19
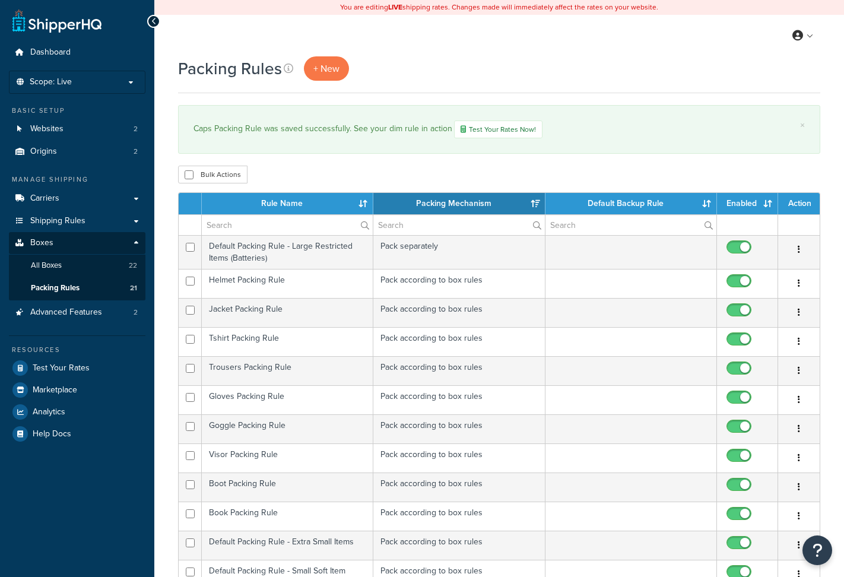
select select "15"
click at [62, 265] on link "All Boxes 22" at bounding box center [77, 266] width 136 height 22
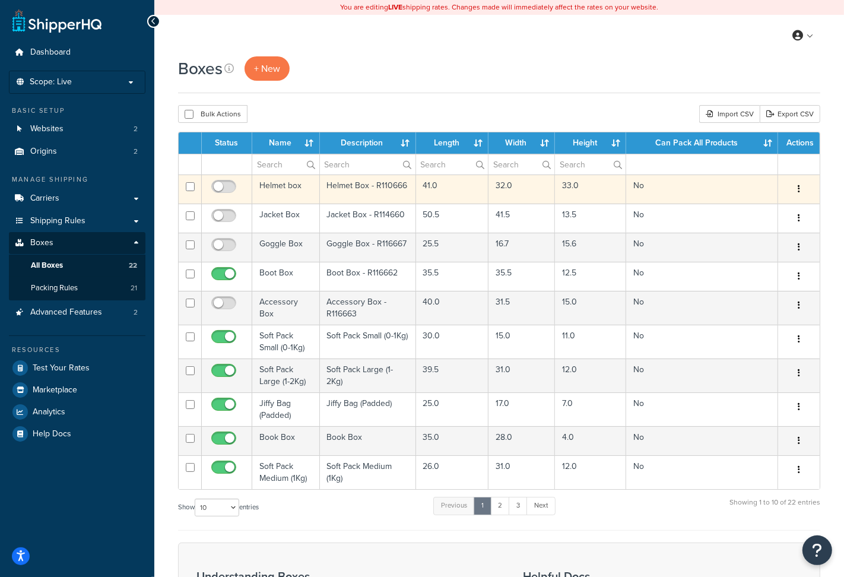
click at [798, 186] on icon "button" at bounding box center [799, 189] width 2 height 8
click at [746, 259] on link "Delete" at bounding box center [760, 260] width 94 height 24
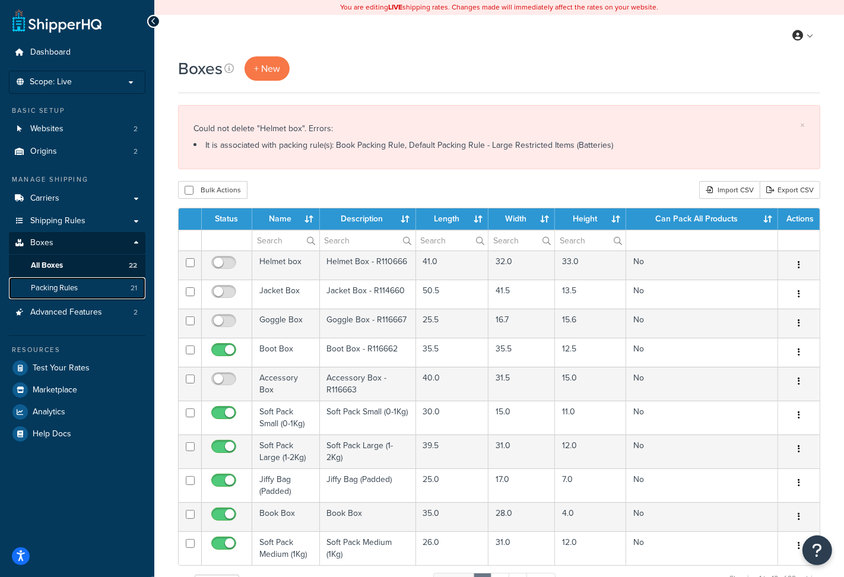
click at [69, 291] on span "Packing Rules" at bounding box center [54, 288] width 47 height 10
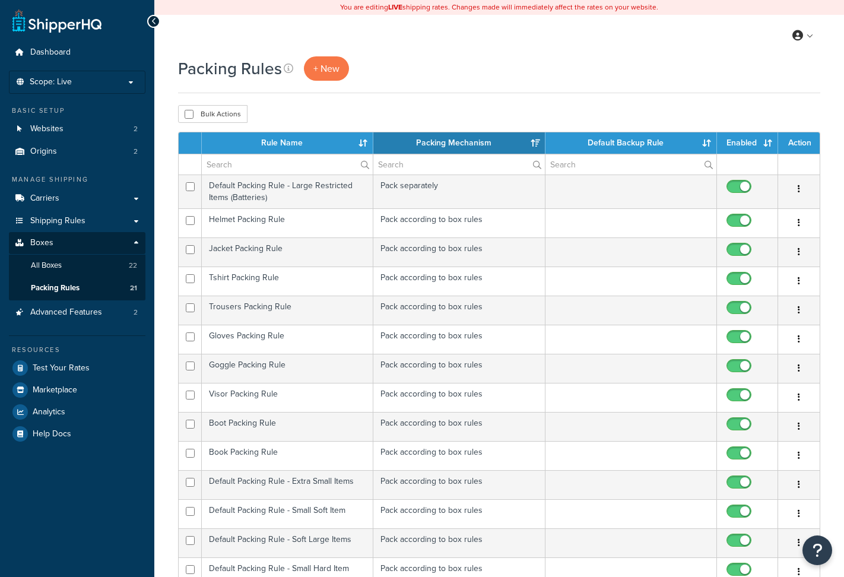
select select "15"
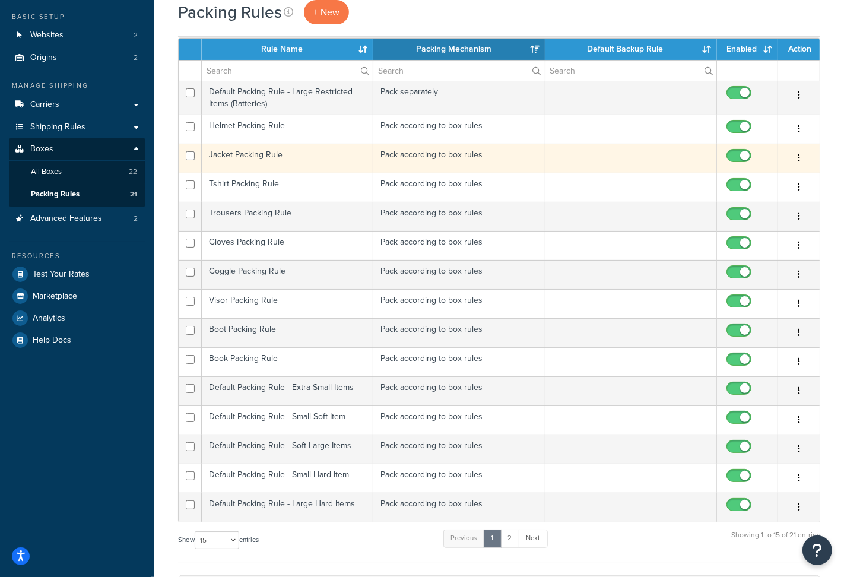
scroll to position [100, 0]
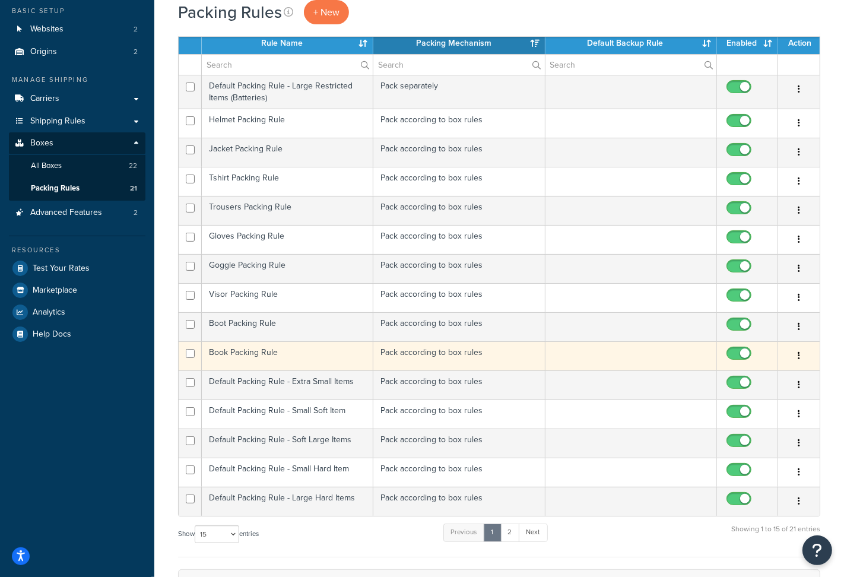
click at [284, 358] on td "Book Packing Rule" at bounding box center [287, 355] width 171 height 29
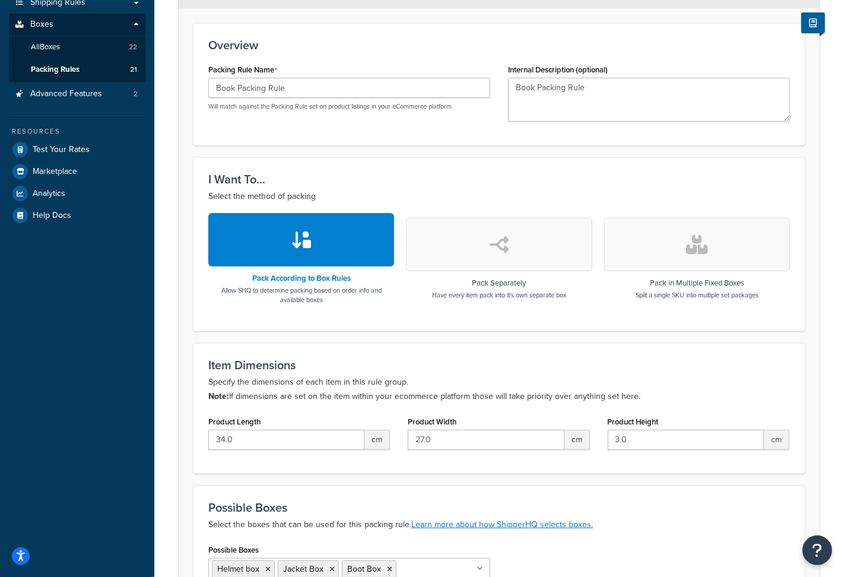
scroll to position [335, 0]
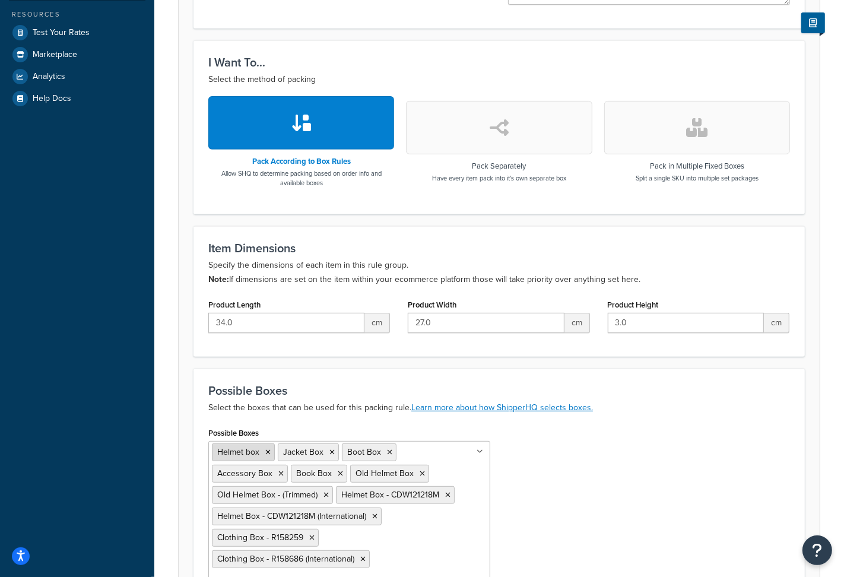
click at [265, 453] on icon at bounding box center [267, 452] width 5 height 7
click at [265, 453] on icon at bounding box center [265, 452] width 5 height 7
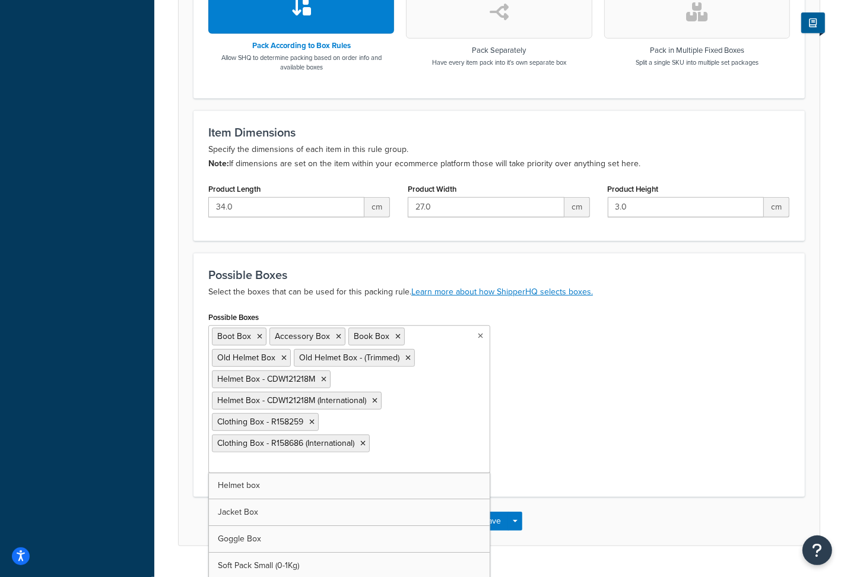
scroll to position [462, 0]
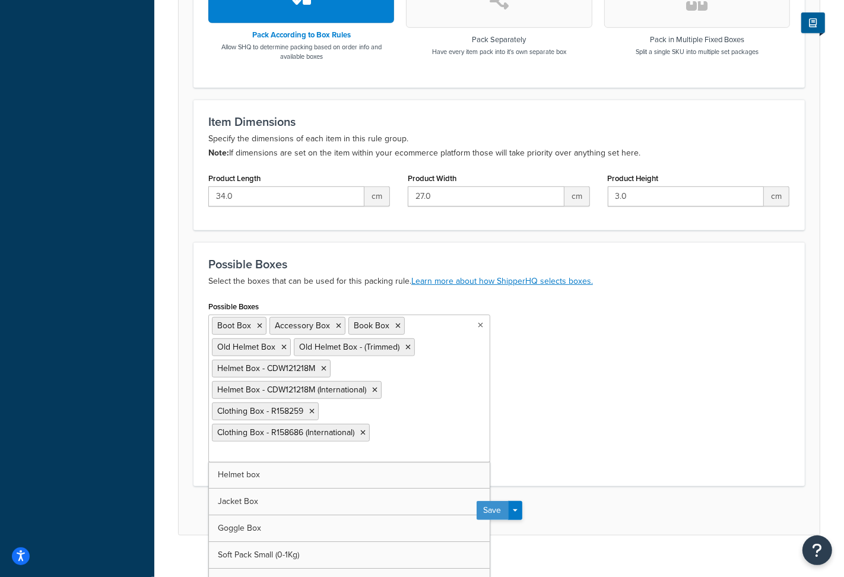
click at [493, 501] on button "Save" at bounding box center [492, 510] width 32 height 19
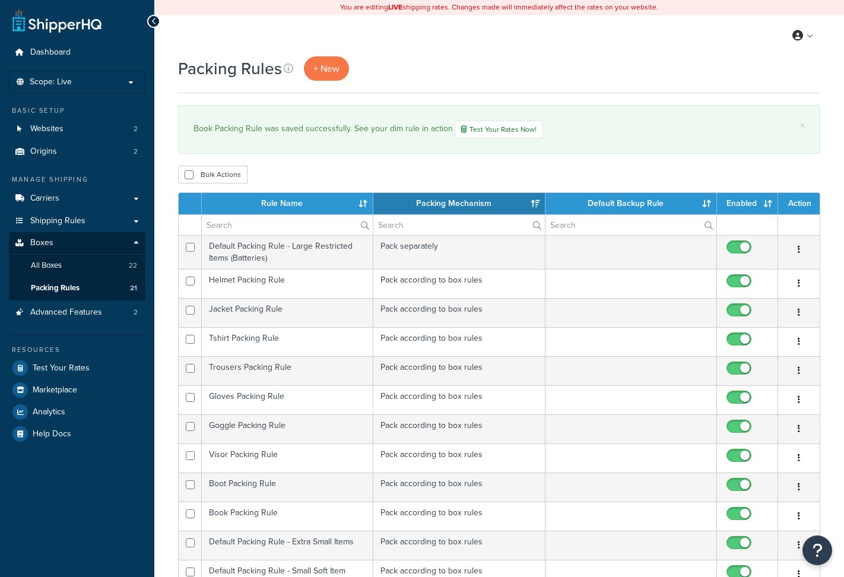
select select "15"
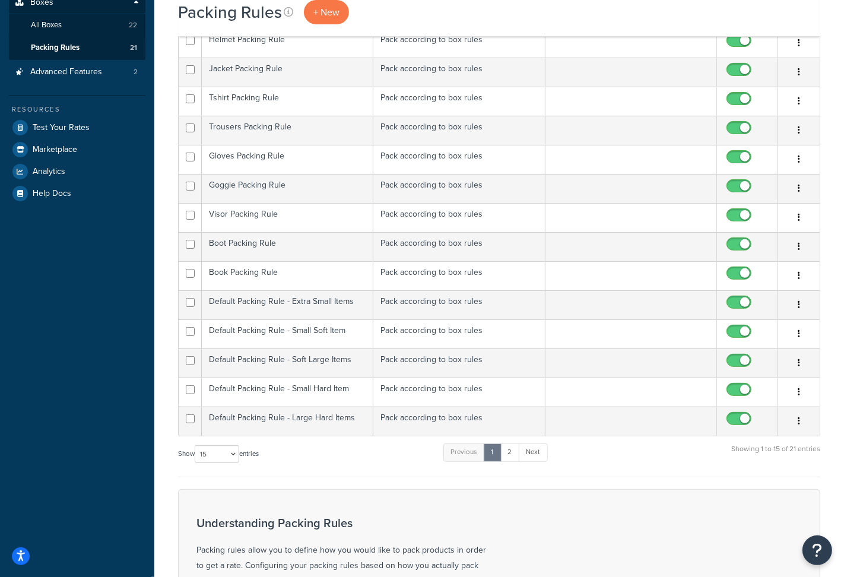
scroll to position [244, 0]
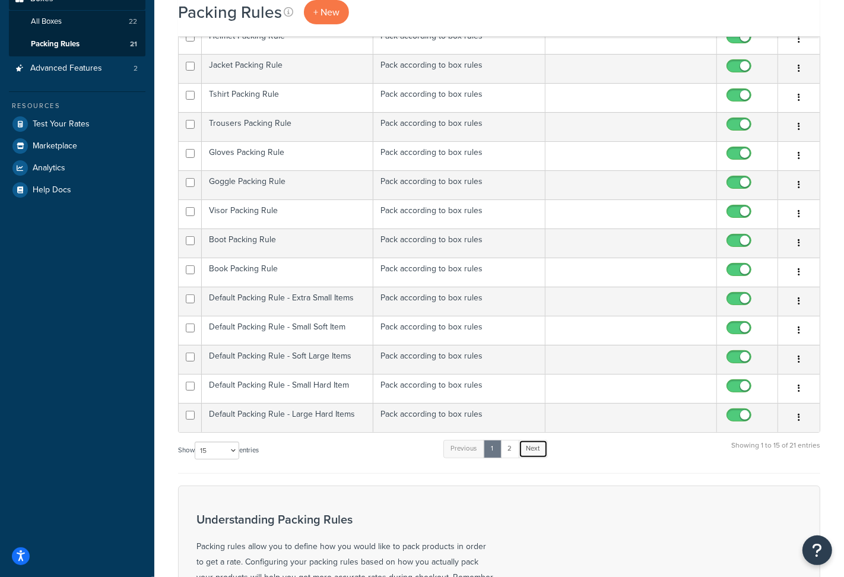
click at [529, 453] on link "Next" at bounding box center [533, 449] width 29 height 18
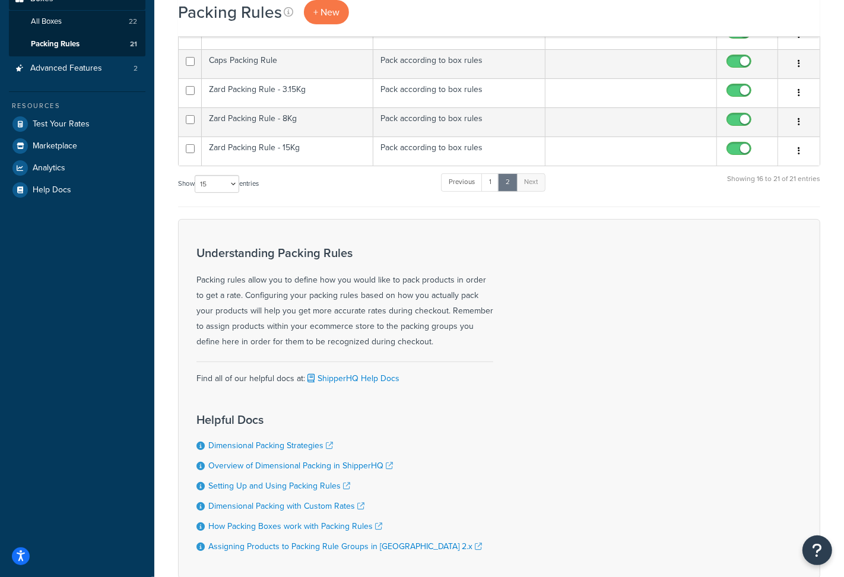
scroll to position [161, 0]
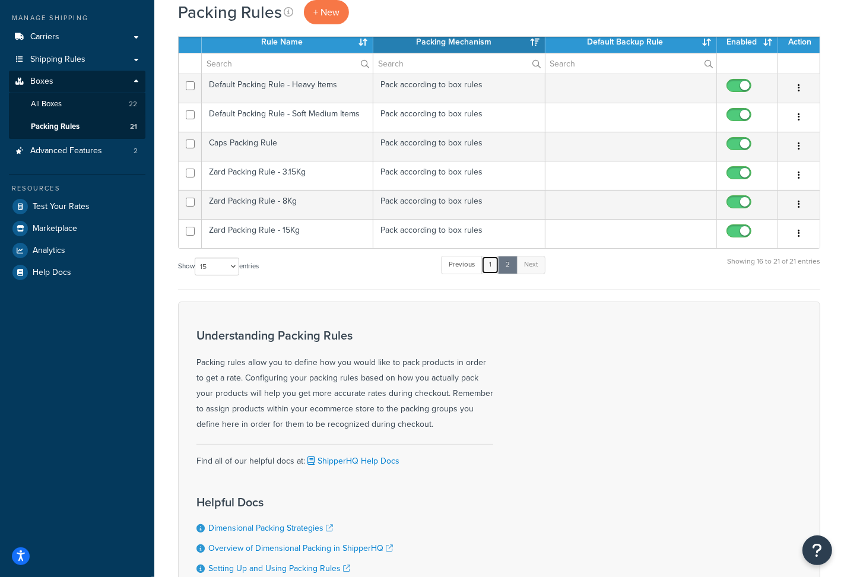
click at [493, 271] on link "1" at bounding box center [490, 265] width 18 height 18
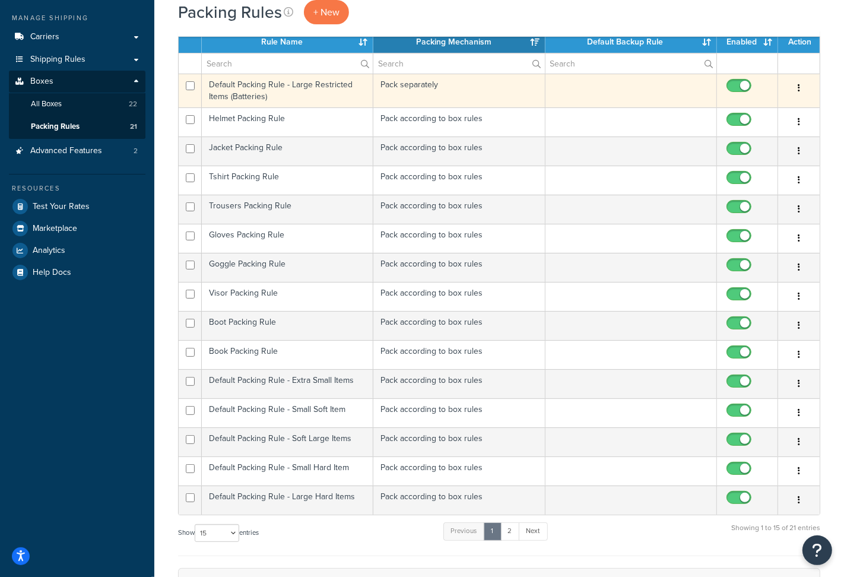
click at [304, 90] on td "Default Packing Rule - Large Restricted Items (Batteries)" at bounding box center [287, 91] width 171 height 34
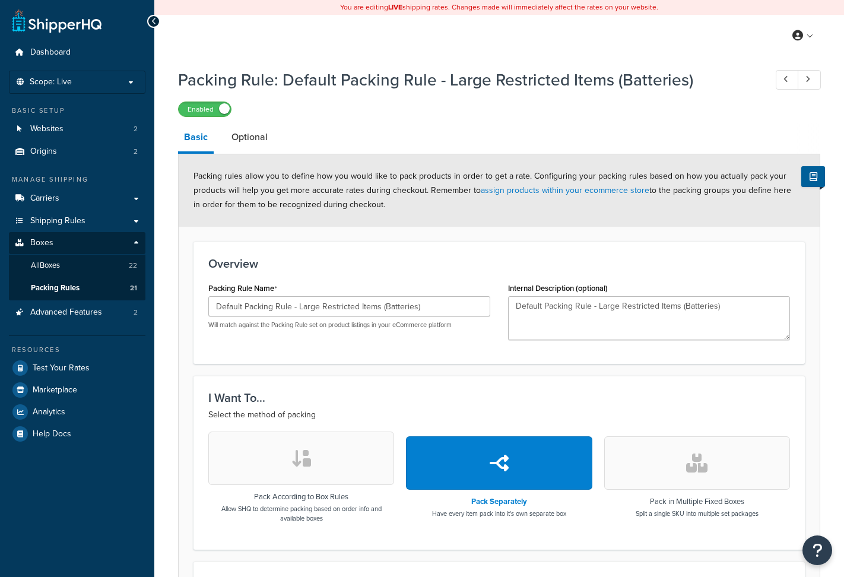
select select "260954"
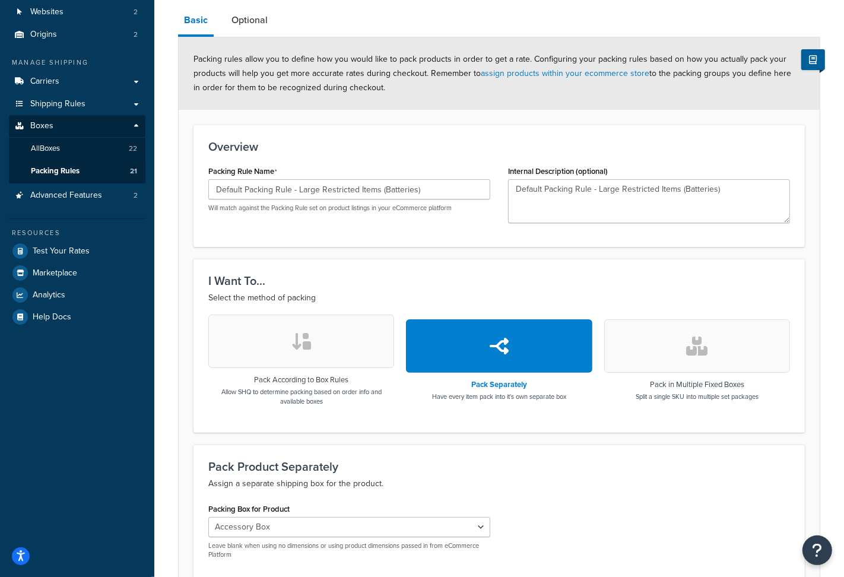
scroll to position [58, 0]
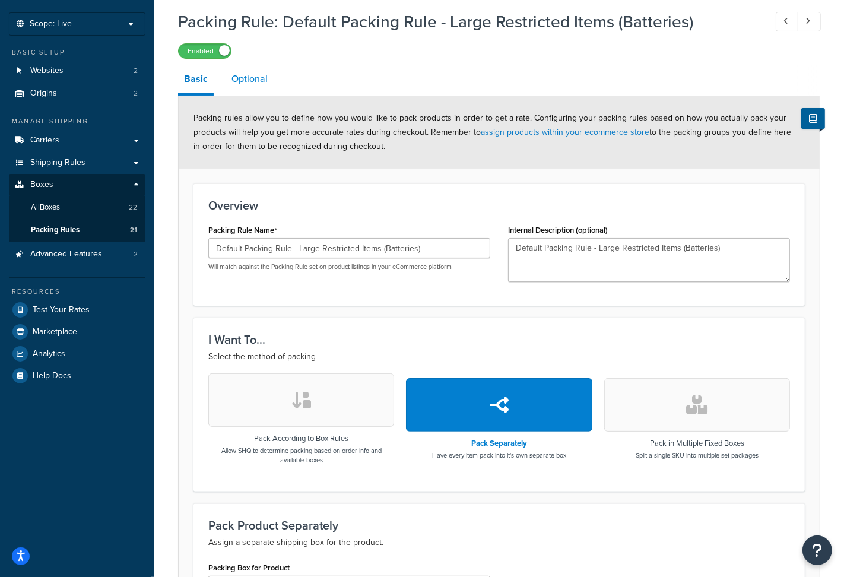
click at [255, 79] on link "Optional" at bounding box center [249, 79] width 48 height 28
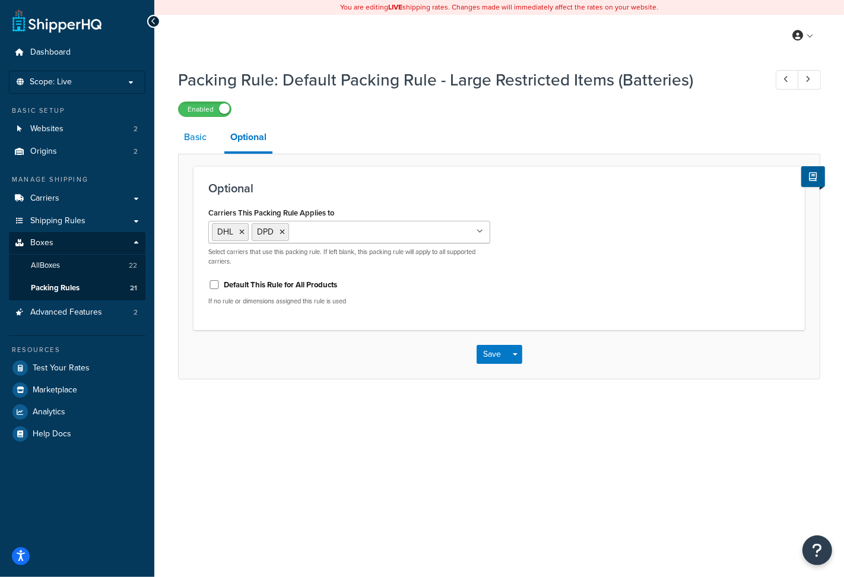
click at [186, 150] on link "Basic" at bounding box center [195, 137] width 34 height 28
select select "260954"
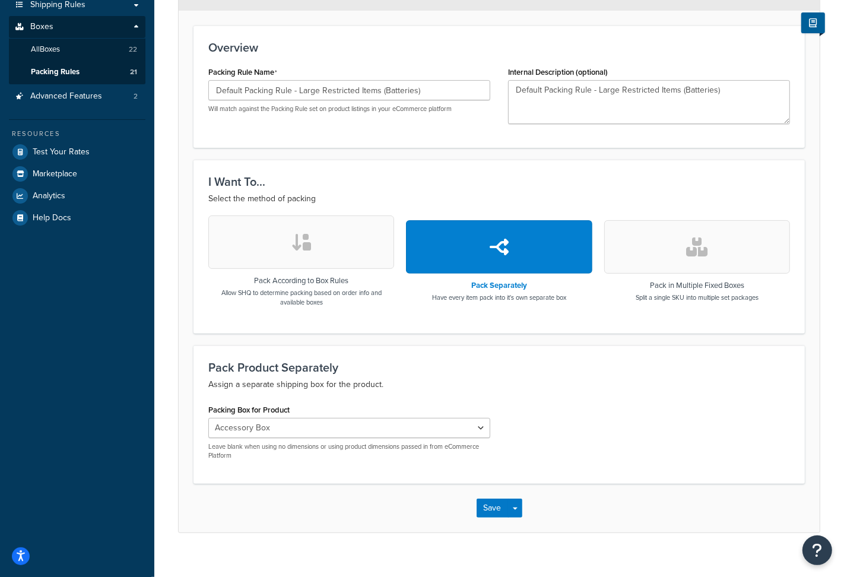
scroll to position [221, 0]
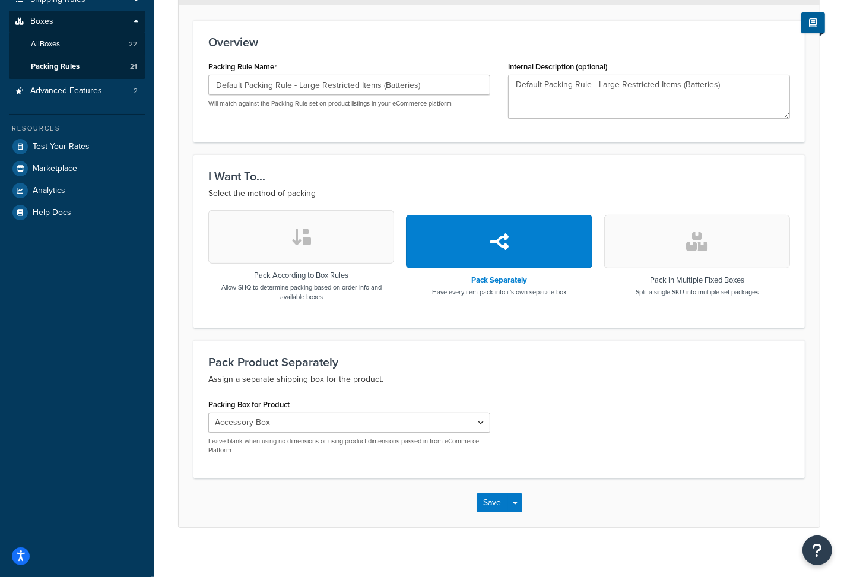
click at [338, 249] on button "button" at bounding box center [301, 236] width 186 height 53
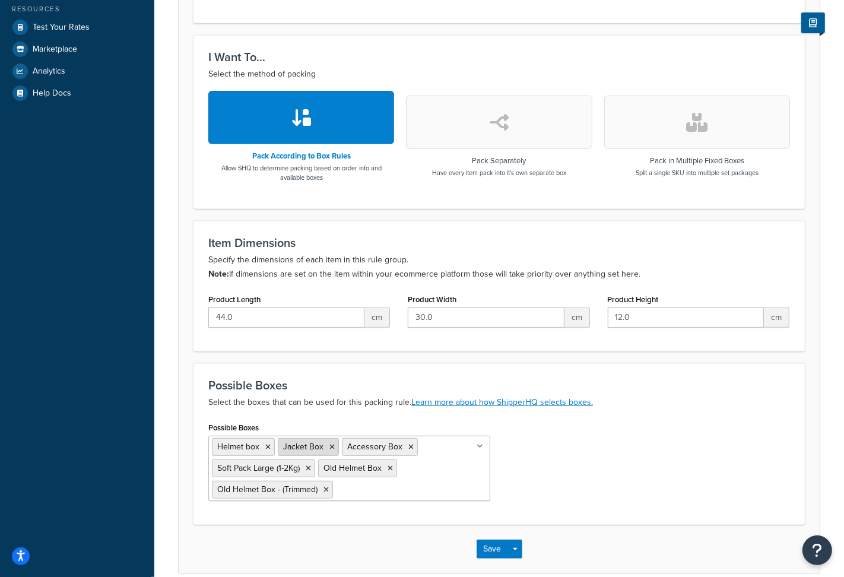
scroll to position [346, 0]
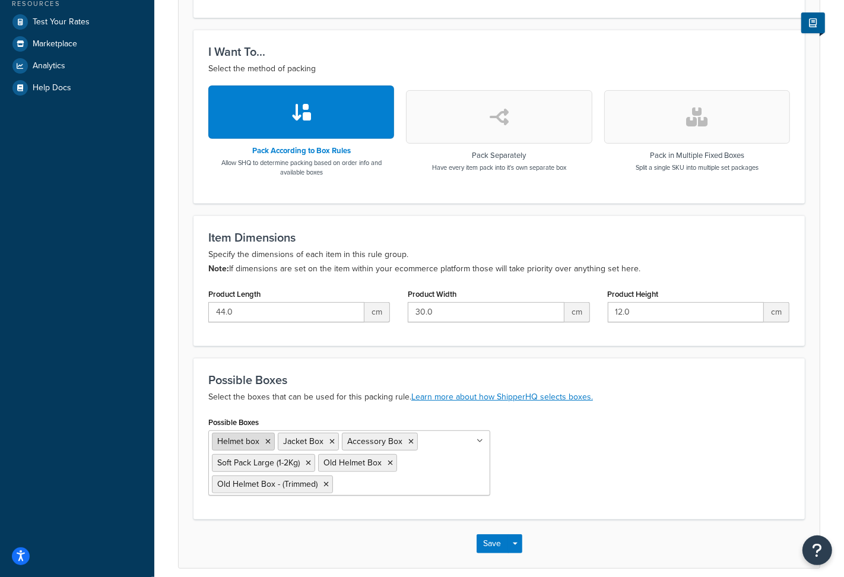
click at [267, 443] on icon at bounding box center [267, 441] width 5 height 7
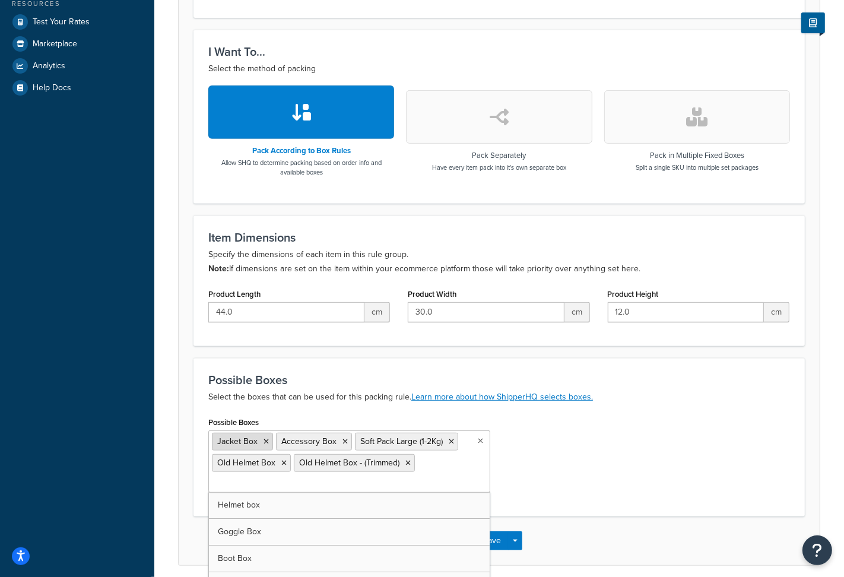
click at [265, 442] on icon at bounding box center [265, 441] width 5 height 7
click at [475, 128] on button "button" at bounding box center [499, 116] width 186 height 53
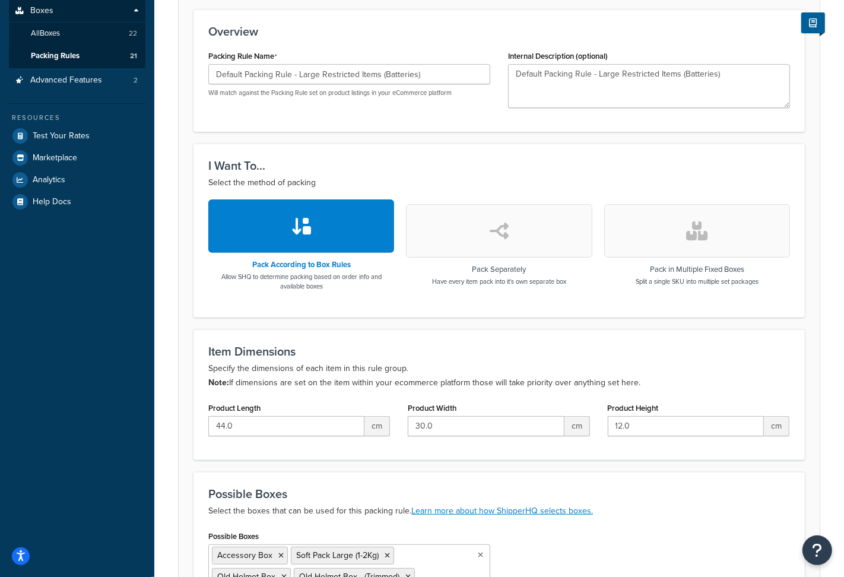
select select "260954"
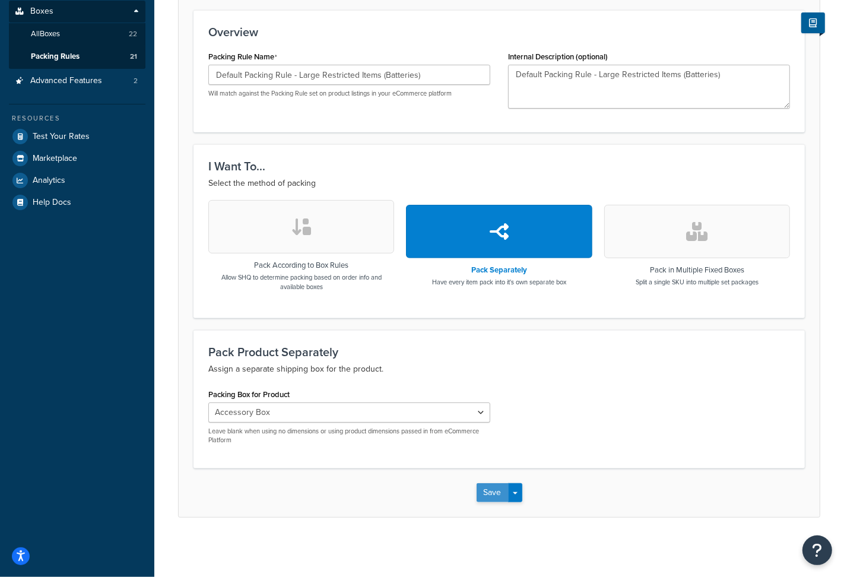
click at [498, 498] on button "Save" at bounding box center [492, 492] width 32 height 19
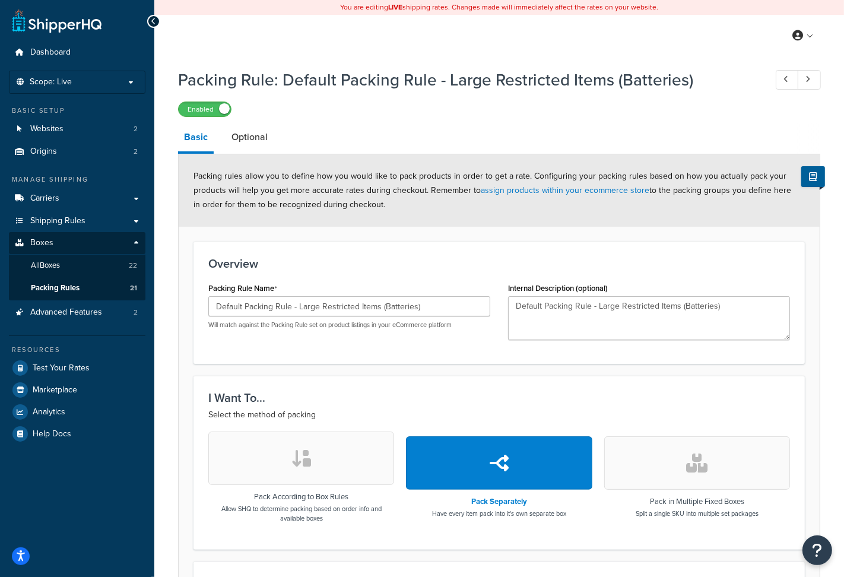
click at [318, 463] on button "button" at bounding box center [301, 457] width 186 height 53
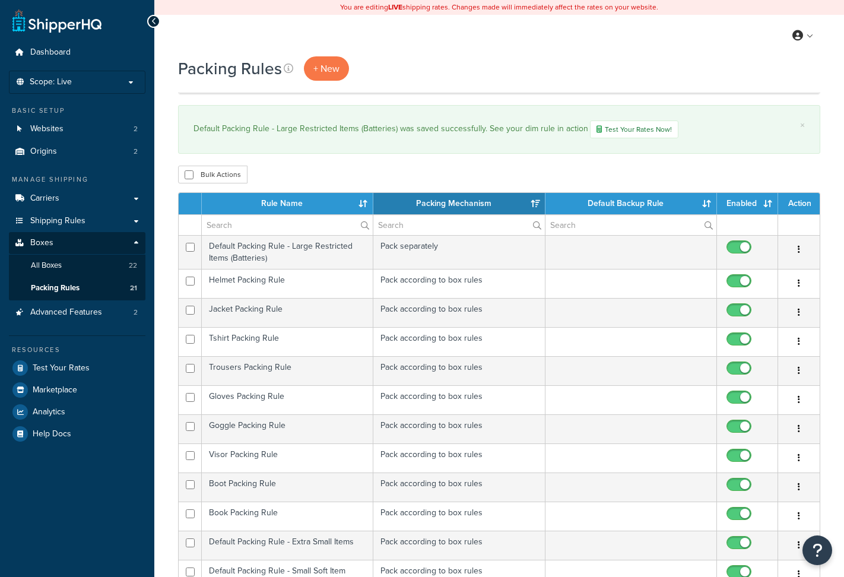
select select "15"
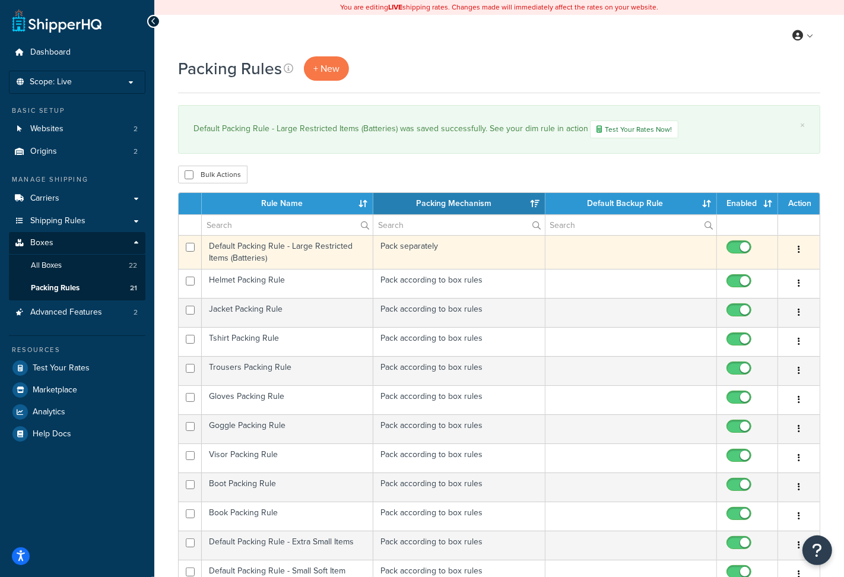
click at [321, 258] on td "Default Packing Rule - Large Restricted Items (Batteries)" at bounding box center [287, 252] width 171 height 34
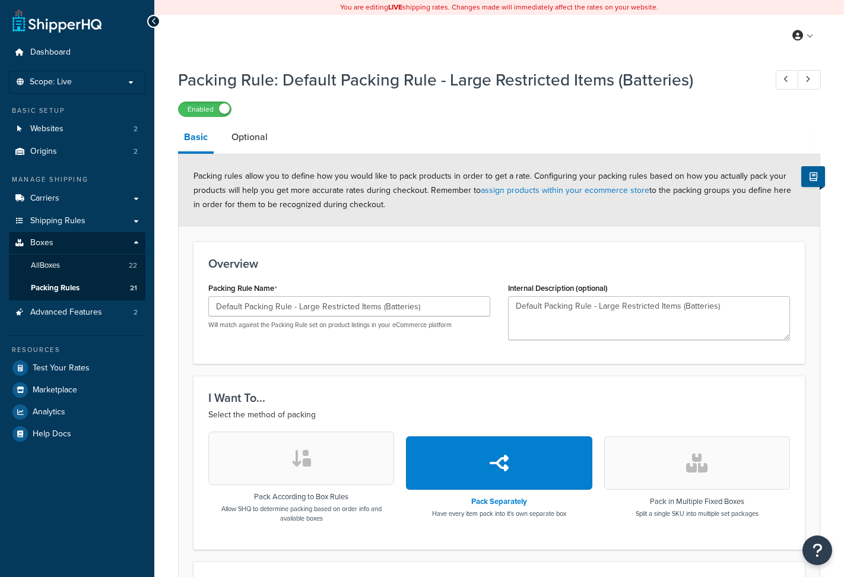
select select "260954"
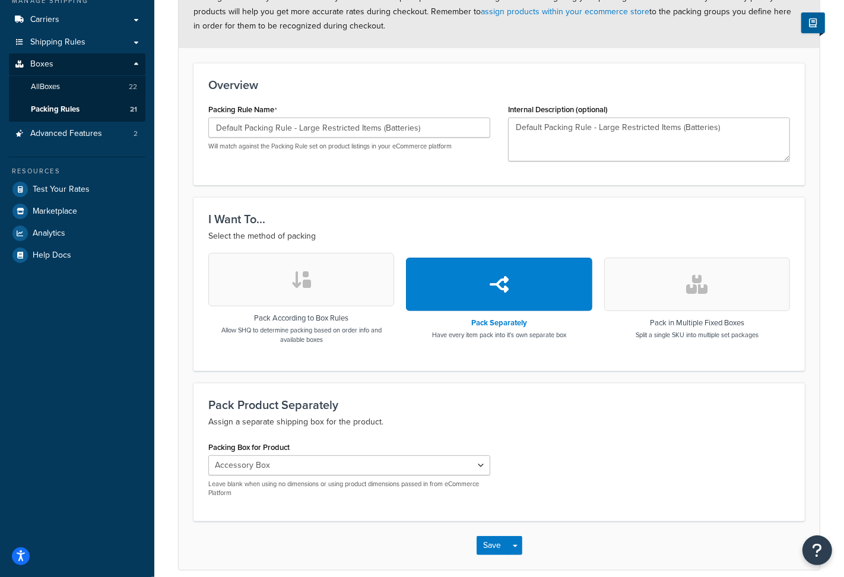
scroll to position [189, 0]
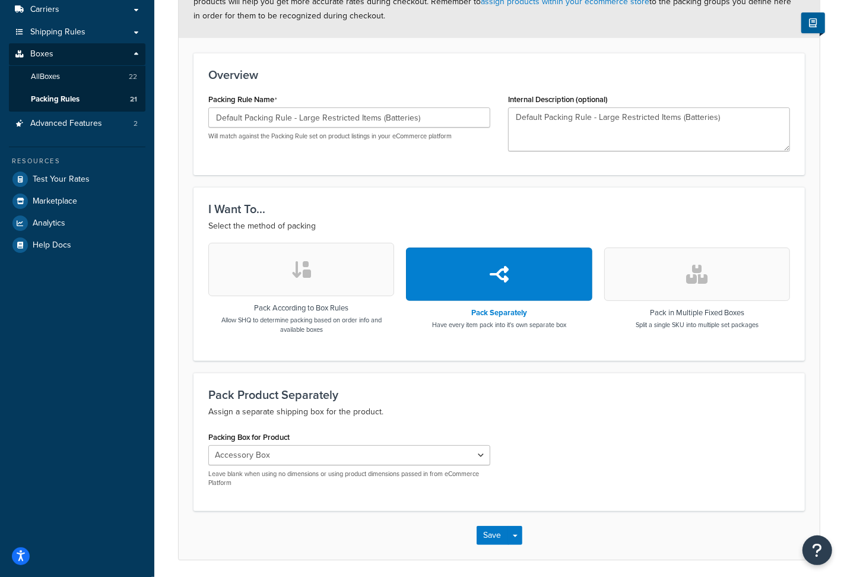
click at [306, 268] on icon "button" at bounding box center [301, 269] width 21 height 19
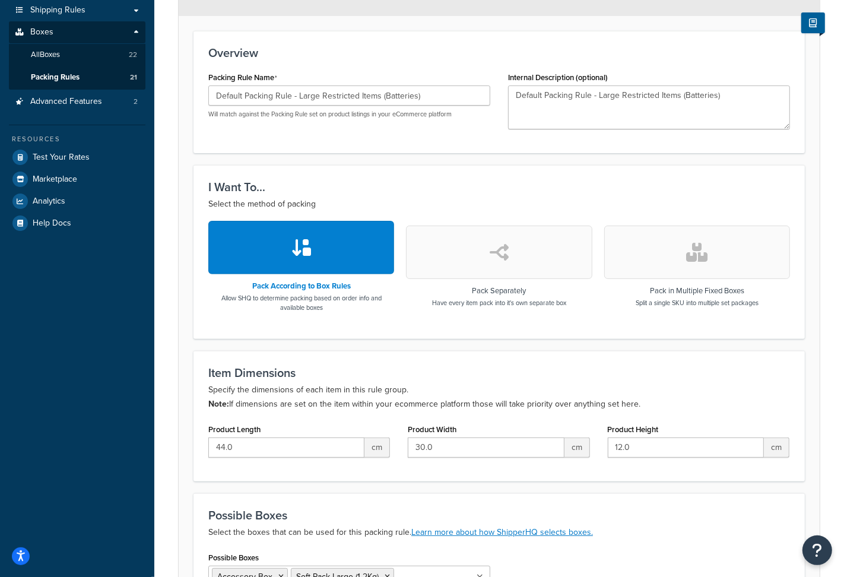
click at [481, 246] on button "button" at bounding box center [499, 251] width 186 height 53
select select "260954"
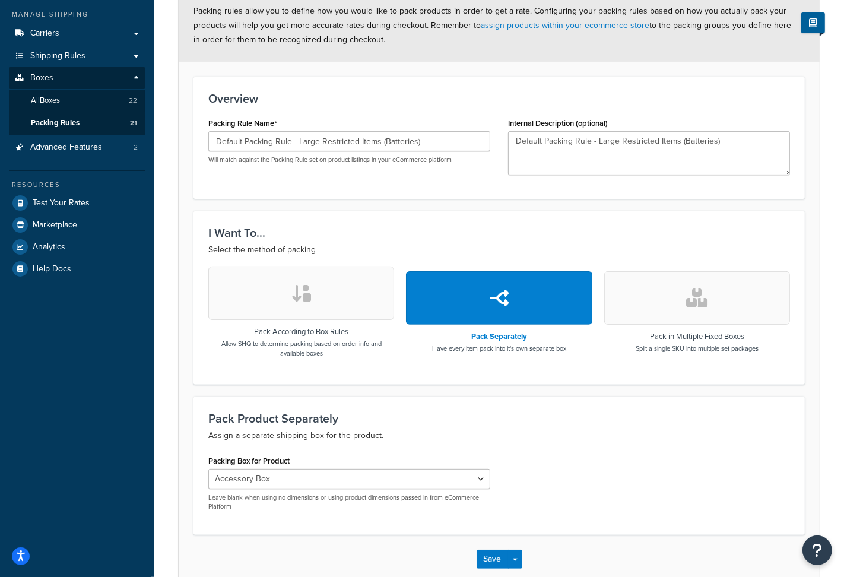
scroll to position [39, 0]
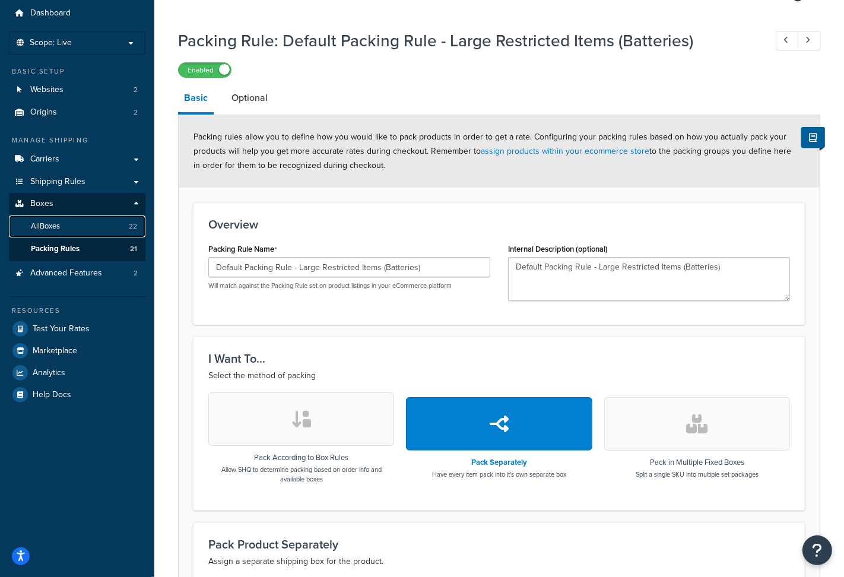
click at [76, 227] on link "All Boxes 22" at bounding box center [77, 226] width 136 height 22
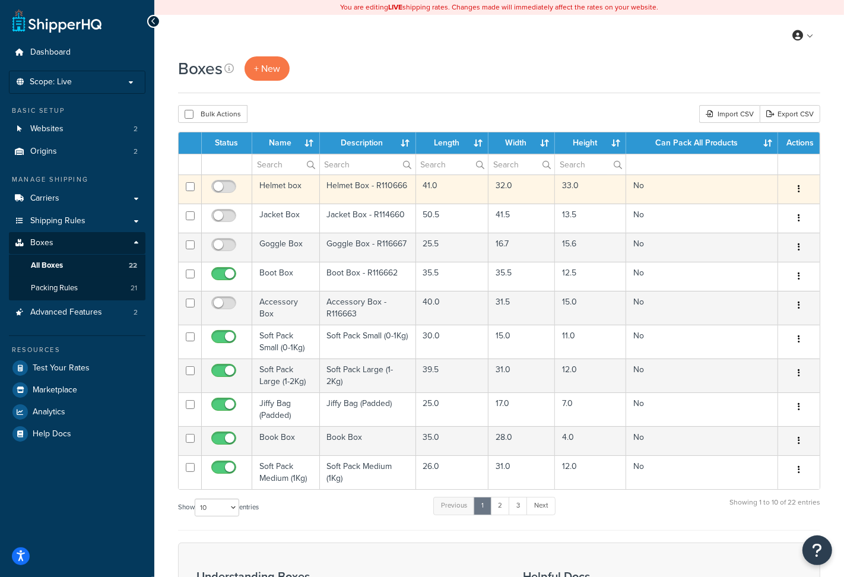
click at [792, 186] on button "button" at bounding box center [798, 189] width 17 height 19
click at [752, 256] on link "Delete" at bounding box center [760, 260] width 94 height 24
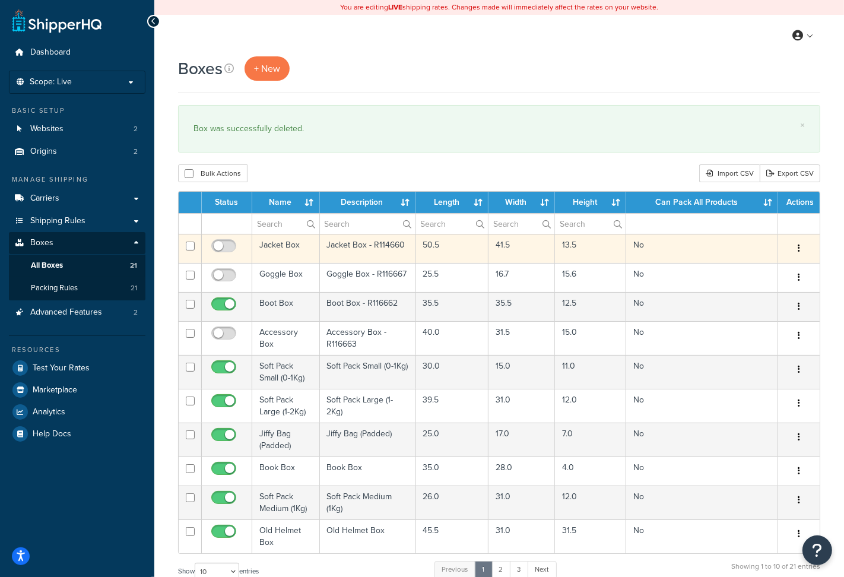
click at [799, 250] on icon "button" at bounding box center [799, 248] width 2 height 8
click at [755, 319] on link "Delete" at bounding box center [760, 319] width 94 height 24
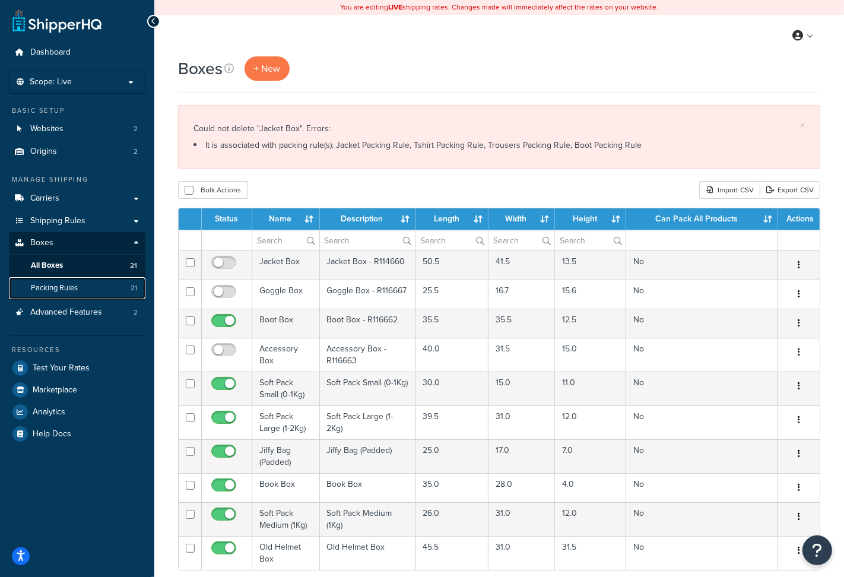
click at [69, 283] on span "Packing Rules" at bounding box center [54, 288] width 47 height 10
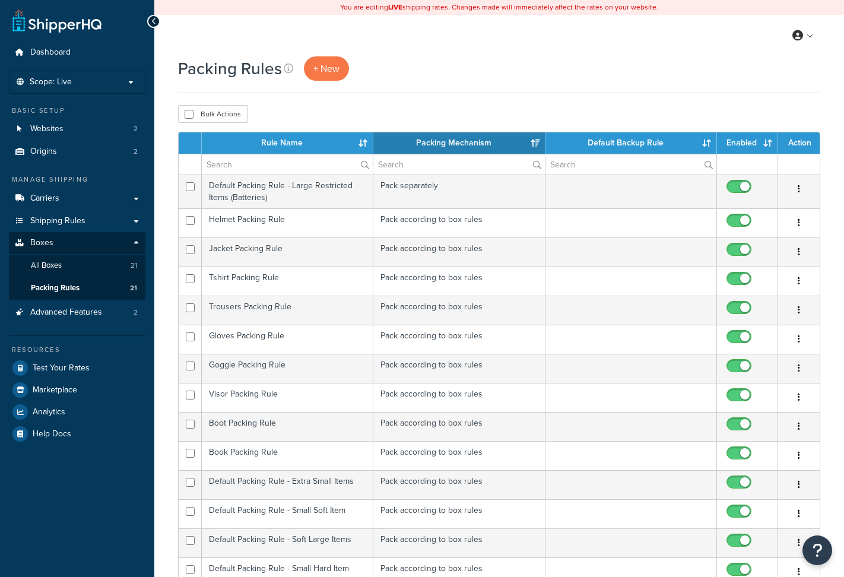
select select "15"
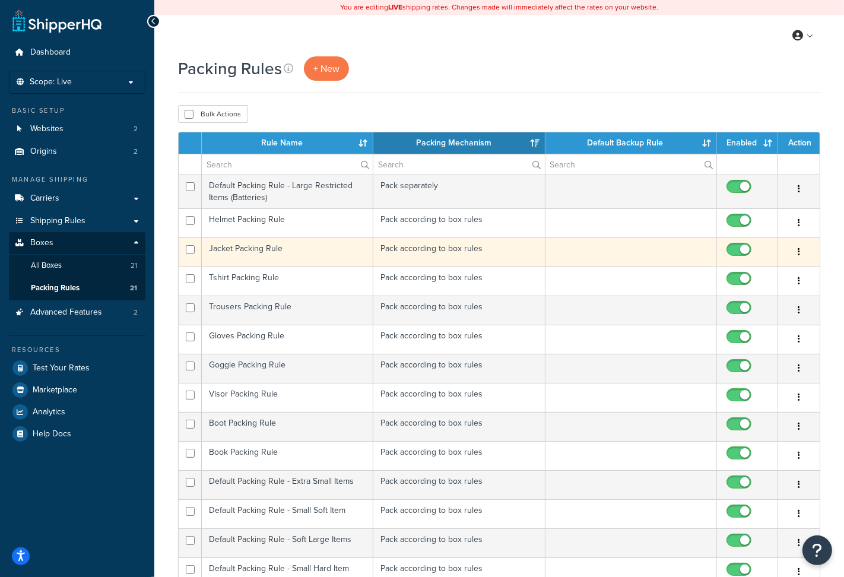
click at [269, 249] on td "Jacket Packing Rule" at bounding box center [287, 251] width 171 height 29
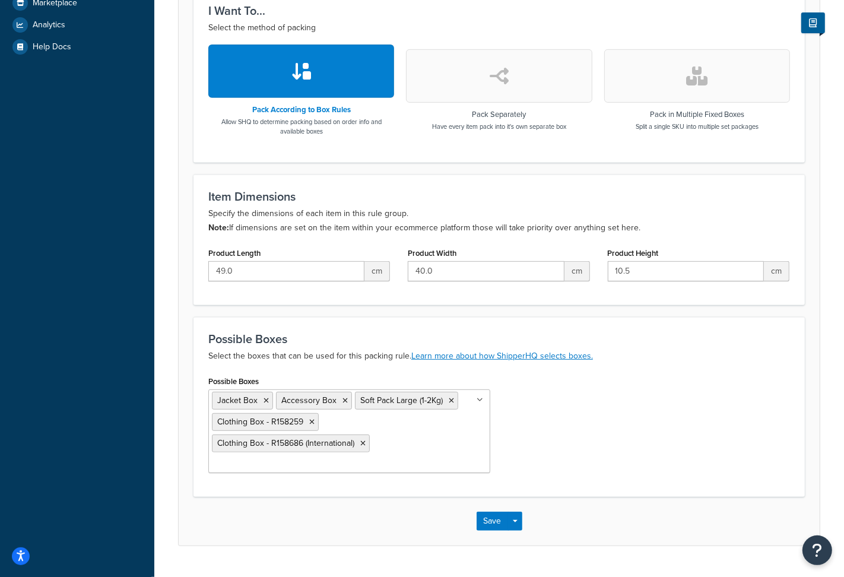
scroll to position [398, 0]
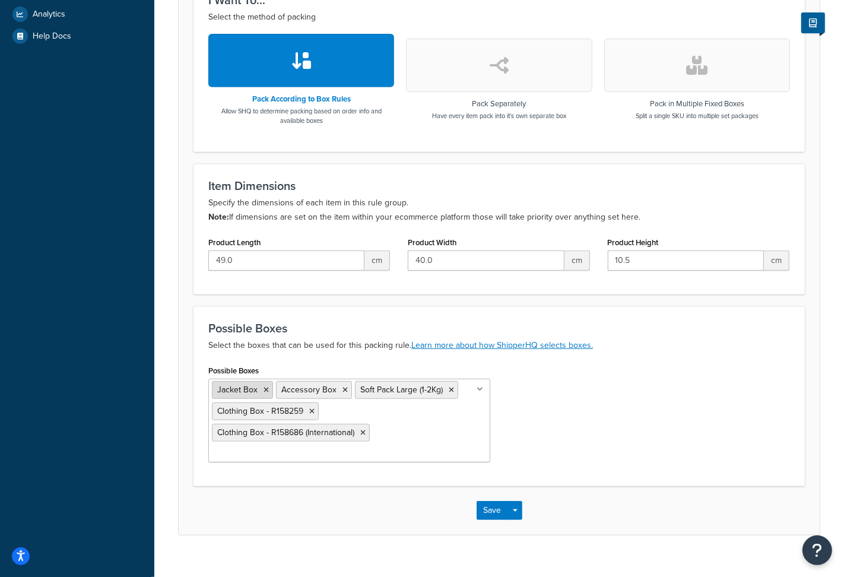
click at [266, 391] on icon at bounding box center [265, 389] width 5 height 7
click at [529, 466] on div "Possible Boxes Select the boxes that can be used for this packing rule. Learn m…" at bounding box center [498, 396] width 611 height 180
click at [494, 501] on button "Save" at bounding box center [492, 510] width 32 height 19
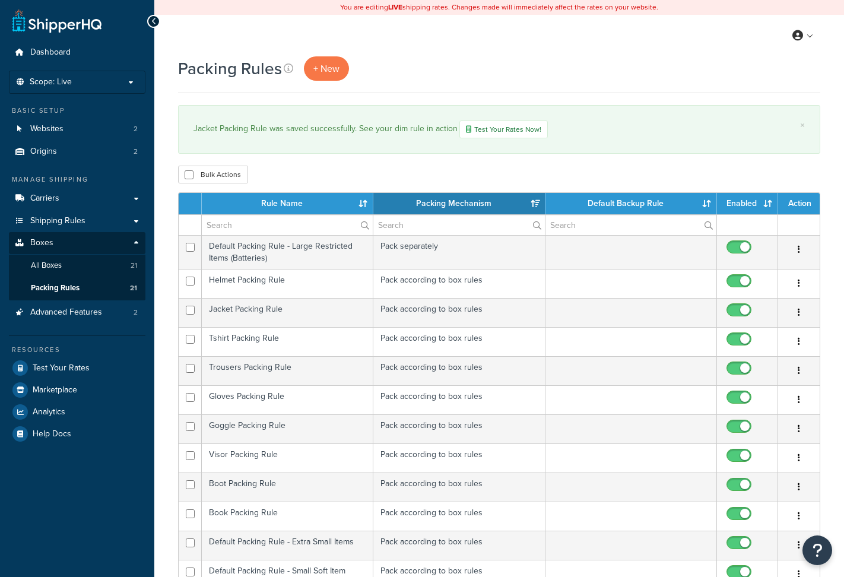
select select "15"
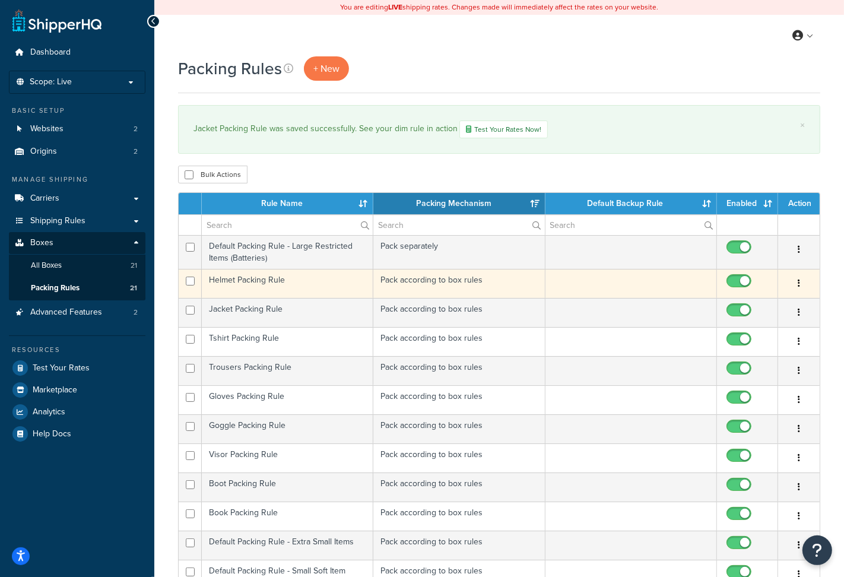
scroll to position [4, 0]
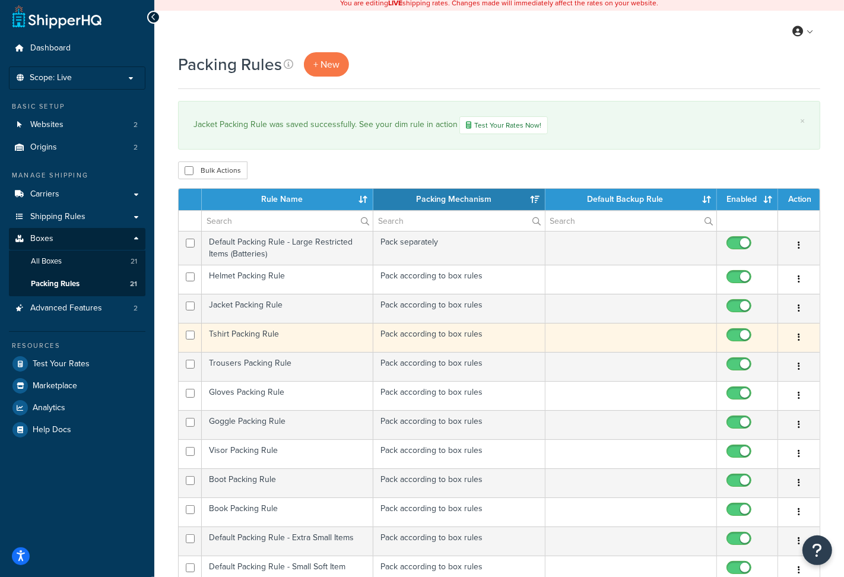
click at [253, 340] on td "Tshirt Packing Rule" at bounding box center [287, 337] width 171 height 29
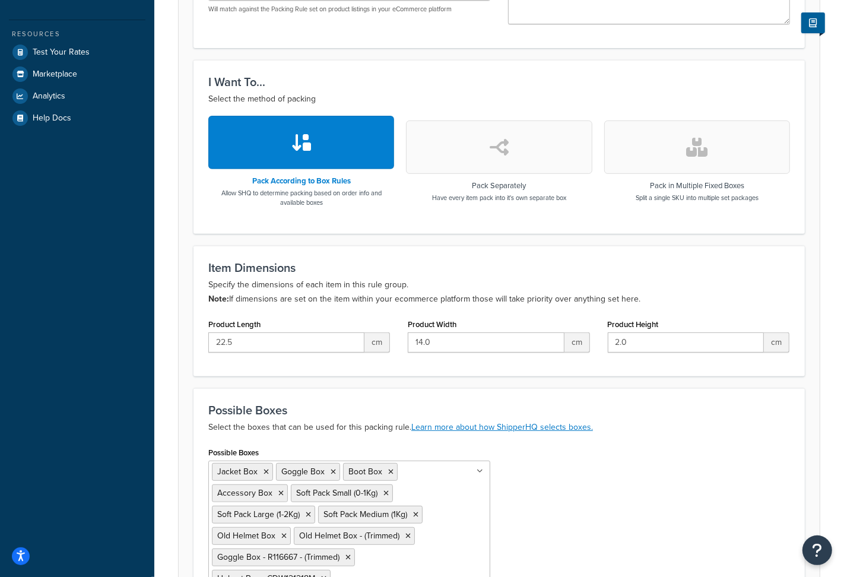
scroll to position [353, 0]
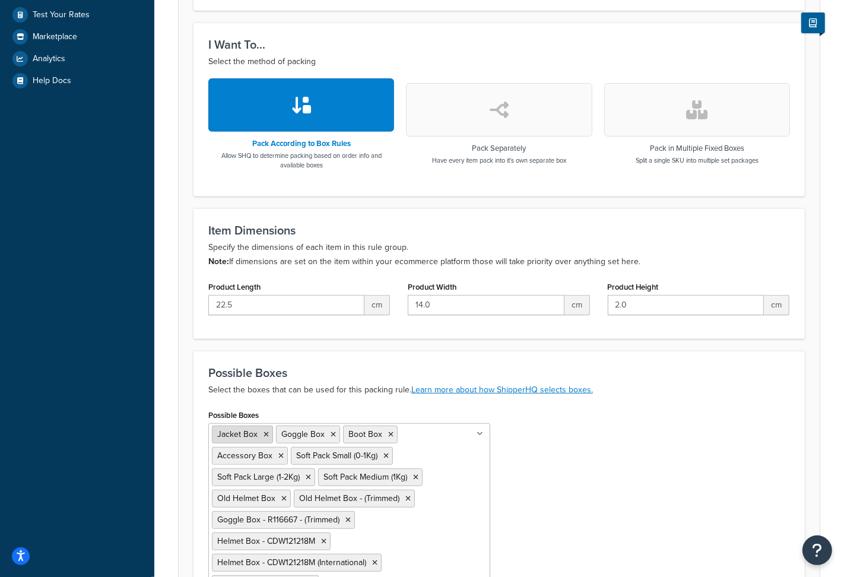
click at [265, 431] on icon at bounding box center [265, 434] width 5 height 7
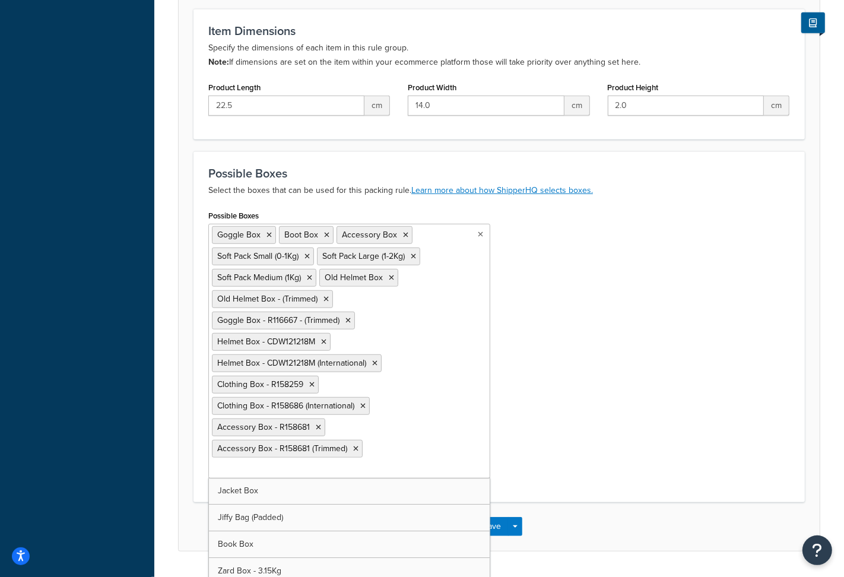
scroll to position [570, 0]
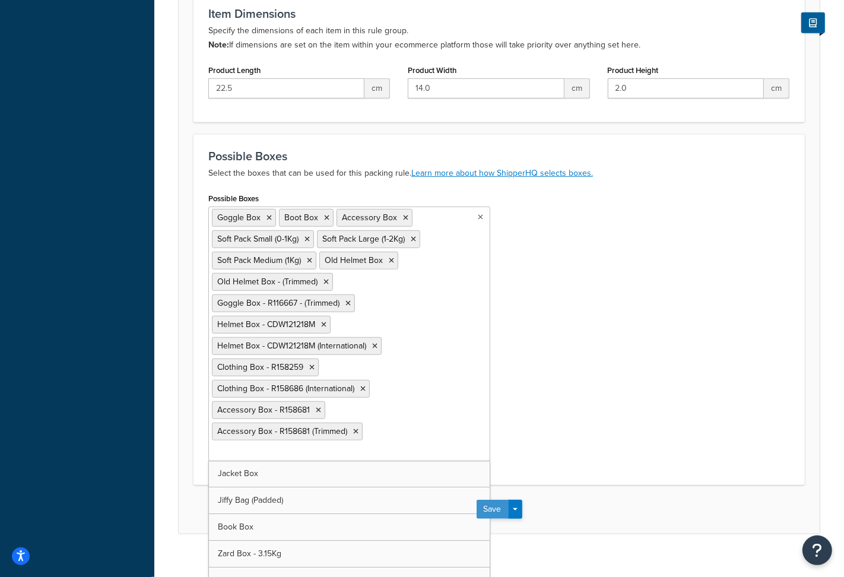
click at [494, 500] on button "Save" at bounding box center [492, 509] width 32 height 19
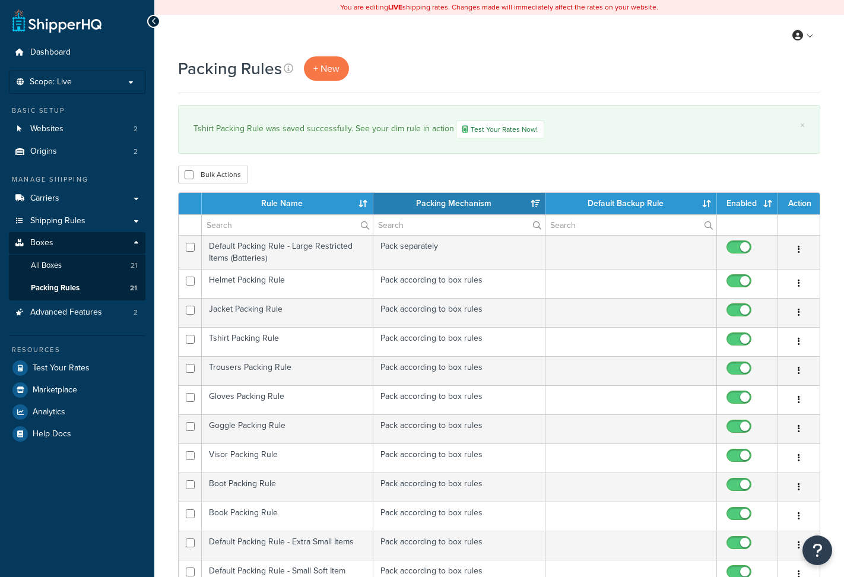
select select "15"
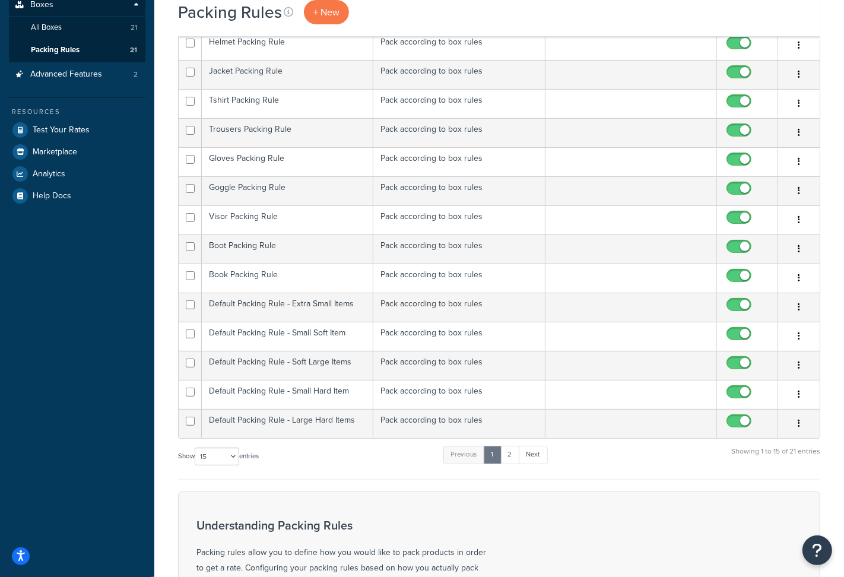
scroll to position [217, 0]
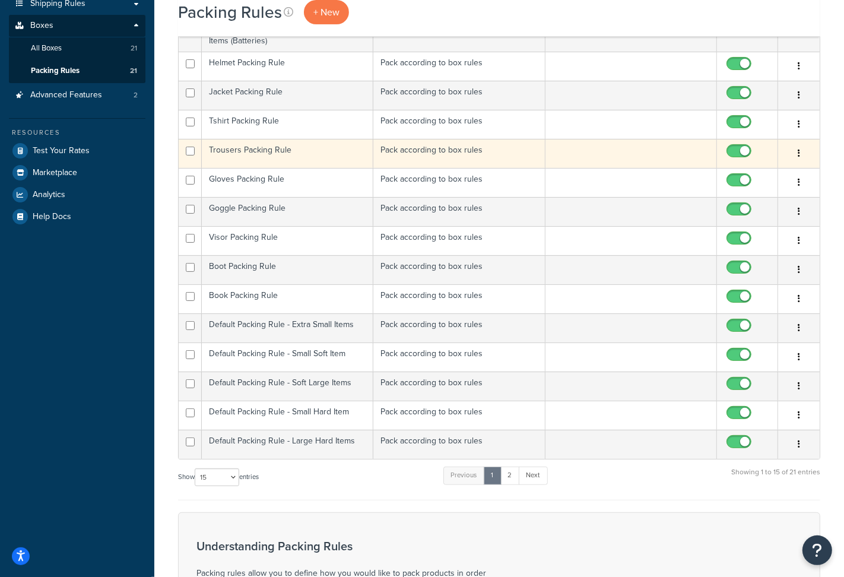
click at [301, 152] on td "Trousers Packing Rule" at bounding box center [287, 153] width 171 height 29
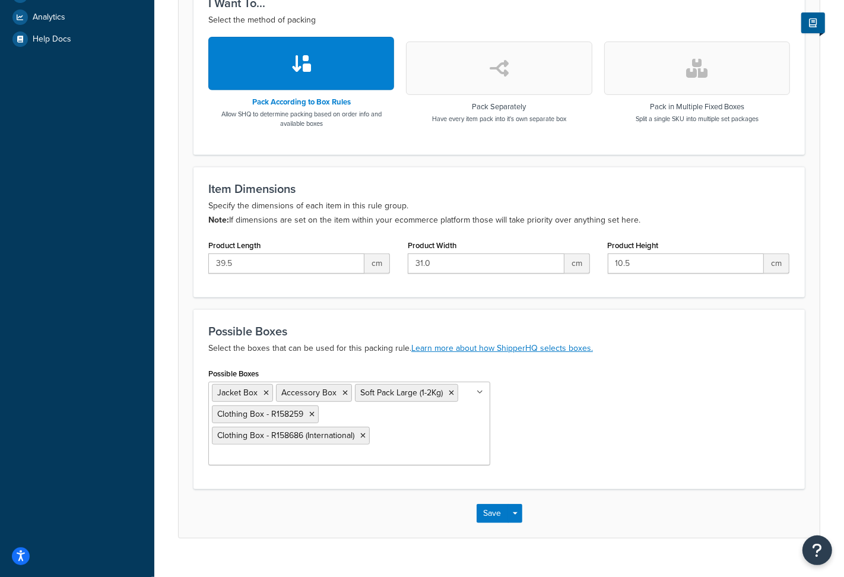
scroll to position [398, 0]
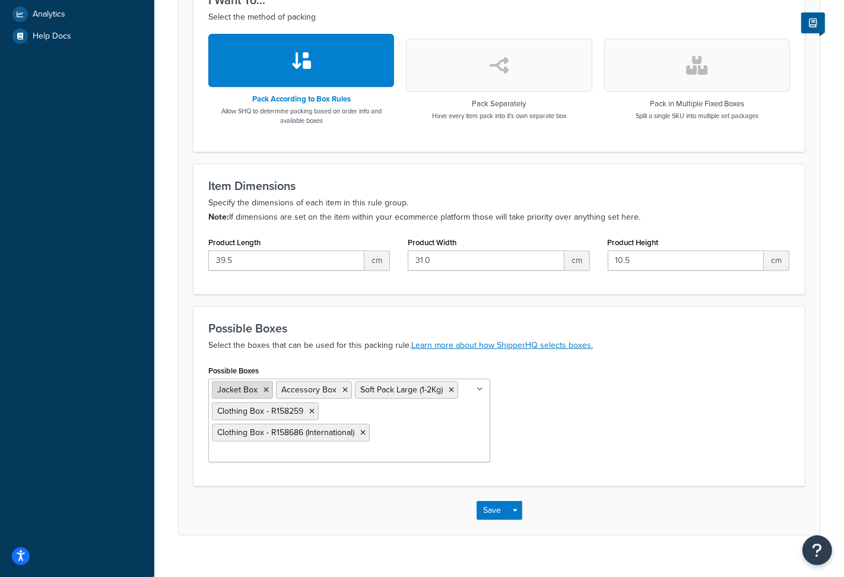
click at [266, 387] on icon at bounding box center [265, 389] width 5 height 7
click at [500, 486] on div "Save Save Dropdown Save and Edit Save and Duplicate Save and Create New" at bounding box center [499, 510] width 641 height 49
click at [495, 501] on button "Save" at bounding box center [492, 510] width 32 height 19
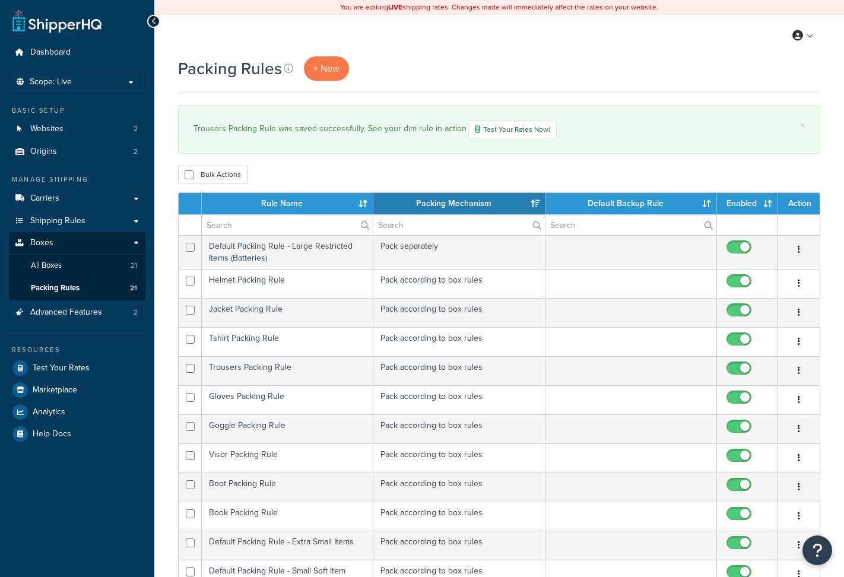
select select "15"
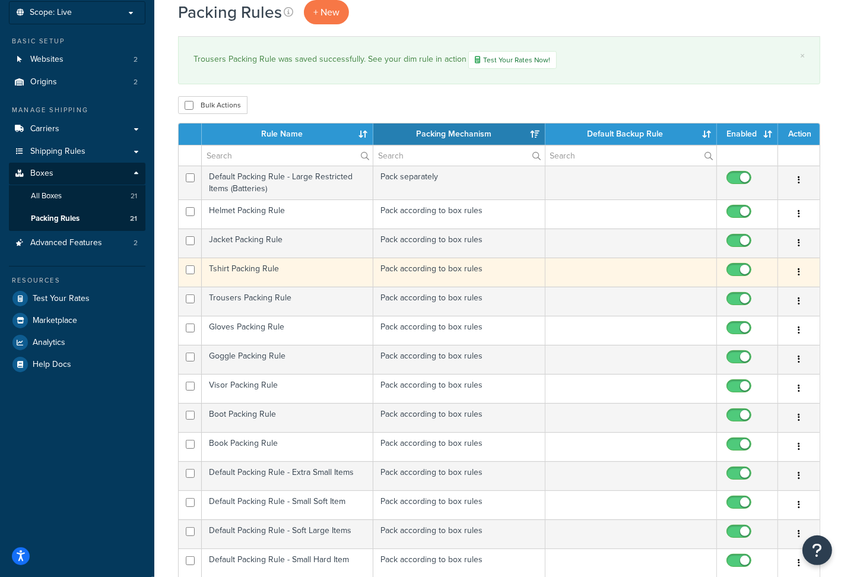
scroll to position [74, 0]
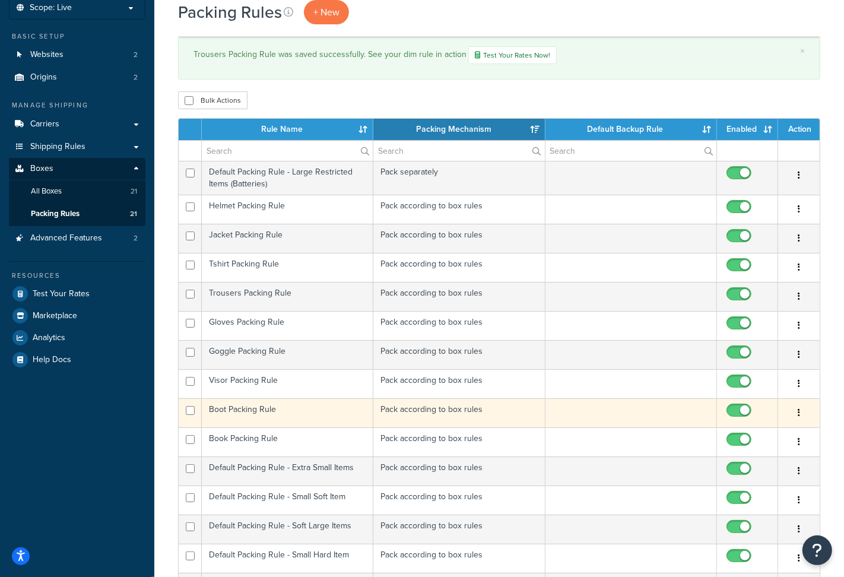
click at [240, 414] on td "Boot Packing Rule" at bounding box center [287, 412] width 171 height 29
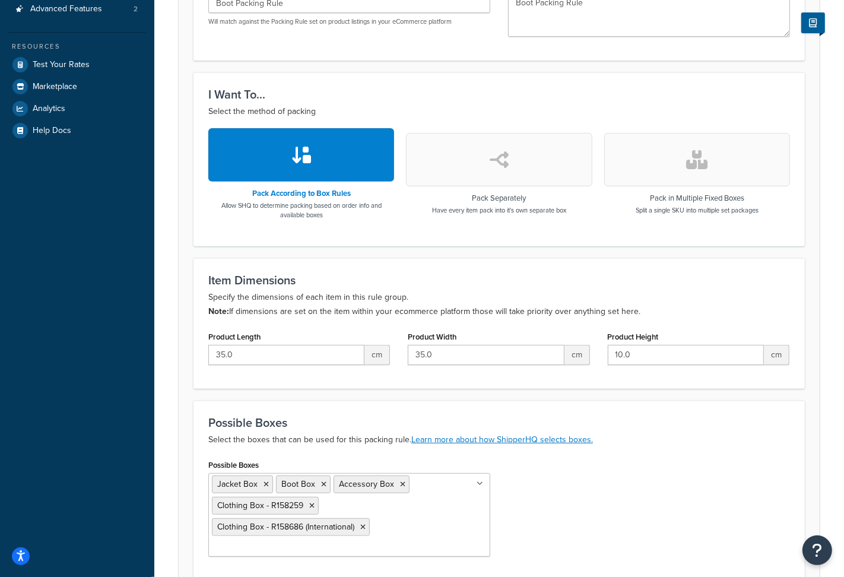
scroll to position [386, 0]
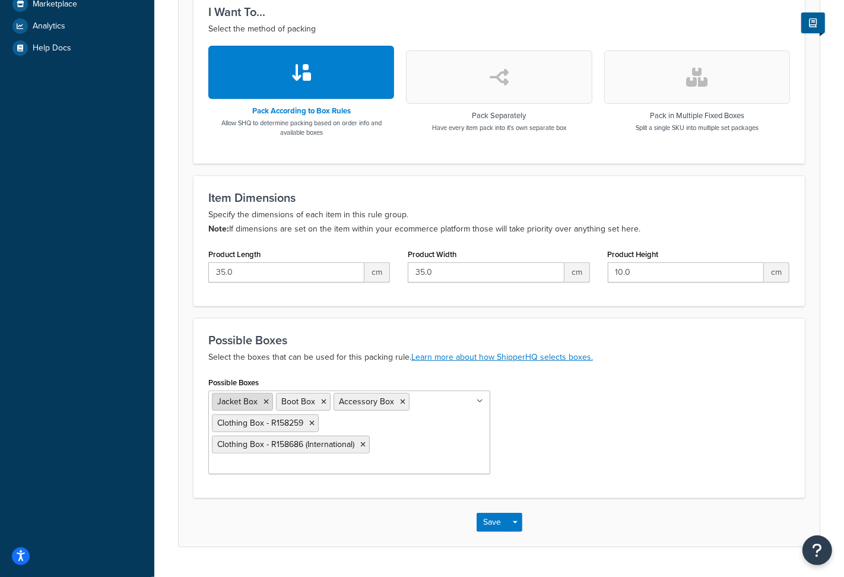
click at [266, 401] on icon at bounding box center [265, 401] width 5 height 7
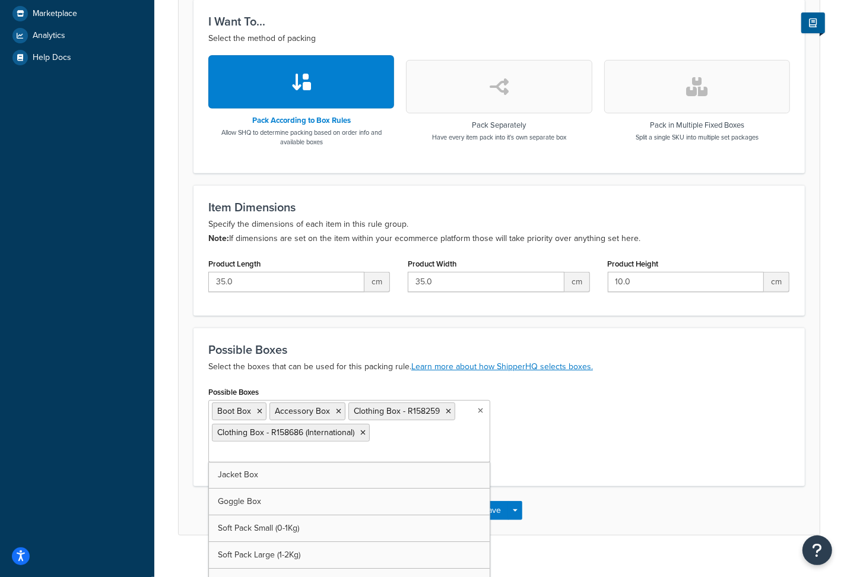
click at [496, 486] on div "Save Save Dropdown Save and Edit Save and Duplicate Save and Create New" at bounding box center [499, 510] width 641 height 49
click at [492, 501] on button "Save" at bounding box center [492, 510] width 32 height 19
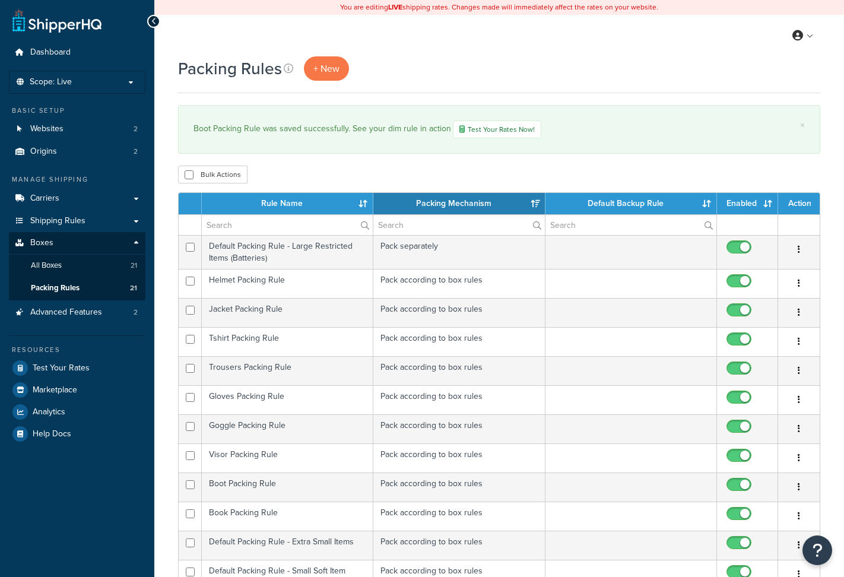
select select "15"
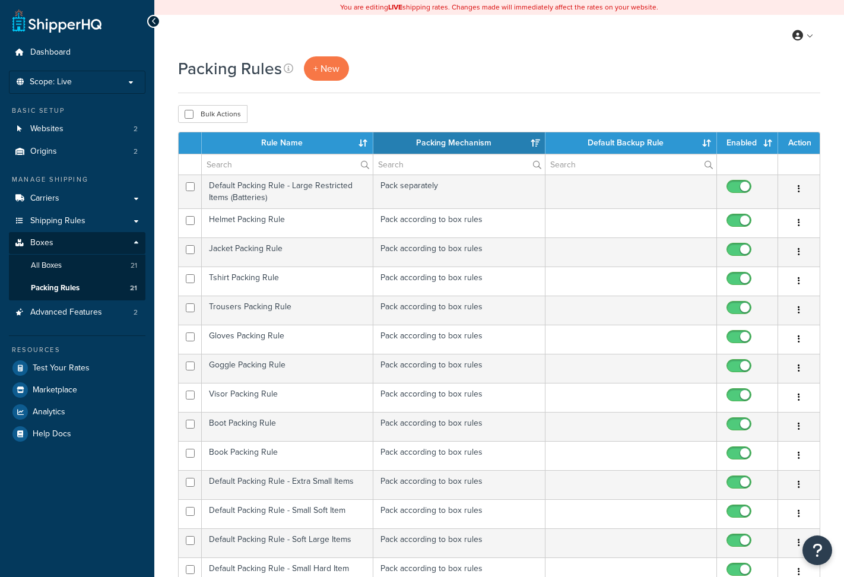
select select "15"
click at [86, 271] on link "All Boxes 21" at bounding box center [77, 266] width 136 height 22
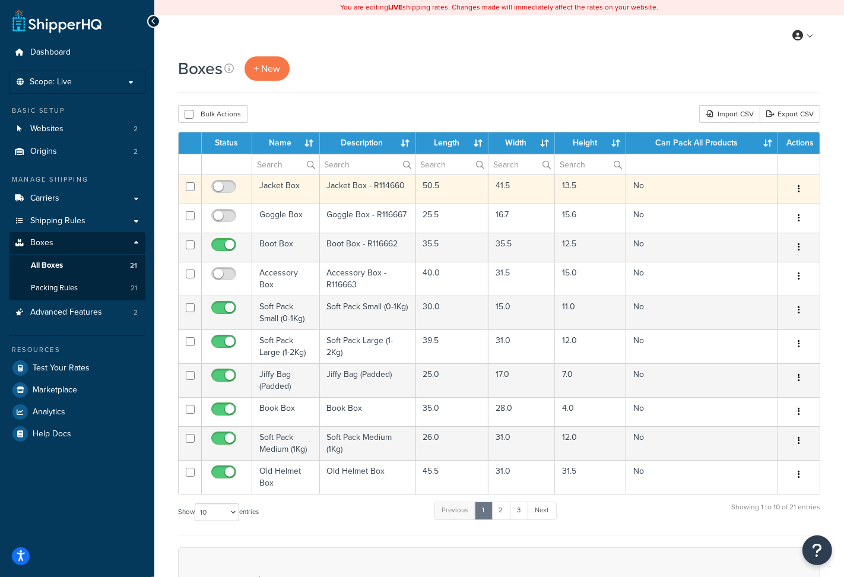
click at [795, 194] on button "button" at bounding box center [798, 189] width 17 height 19
click at [745, 254] on link "Delete" at bounding box center [760, 260] width 94 height 24
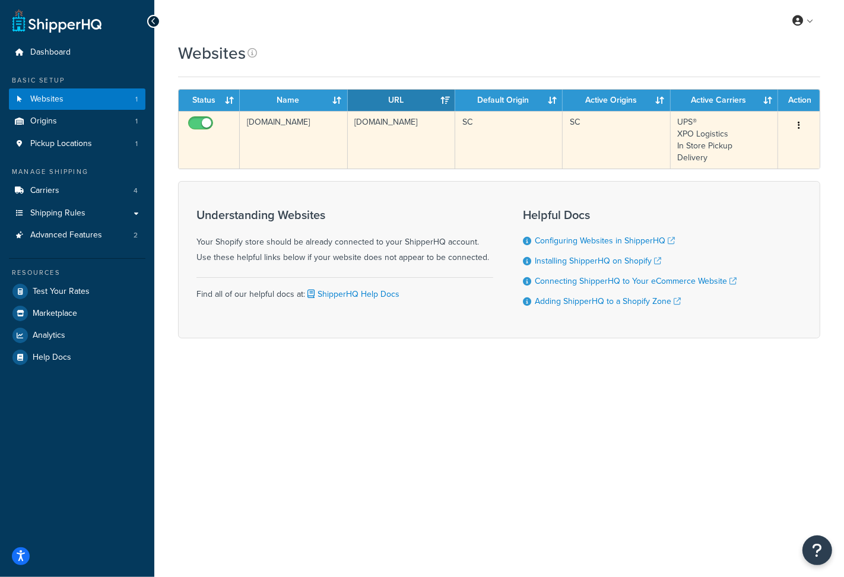
click at [284, 161] on td "[DOMAIN_NAME]" at bounding box center [293, 140] width 107 height 58
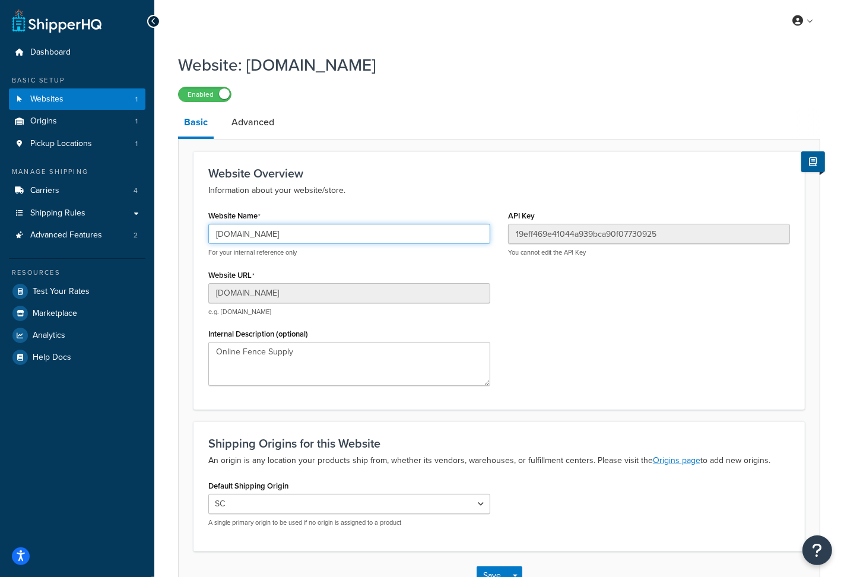
click at [252, 230] on input "tuh8ds-ve.myshopify.com" at bounding box center [349, 234] width 282 height 20
click at [106, 99] on link "Websites 1" at bounding box center [77, 99] width 136 height 22
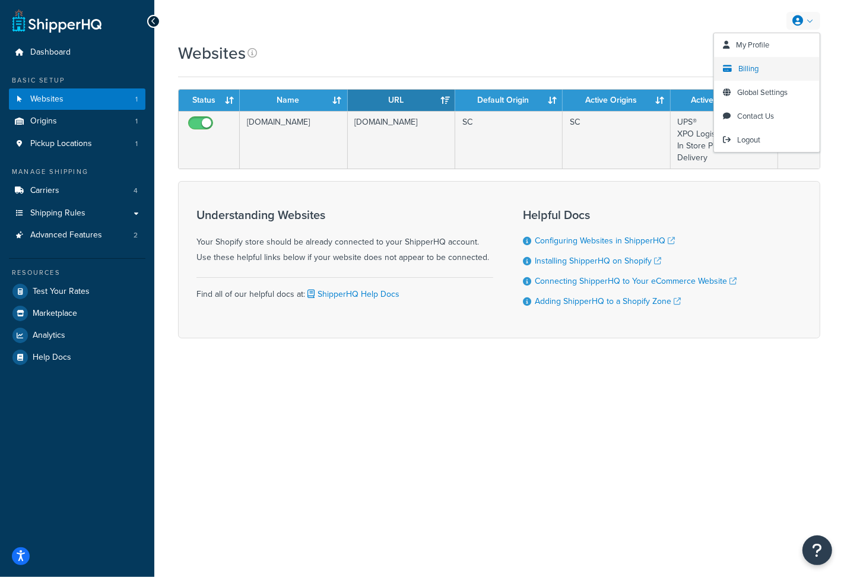
click at [753, 66] on span "Billing" at bounding box center [748, 68] width 20 height 11
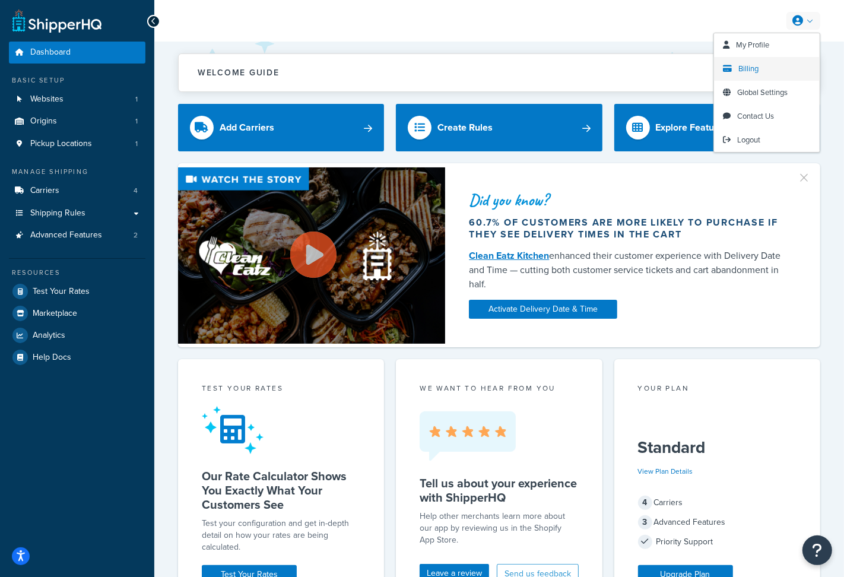
click at [755, 69] on span "Billing" at bounding box center [748, 68] width 20 height 11
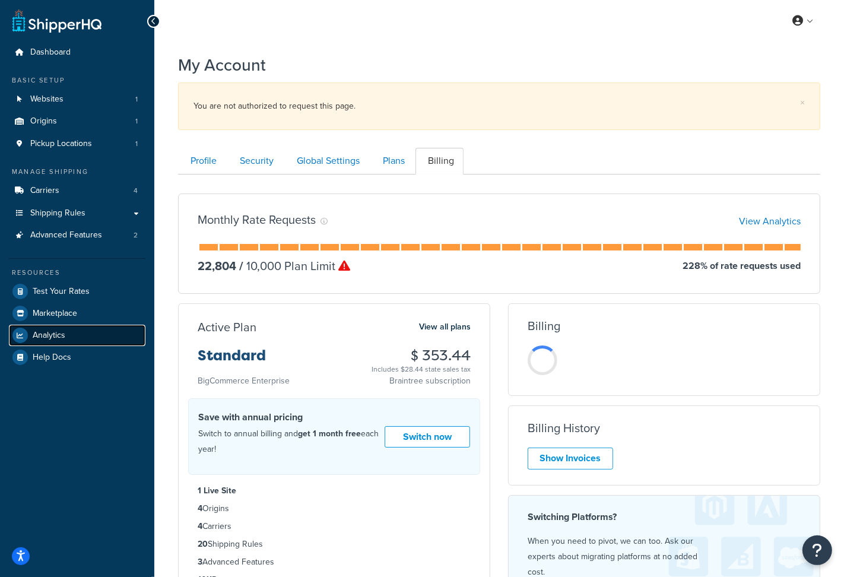
click at [82, 335] on link "Analytics" at bounding box center [77, 335] width 136 height 21
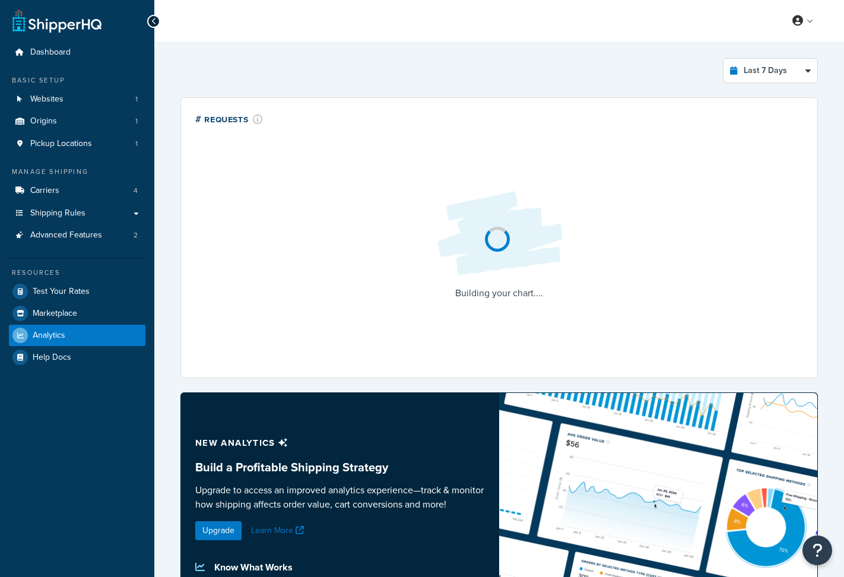
select select "last_7_days"
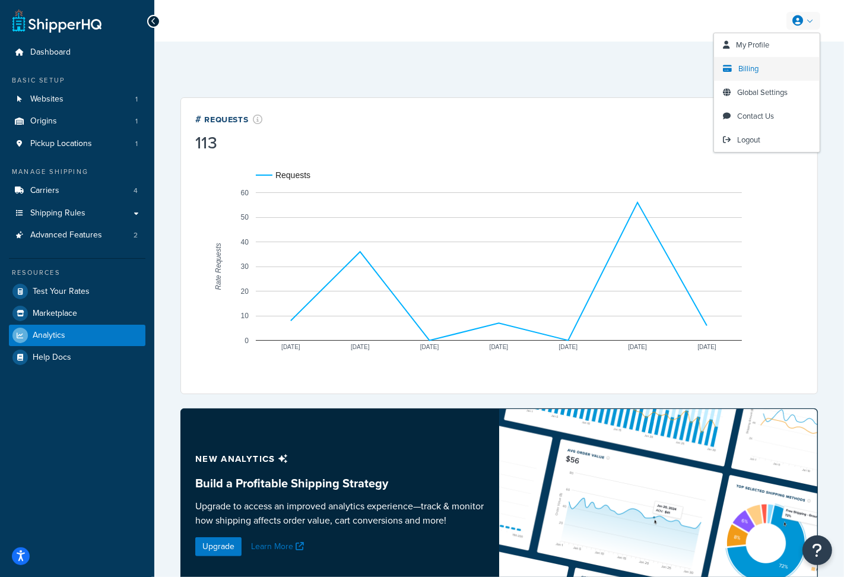
click at [751, 63] on span "Billing" at bounding box center [748, 68] width 20 height 11
